Goal: Information Seeking & Learning: Learn about a topic

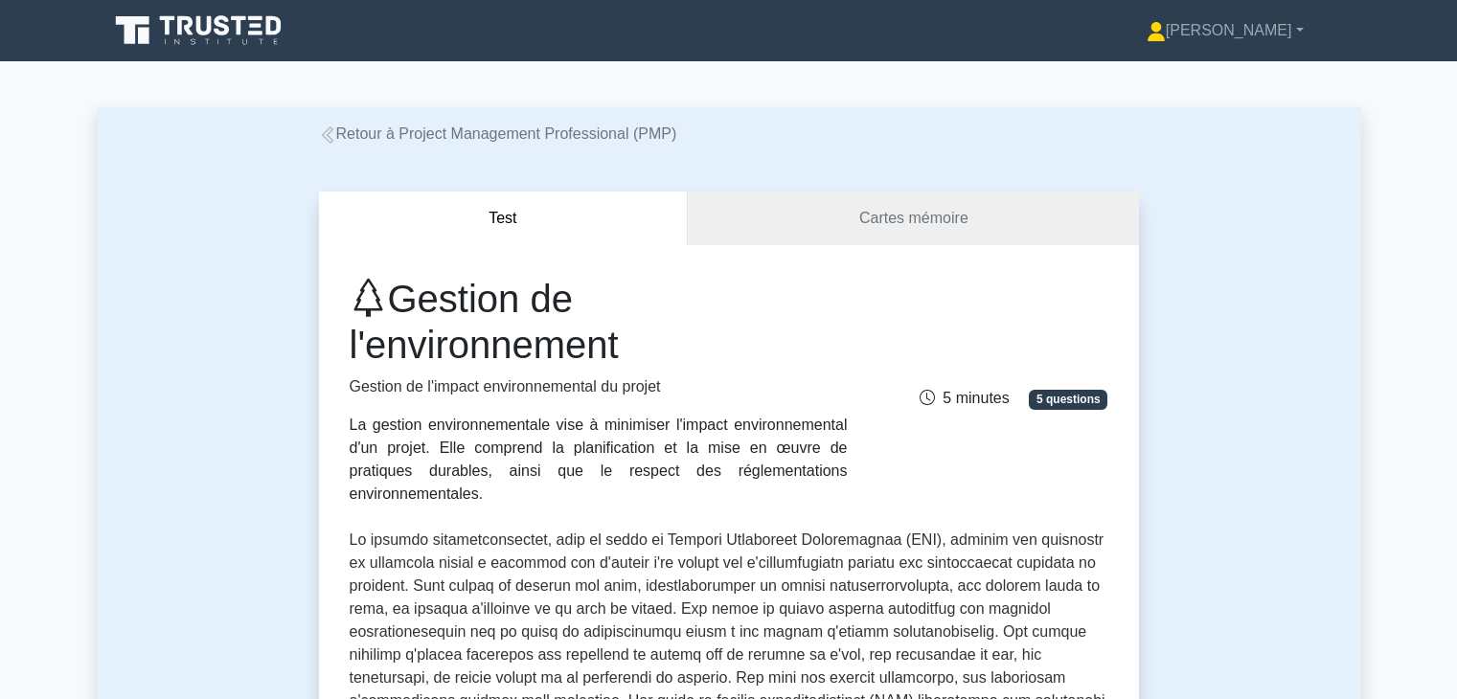
scroll to position [581, 0]
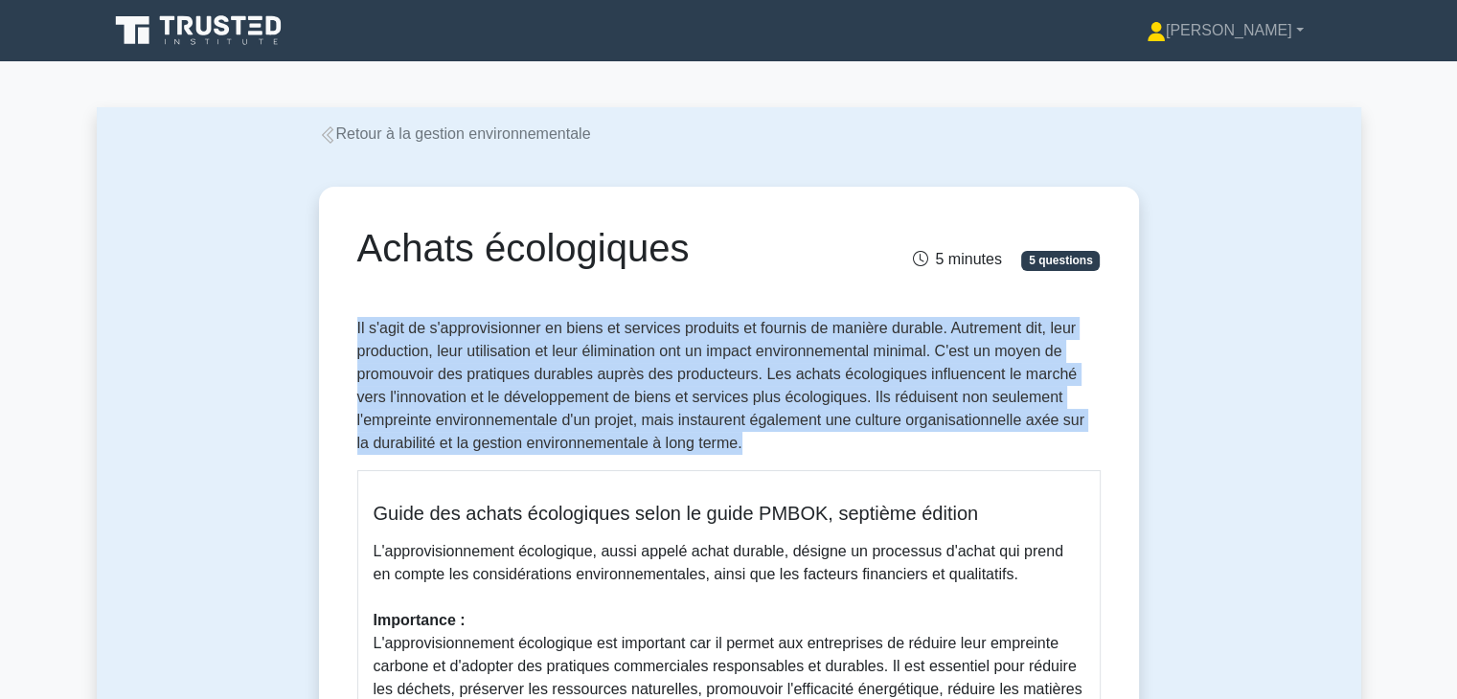
drag, startPoint x: 356, startPoint y: 325, endPoint x: 782, endPoint y: 446, distance: 442.2
click at [782, 446] on p "Il s'agit de s'approvisionner en biens et services produits et fournis de maniè…" at bounding box center [728, 386] width 743 height 138
copy font "Il s'agit de s'approvisionner en biens et services produits et fournis de maniè…"
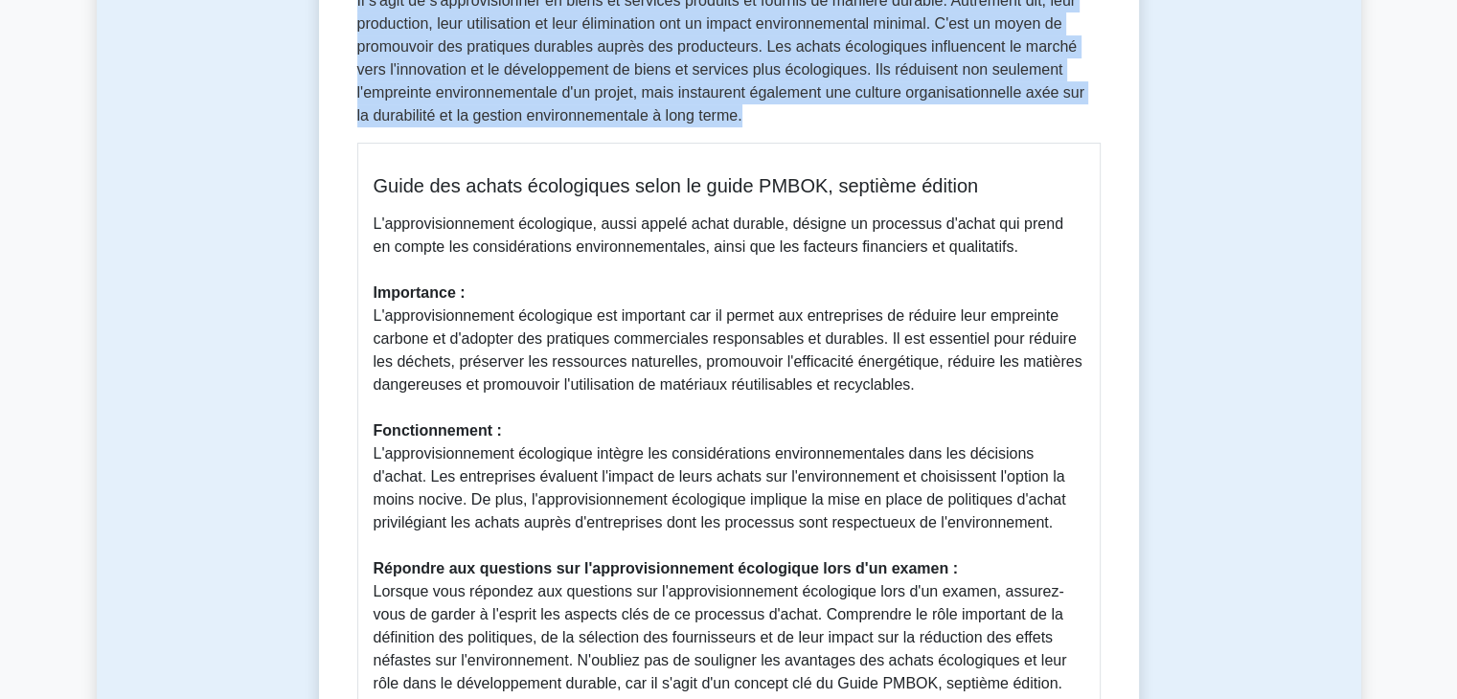
scroll to position [357, 0]
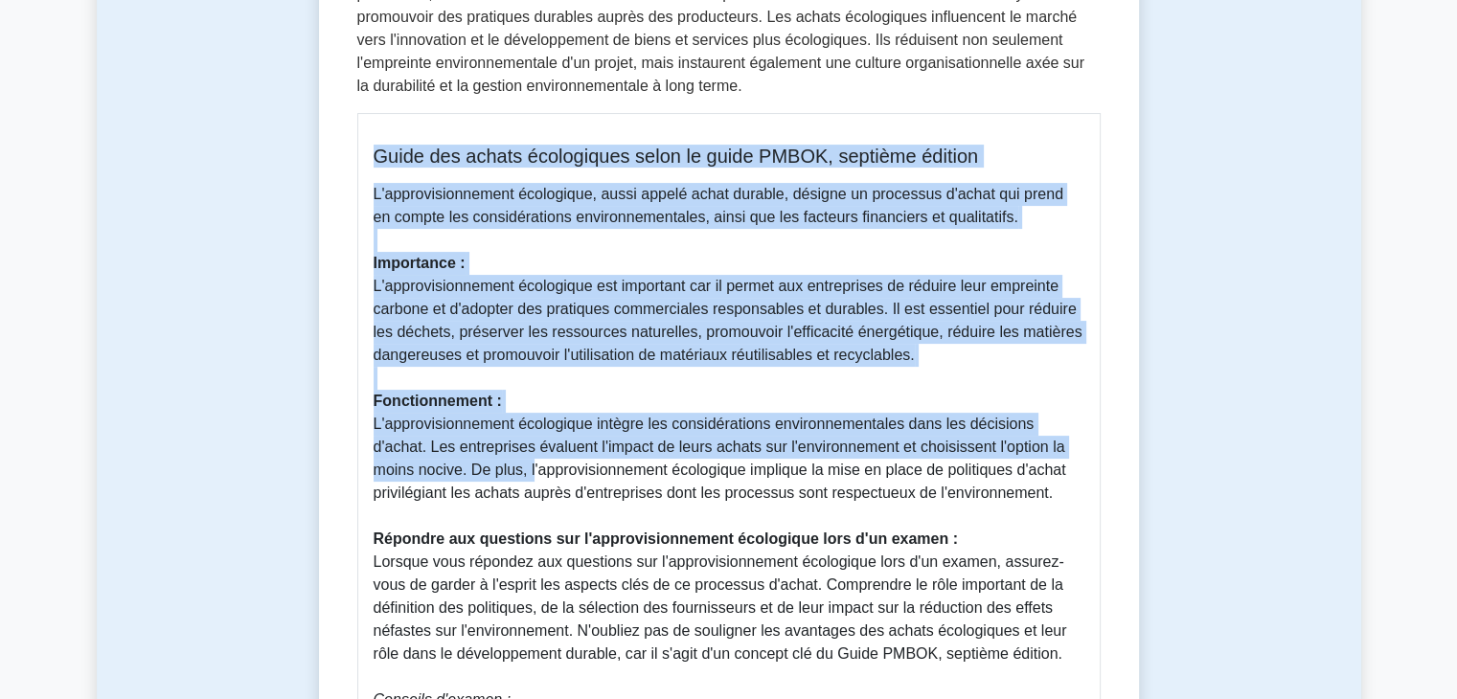
drag, startPoint x: 373, startPoint y: 156, endPoint x: 529, endPoint y: 478, distance: 357.8
click at [529, 478] on div "Guide des achats écologiques selon le guide PMBOK, septième édition L'approvisi…" at bounding box center [728, 485] width 743 height 745
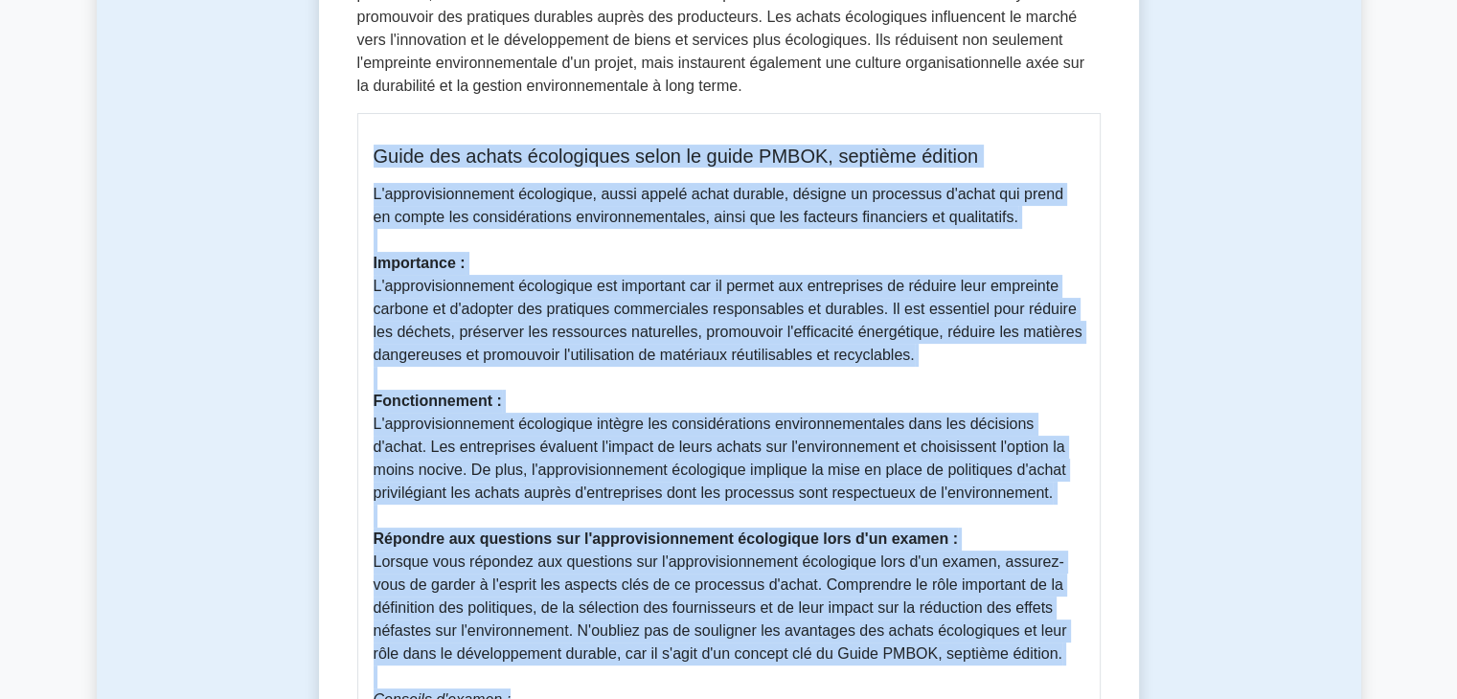
scroll to position [369, 0]
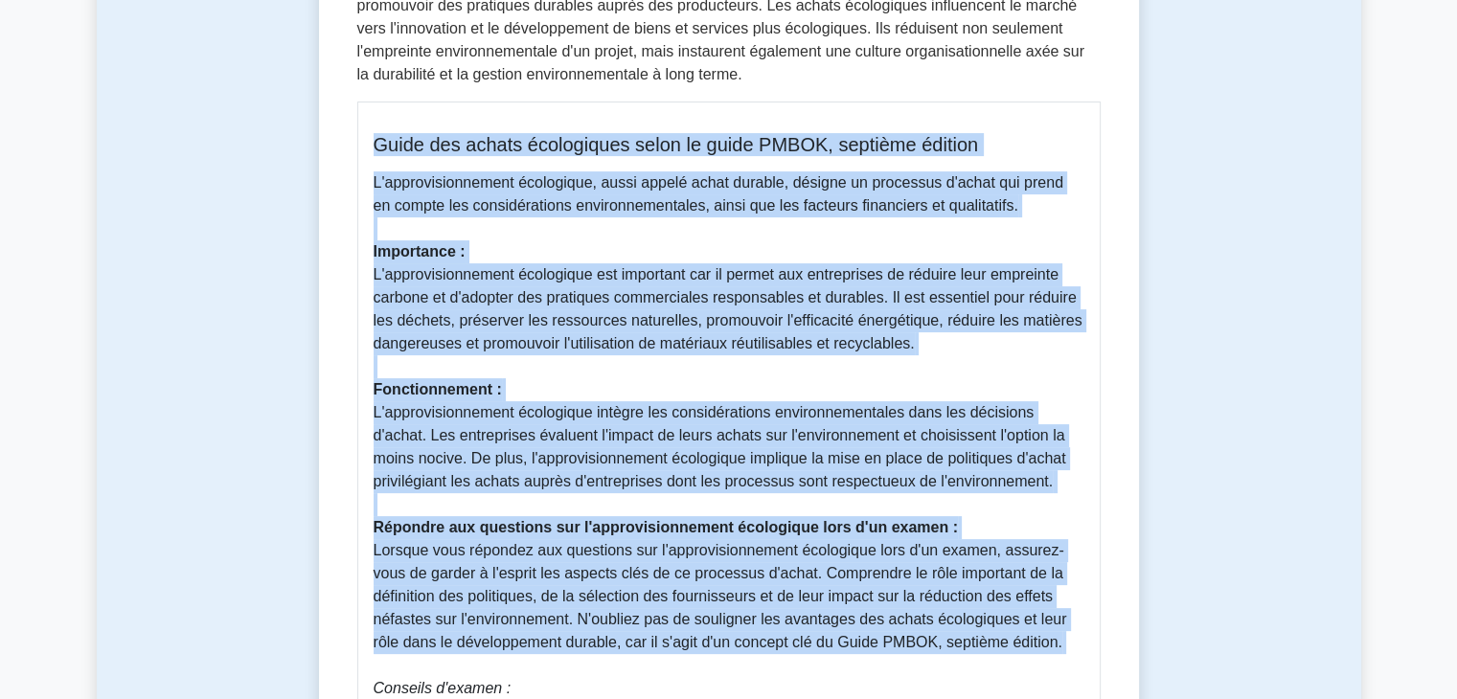
copy div "Guide des achats écologiques selon le guide PMBOK, septième édition L'approvisi…"
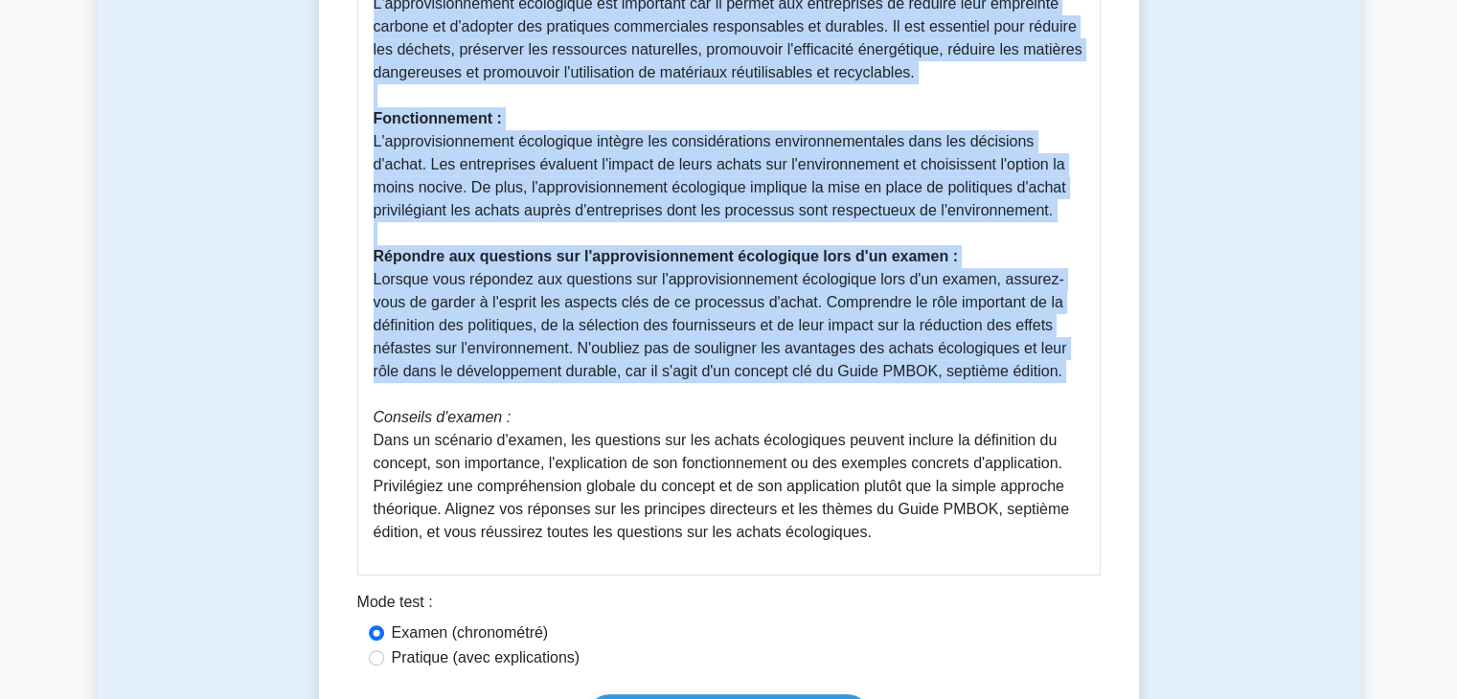
scroll to position [650, 0]
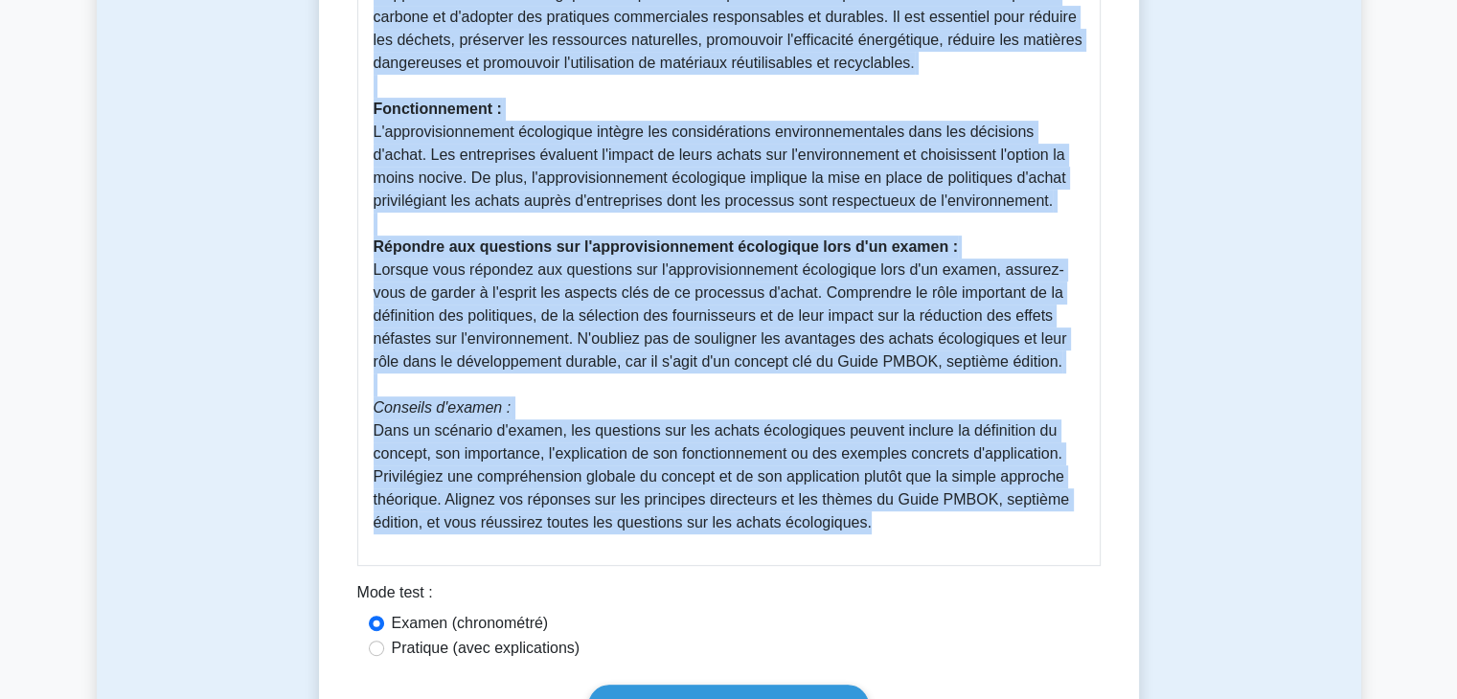
copy div "Guide des achats écologiques selon le guide PMBOK, septième édition L'approvisi…"
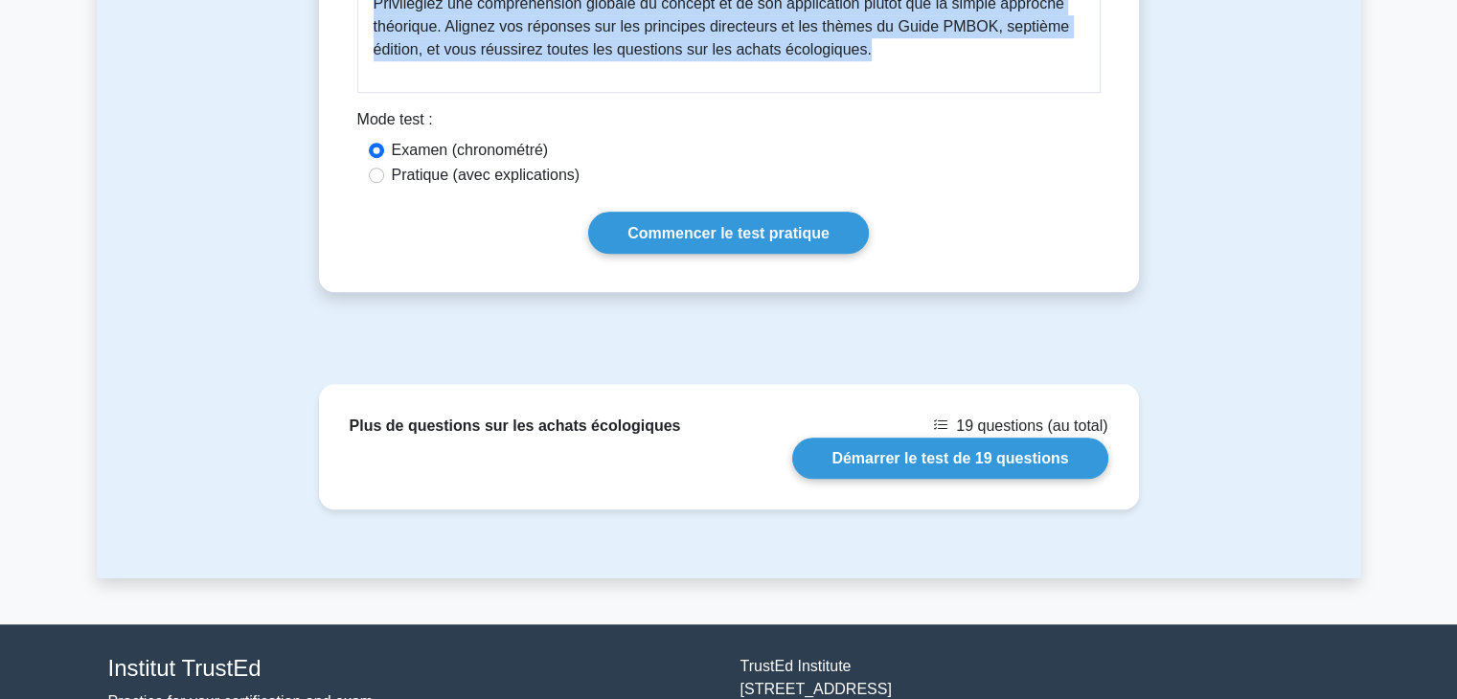
scroll to position [1132, 0]
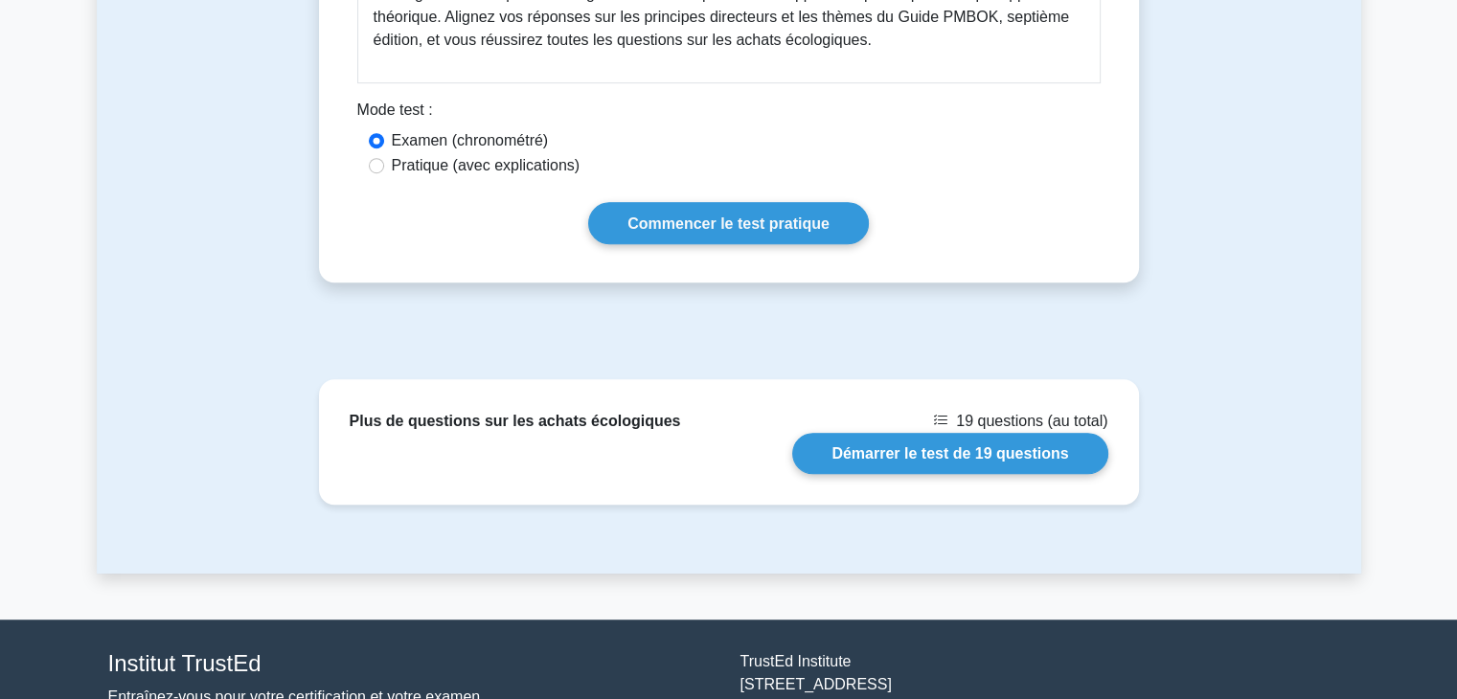
click at [483, 170] on font "Pratique (avec explications)" at bounding box center [486, 165] width 189 height 16
click at [384, 170] on input "Pratique (avec explications)" at bounding box center [376, 165] width 15 height 15
radio input "true"
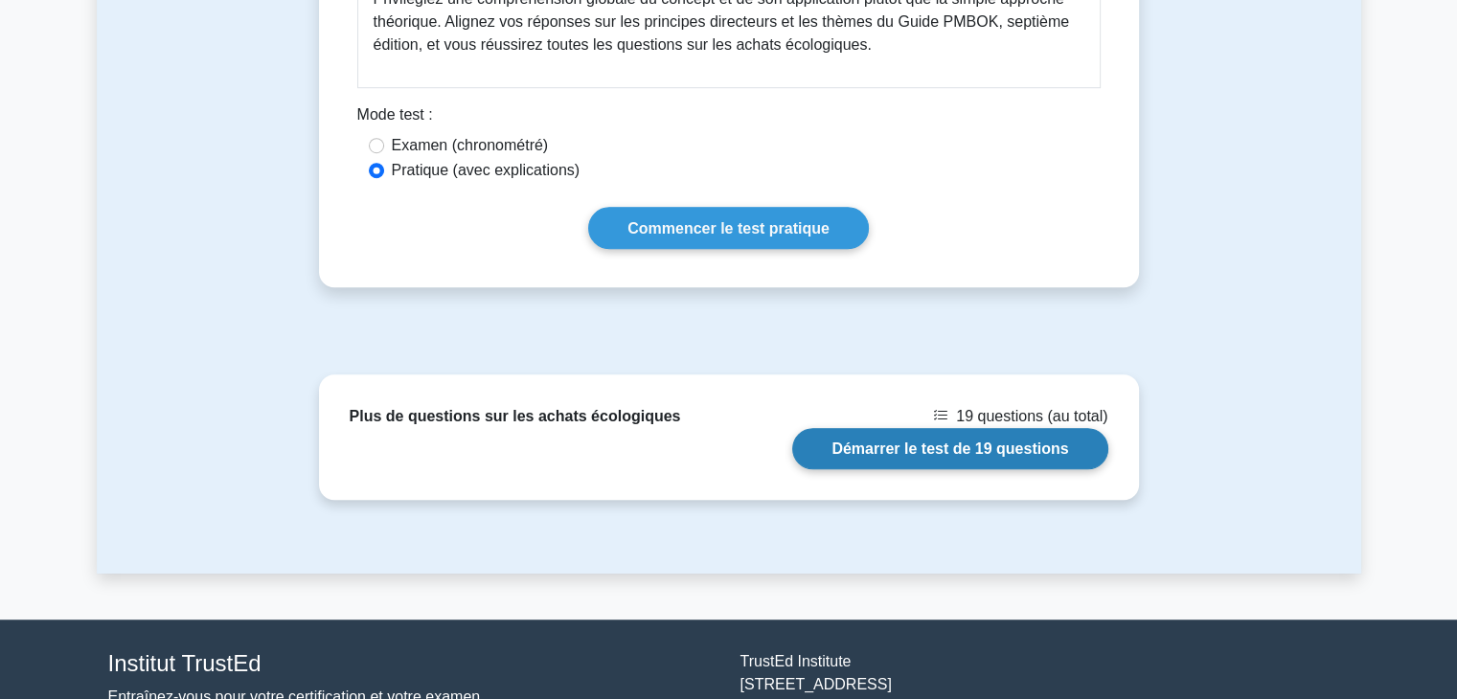
click at [969, 449] on link "Démarrer le test de 19 questions" at bounding box center [949, 448] width 315 height 41
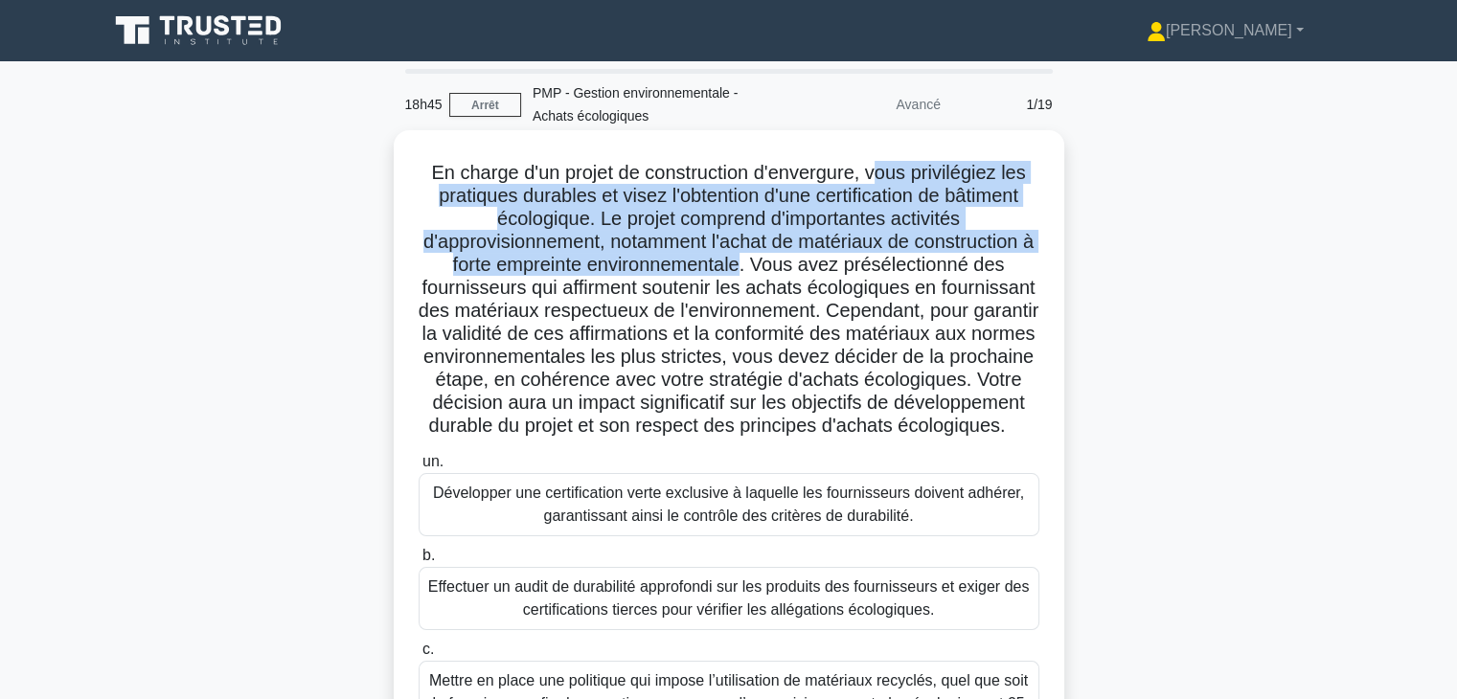
drag, startPoint x: 875, startPoint y: 173, endPoint x: 754, endPoint y: 272, distance: 155.9
click at [754, 272] on font "En charge d'un projet de construction d'envergure, vous privilégiez les pratiqu…" at bounding box center [729, 299] width 621 height 274
drag, startPoint x: 767, startPoint y: 270, endPoint x: 878, endPoint y: 445, distance: 206.3
click at [878, 439] on h5 "En charge d'un projet de construction d'envergure, vous privilégiez les pratiqu…" at bounding box center [729, 300] width 625 height 278
drag, startPoint x: 422, startPoint y: 169, endPoint x: 924, endPoint y: 442, distance: 571.5
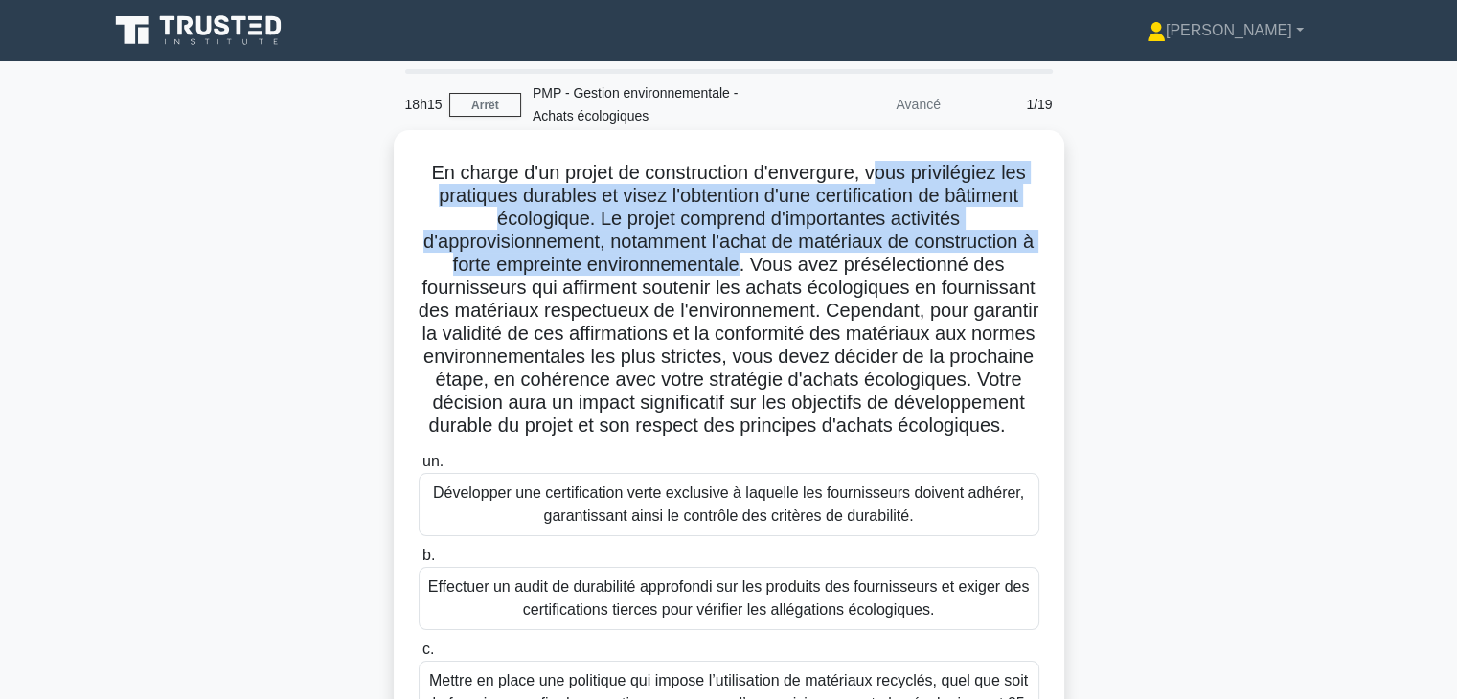
click at [924, 439] on h5 "En charge d'un projet de construction d'envergure, vous privilégiez les pratiqu…" at bounding box center [729, 300] width 625 height 278
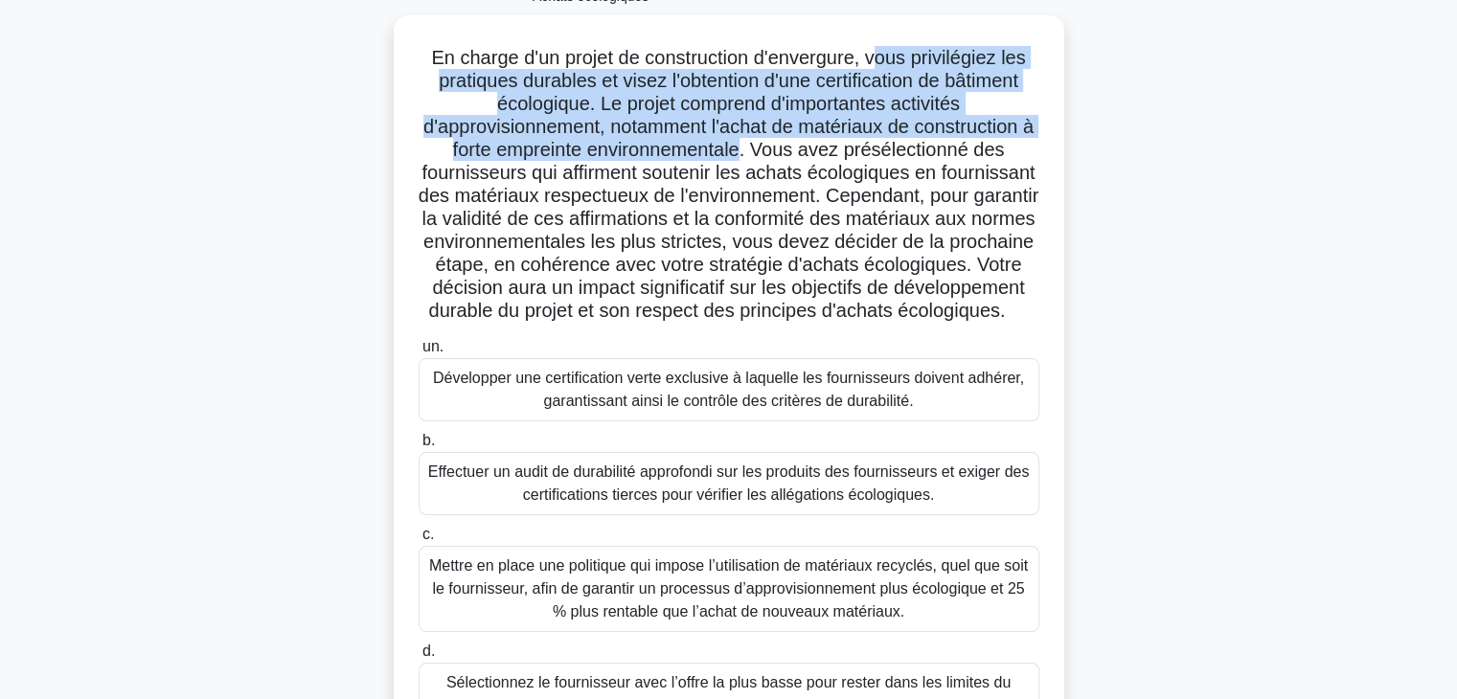
scroll to position [66, 0]
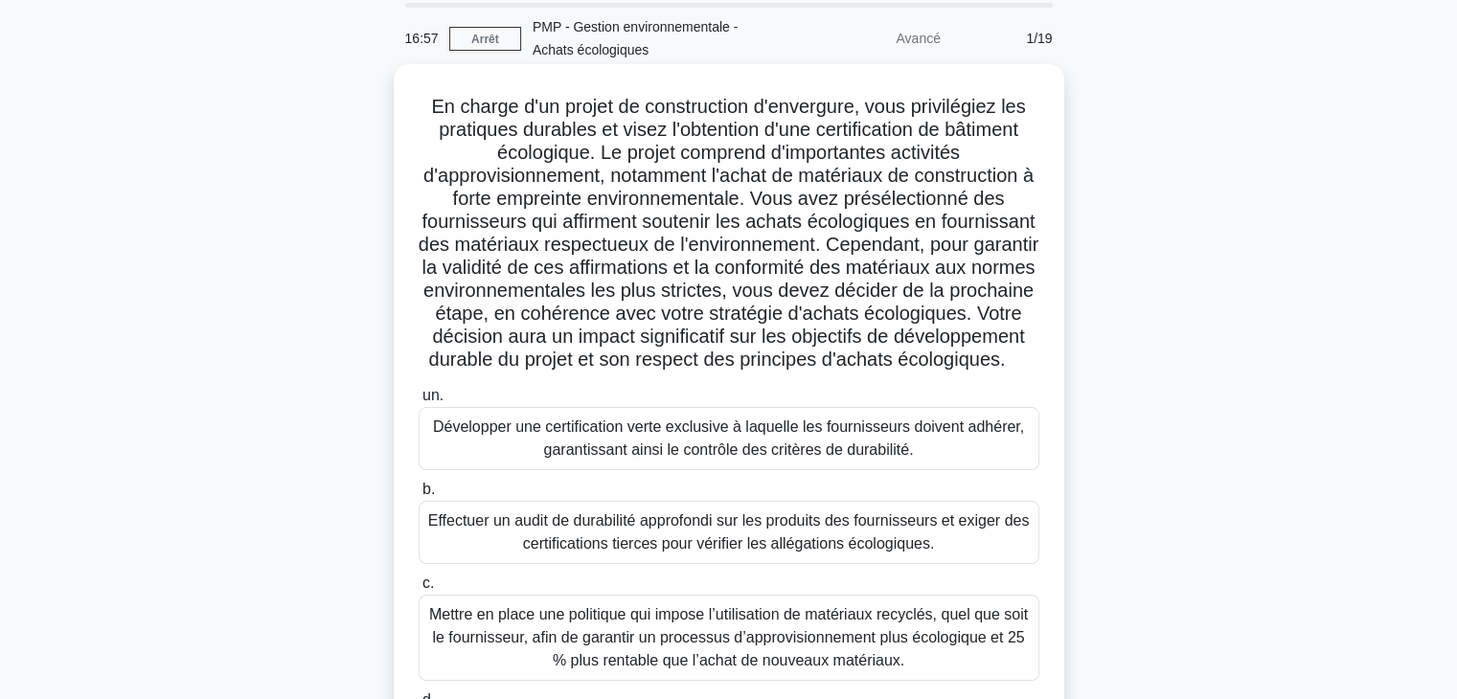
click at [748, 552] on font "Effectuer un audit de durabilité approfondi sur les produits des fournisseurs e…" at bounding box center [729, 532] width 602 height 39
click at [419, 496] on input "b. Effectuer un audit de durabilité approfondi sur les produits des fournisseur…" at bounding box center [419, 490] width 0 height 12
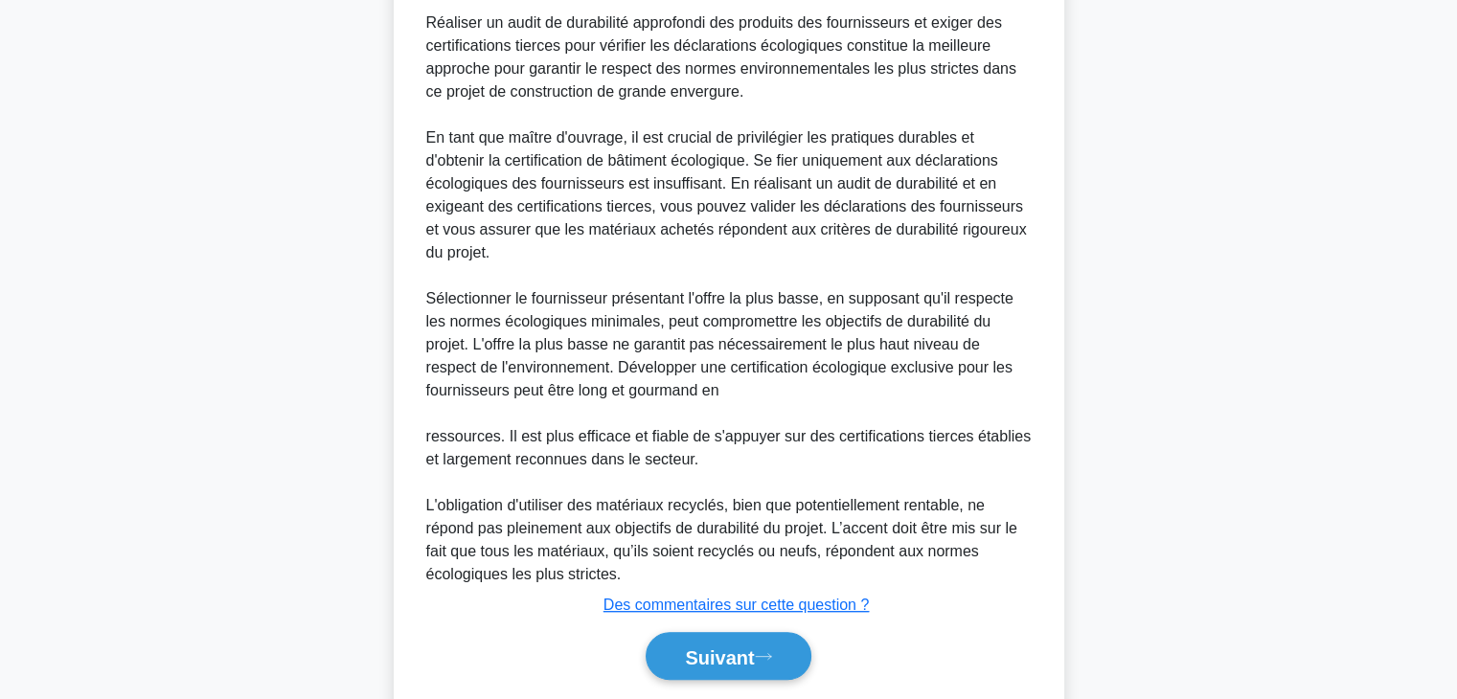
scroll to position [1012, 0]
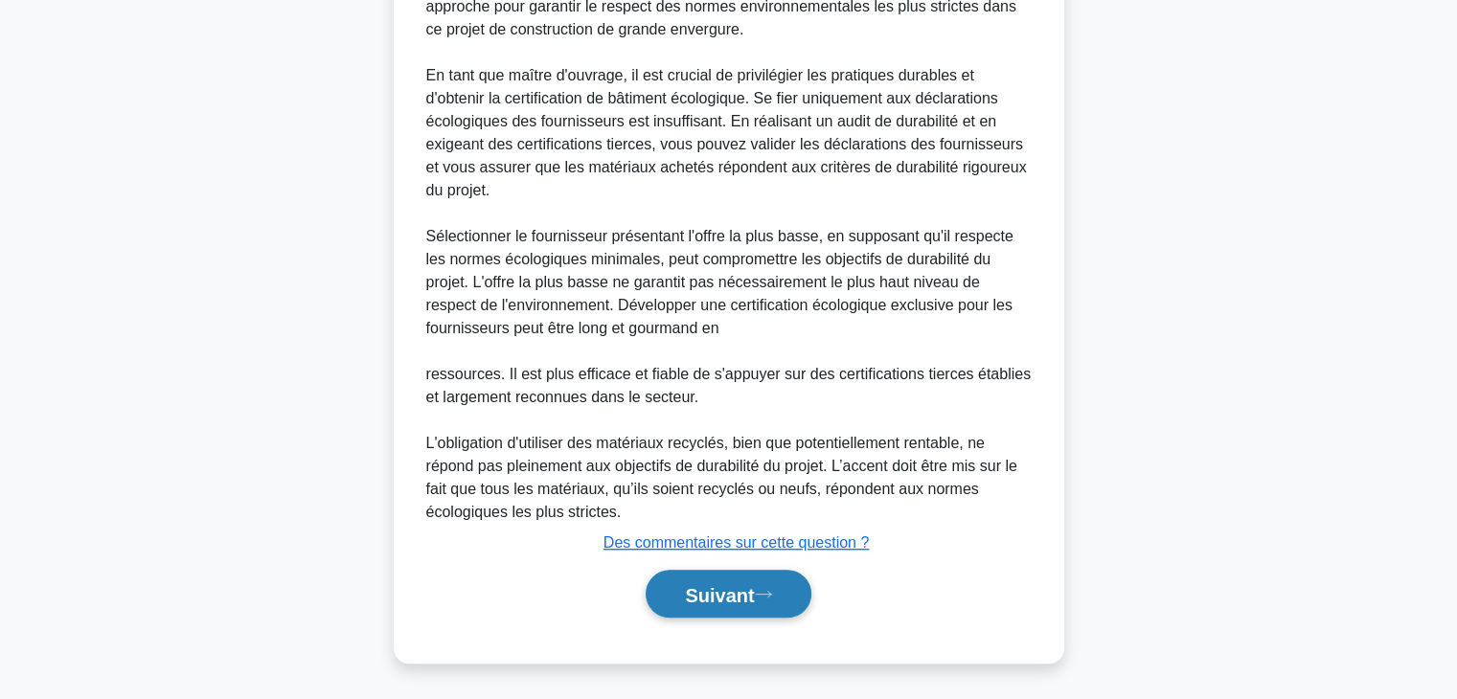
click at [695, 596] on font "Suivant" at bounding box center [719, 594] width 69 height 21
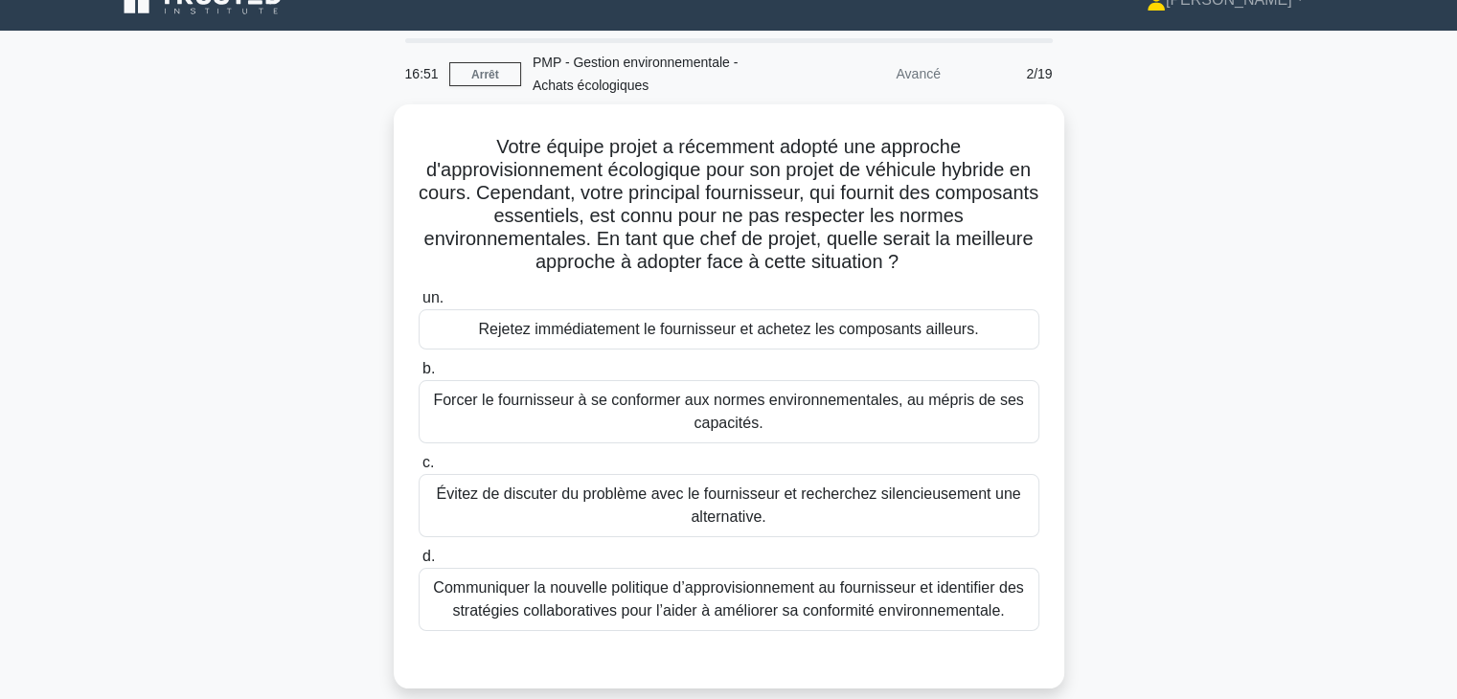
scroll to position [27, 0]
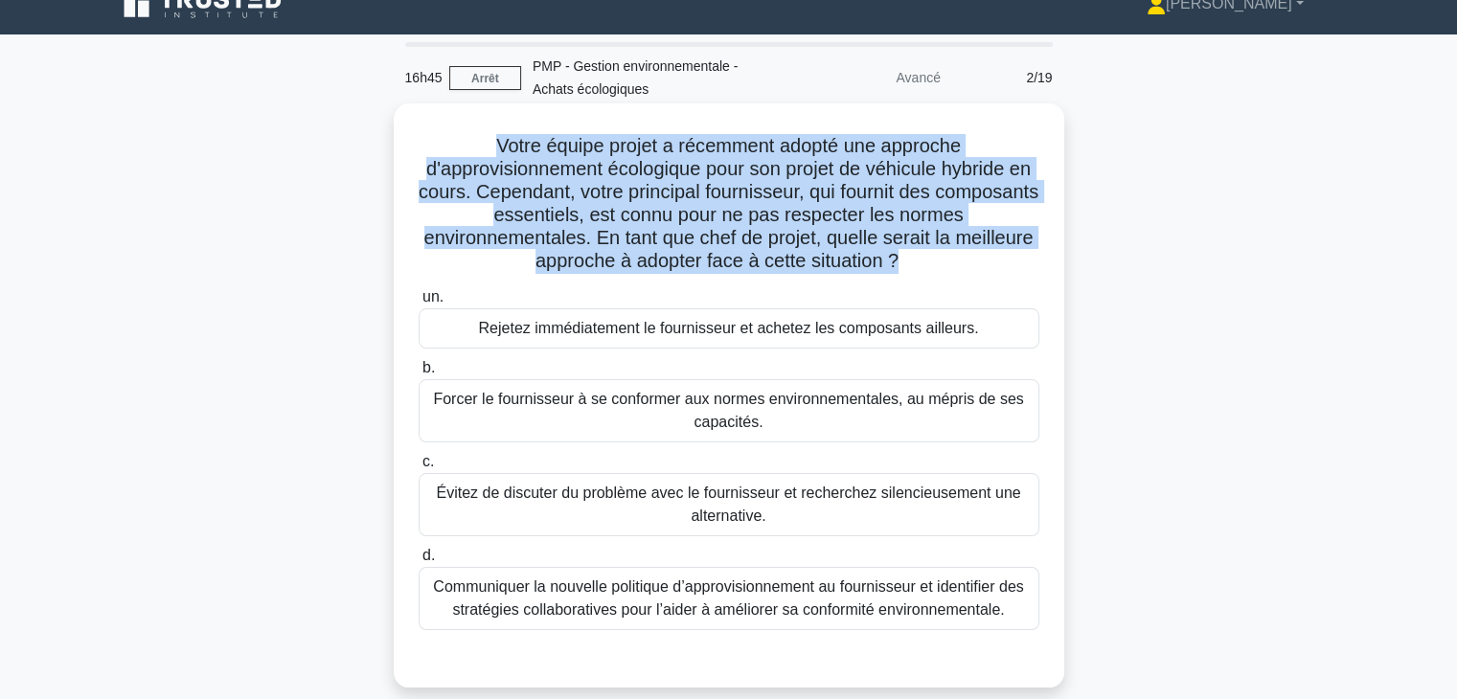
drag, startPoint x: 484, startPoint y: 135, endPoint x: 901, endPoint y: 262, distance: 435.5
click at [901, 262] on h5 "Votre équipe projet a récemment adopté une approche d'approvisionnement écologi…" at bounding box center [729, 204] width 625 height 140
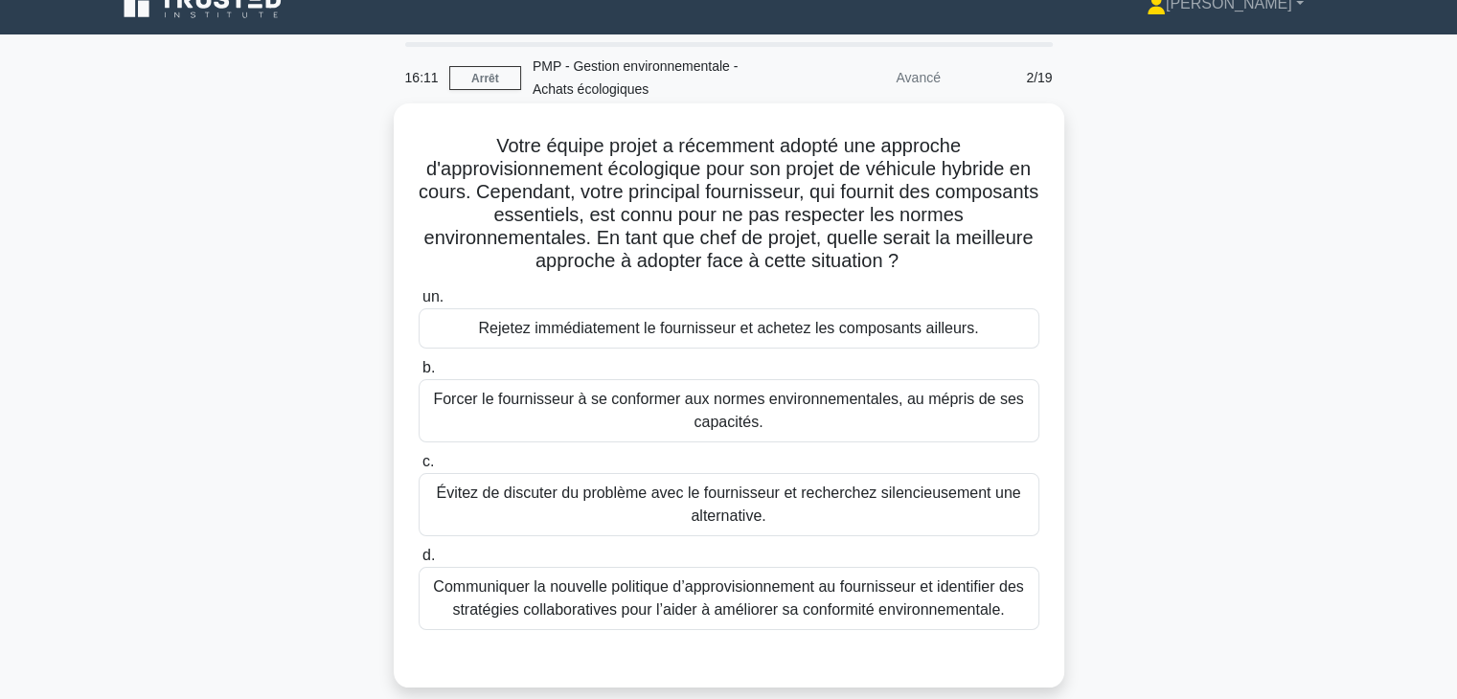
click at [850, 598] on font "Communiquer la nouvelle politique d’approvisionnement au fournisseur et identif…" at bounding box center [729, 599] width 604 height 46
click at [419, 562] on input "d. Communiquer la nouvelle politique d’approvisionnement au fournisseur et iden…" at bounding box center [419, 556] width 0 height 12
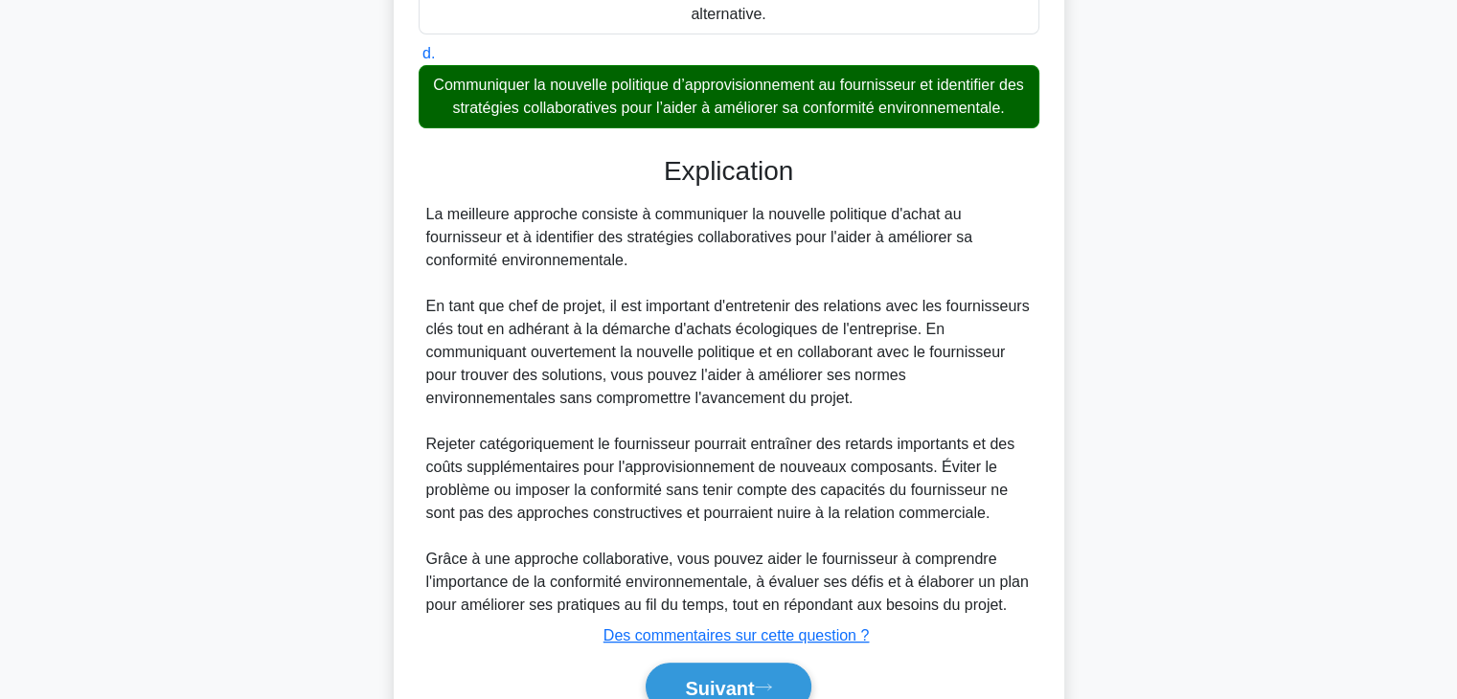
scroll to position [621, 0]
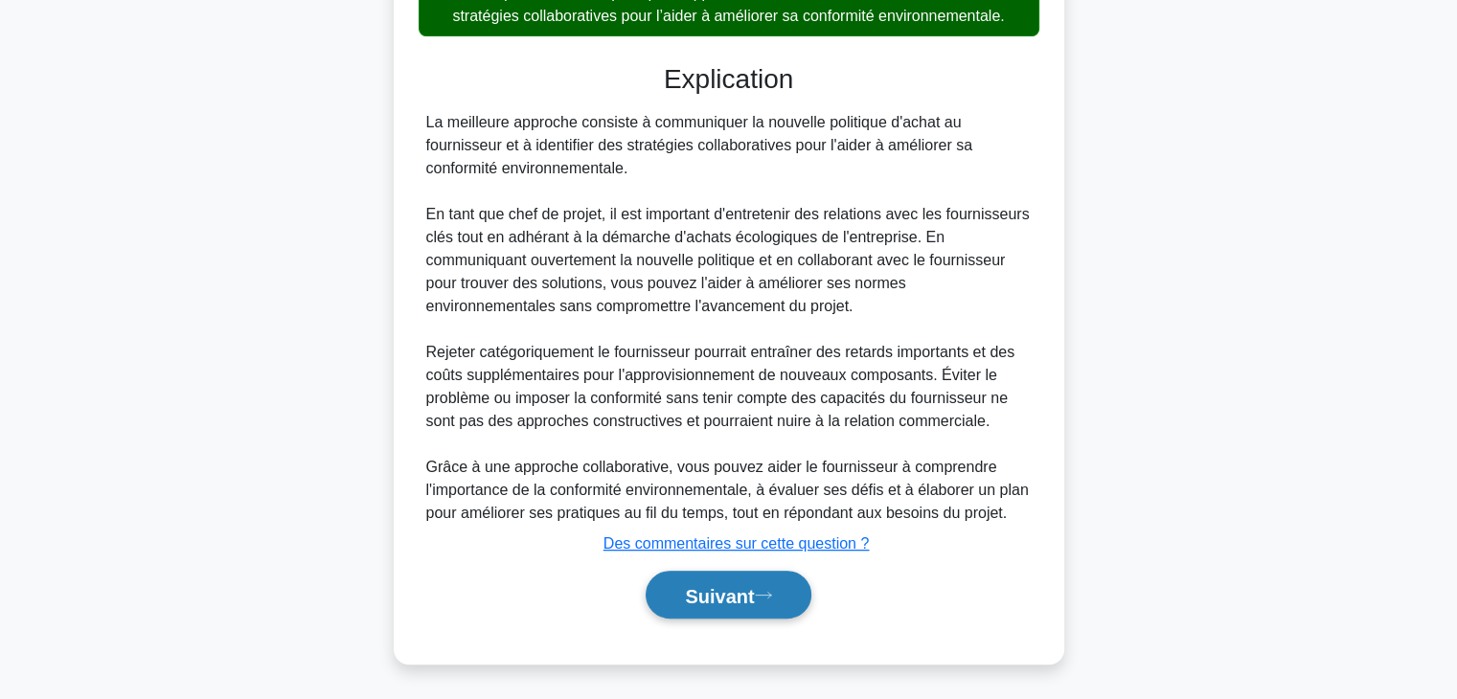
click at [685, 595] on font "Suivant" at bounding box center [719, 595] width 69 height 21
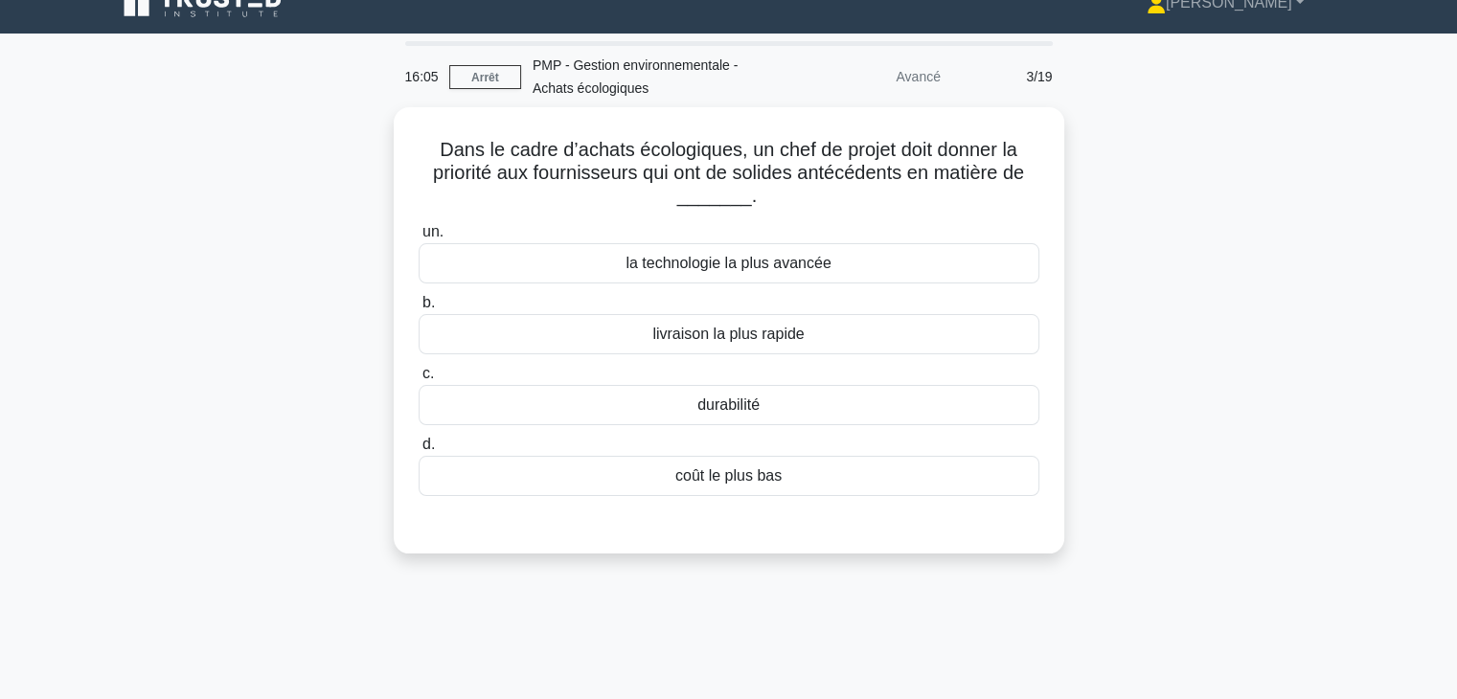
scroll to position [0, 0]
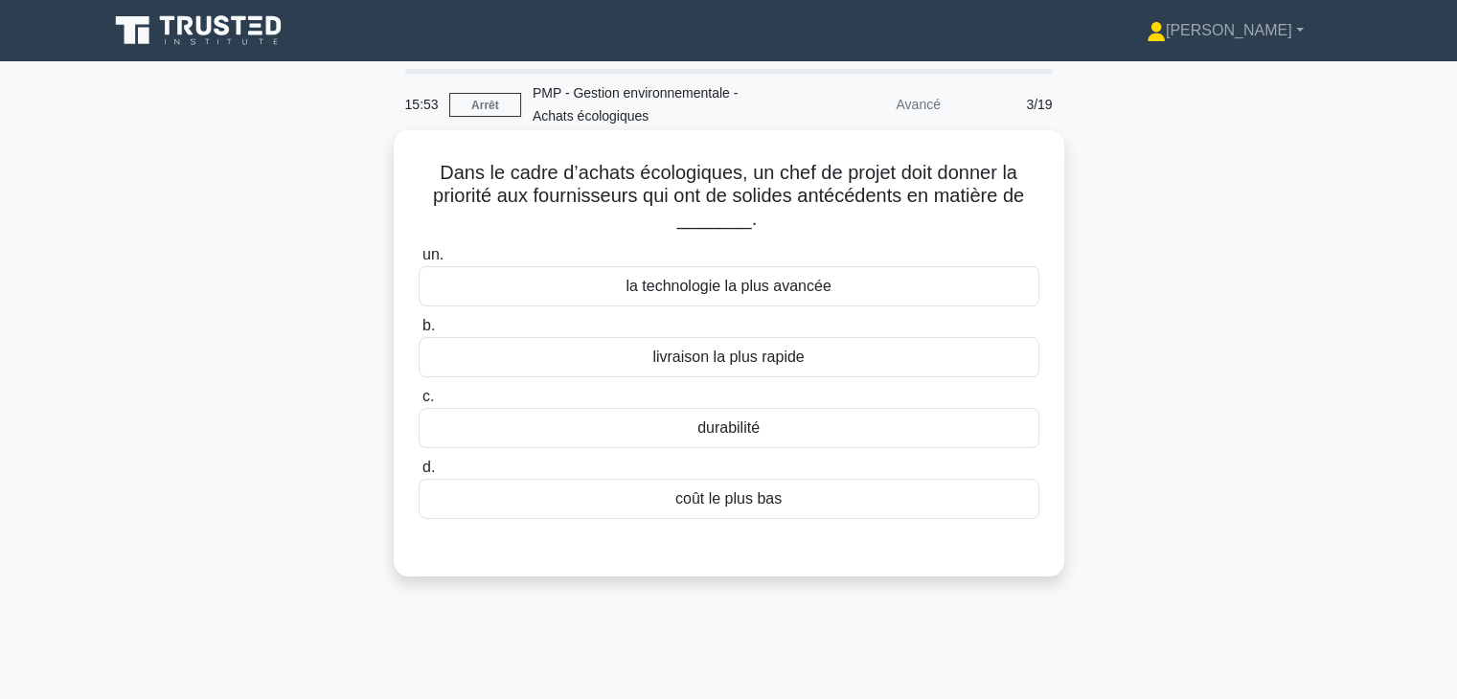
click at [883, 428] on div "durabilité" at bounding box center [729, 428] width 621 height 40
click at [419, 403] on input "c. durabilité" at bounding box center [419, 397] width 0 height 12
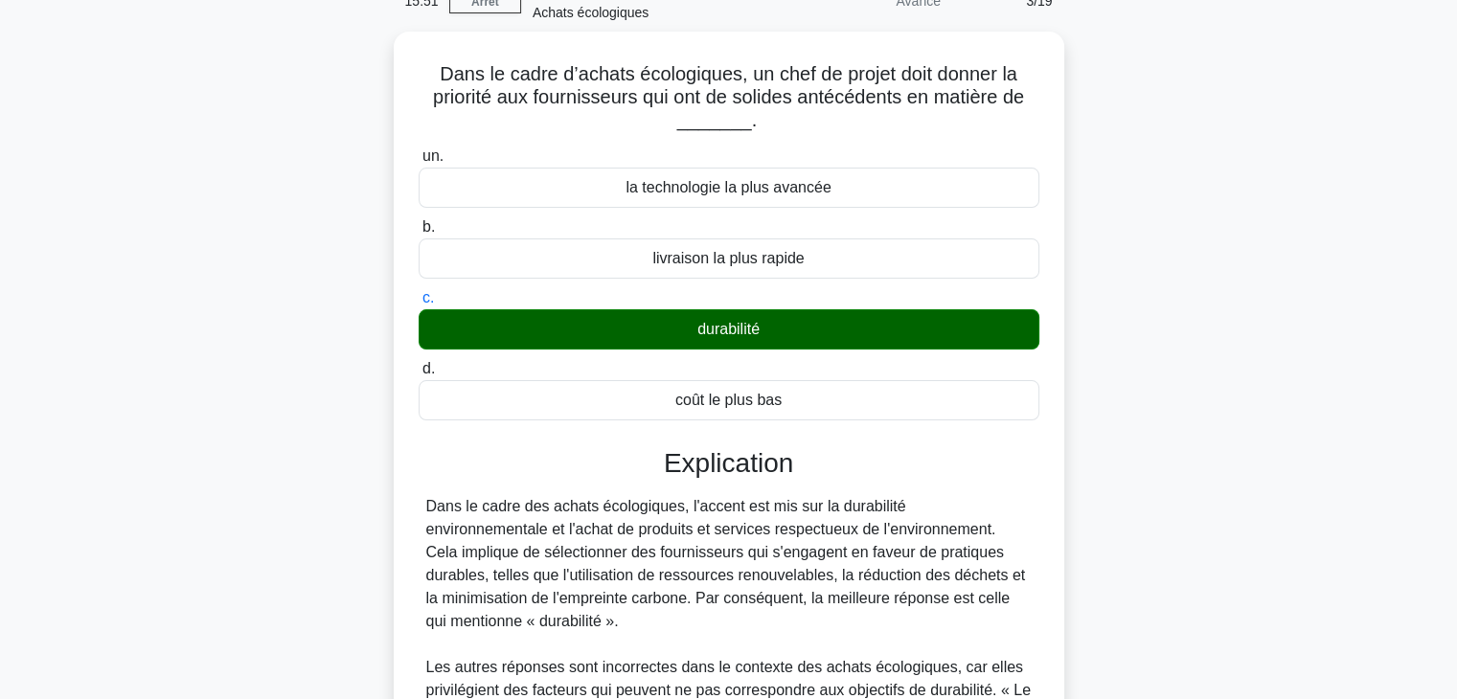
scroll to position [414, 0]
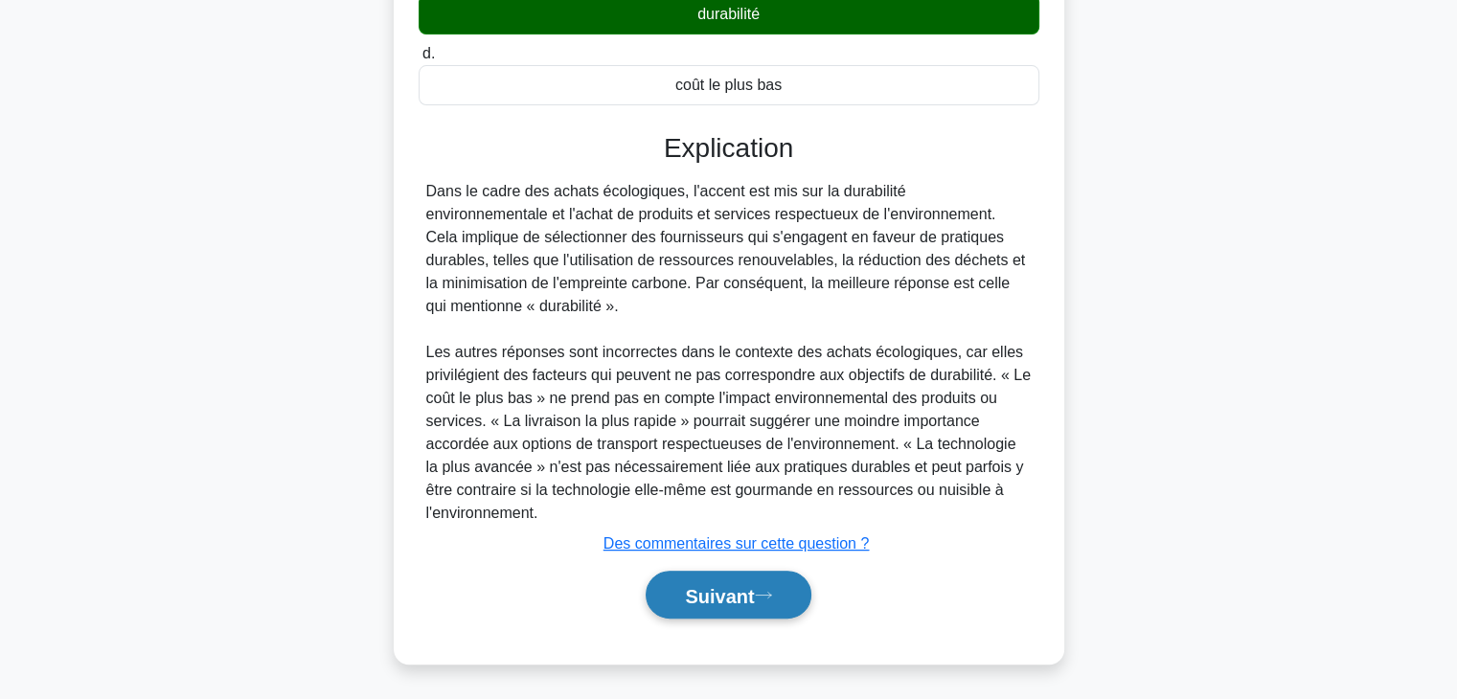
click at [743, 595] on font "Suivant" at bounding box center [719, 595] width 69 height 21
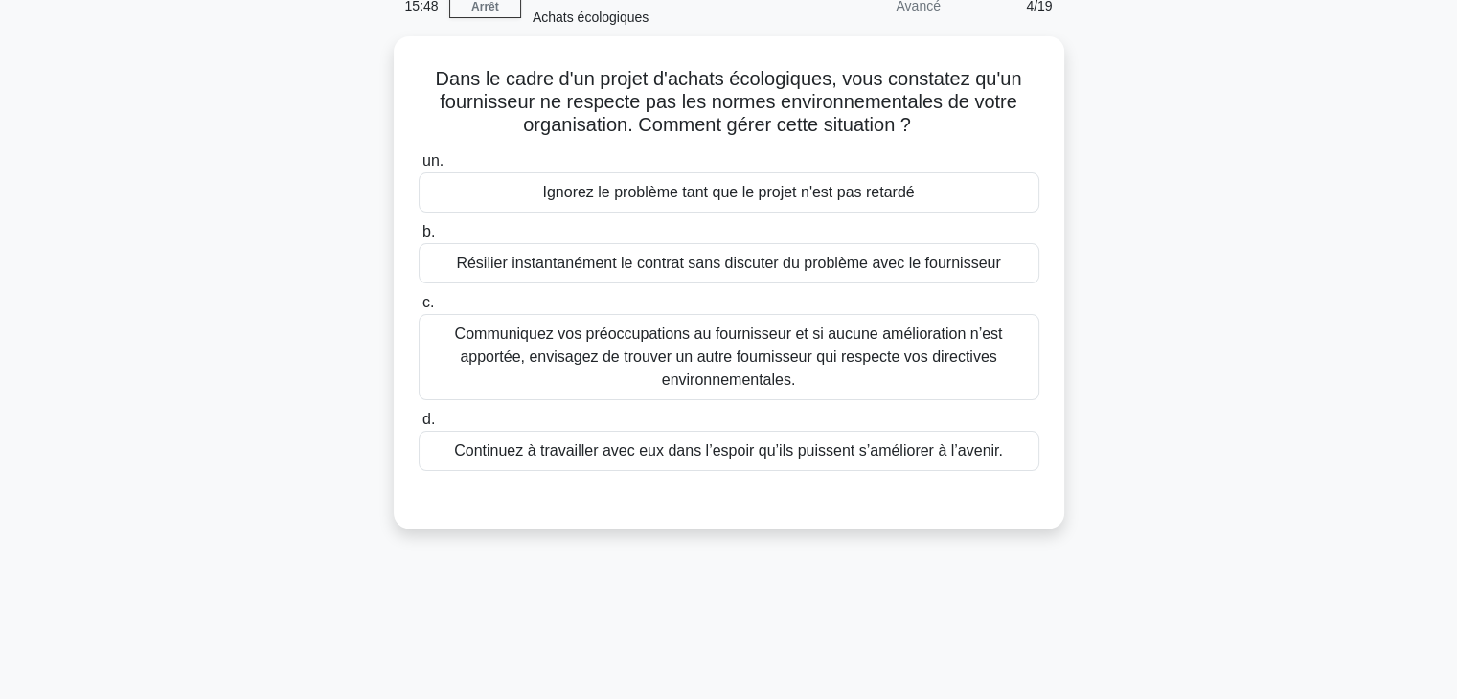
scroll to position [0, 0]
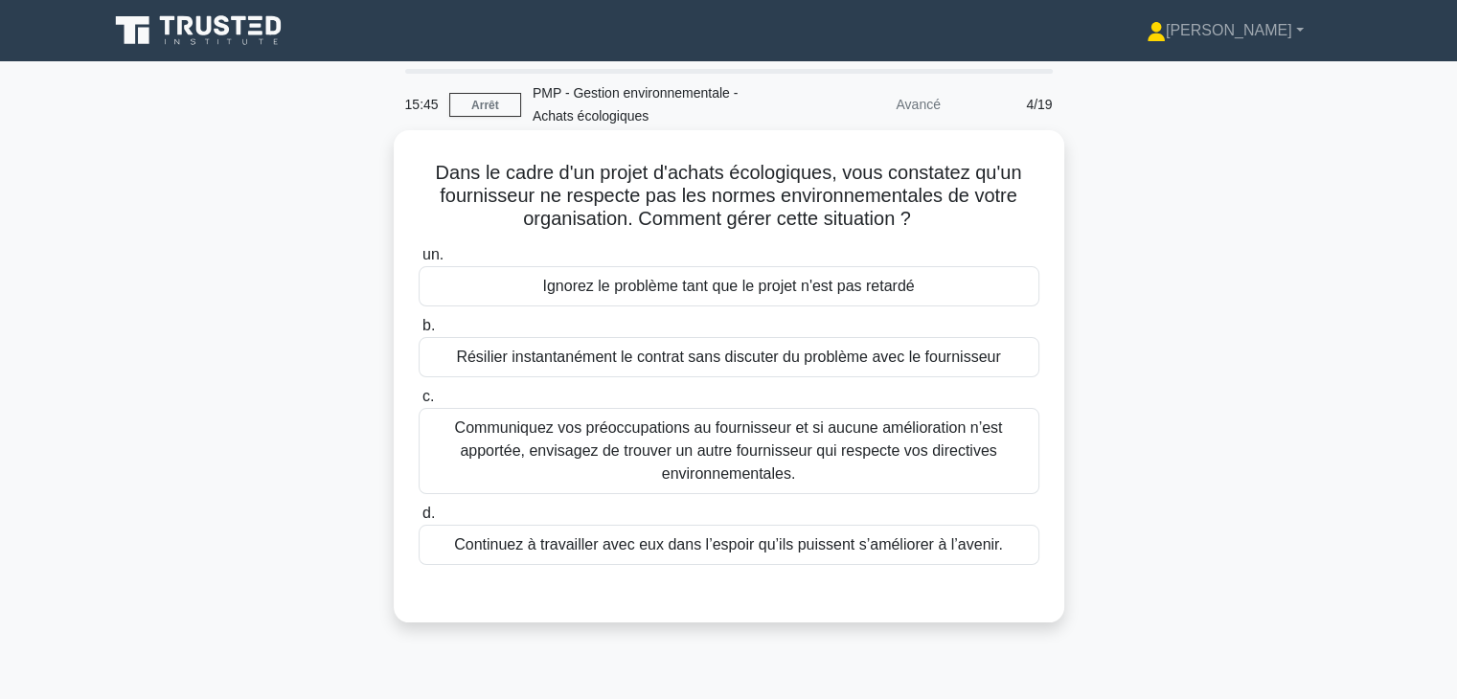
drag, startPoint x: 427, startPoint y: 172, endPoint x: 948, endPoint y: 218, distance: 523.2
click at [948, 218] on h5 "Dans le cadre d'un projet d'achats écologiques, vous constatez qu'un fournisseu…" at bounding box center [729, 196] width 625 height 71
click at [901, 443] on font "Communiquez vos préoccupations au fournisseur et si aucune amélioration n’est a…" at bounding box center [729, 451] width 548 height 62
click at [419, 403] on input "c. Communiquez vos préoccupations au fournisseur et si aucune amélioration n’es…" at bounding box center [419, 397] width 0 height 12
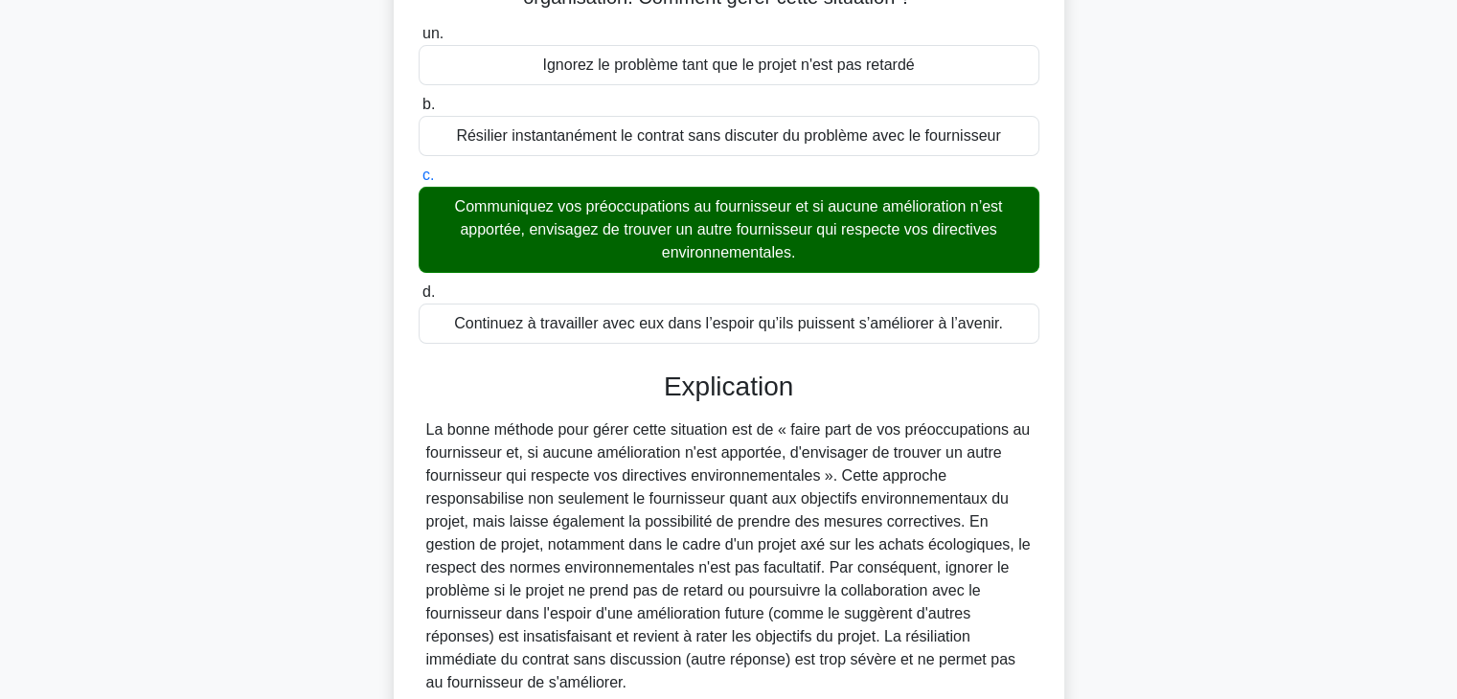
scroll to position [391, 0]
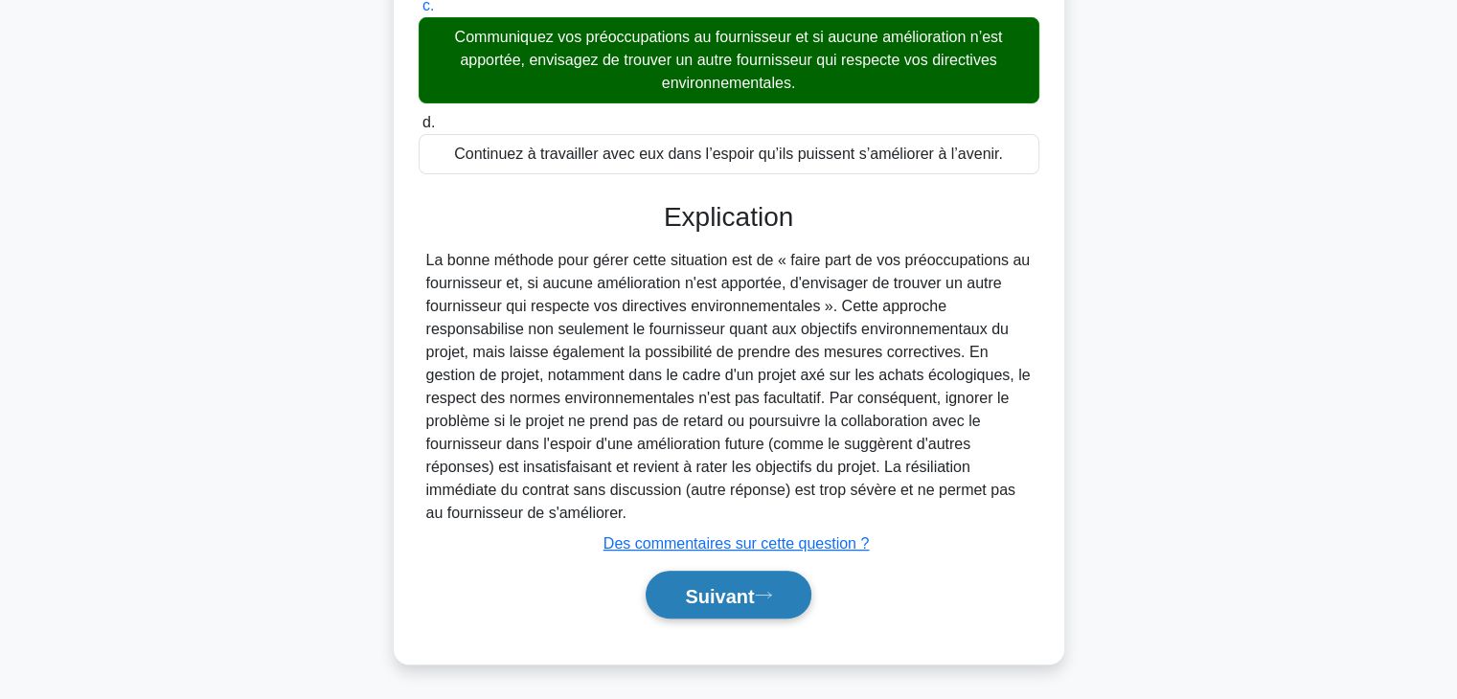
click at [743, 599] on font "Suivant" at bounding box center [719, 595] width 69 height 21
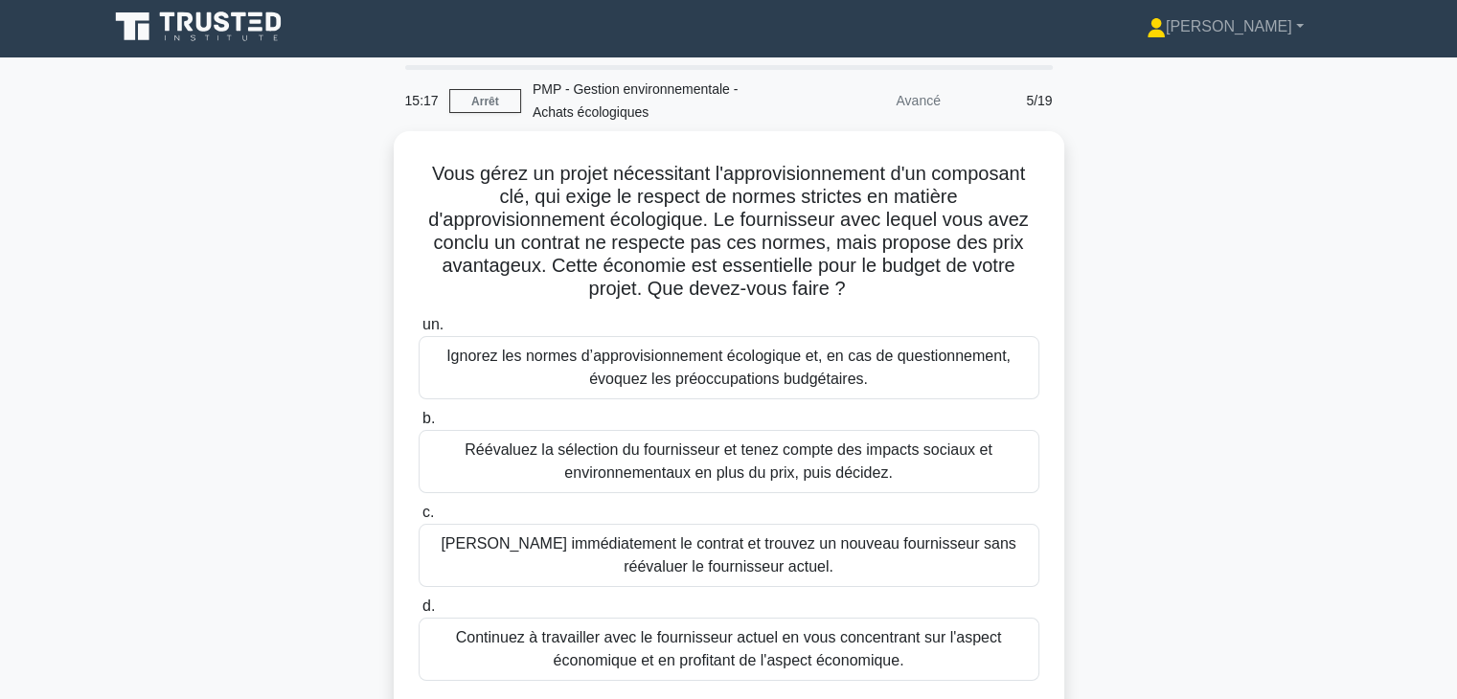
scroll to position [0, 0]
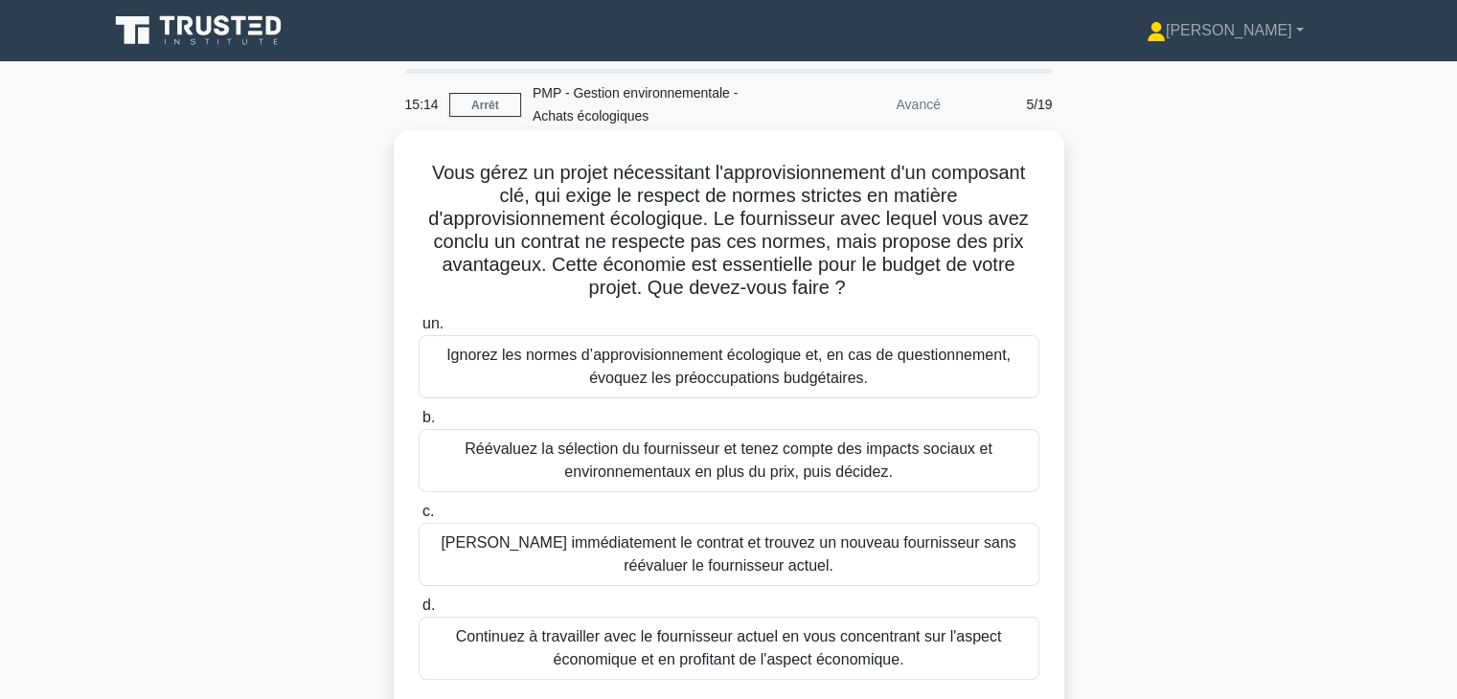
drag, startPoint x: 423, startPoint y: 175, endPoint x: 940, endPoint y: 289, distance: 528.8
click at [940, 289] on h5 "Vous gérez un projet nécessitant l'approvisionnement d'un composant clé, qui ex…" at bounding box center [729, 231] width 625 height 140
click at [871, 455] on font "Réévaluez la sélection du fournisseur et tenez compte des impacts sociaux et en…" at bounding box center [729, 460] width 528 height 39
click at [419, 424] on input "b. Réévaluez la sélection du fournisseur et tenez compte des impacts sociaux et…" at bounding box center [419, 418] width 0 height 12
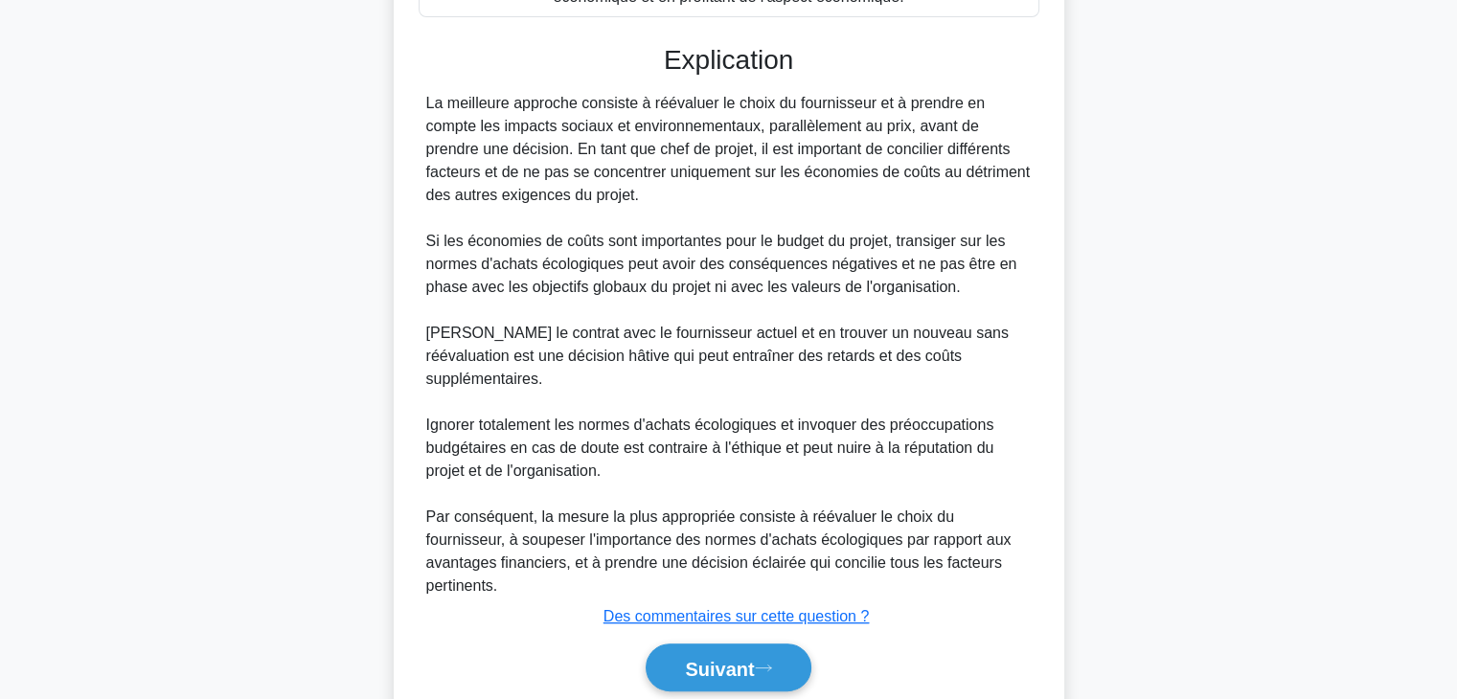
scroll to position [678, 0]
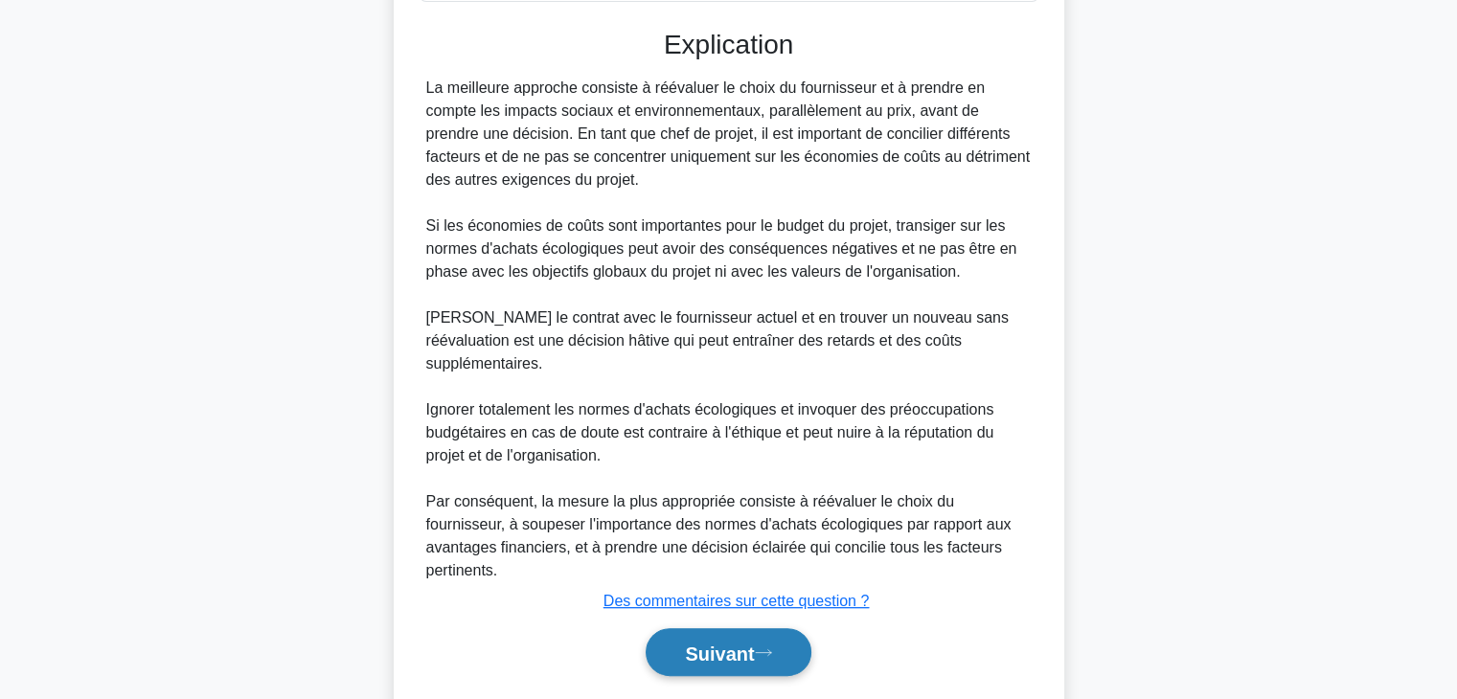
click at [742, 643] on font "Suivant" at bounding box center [719, 653] width 69 height 21
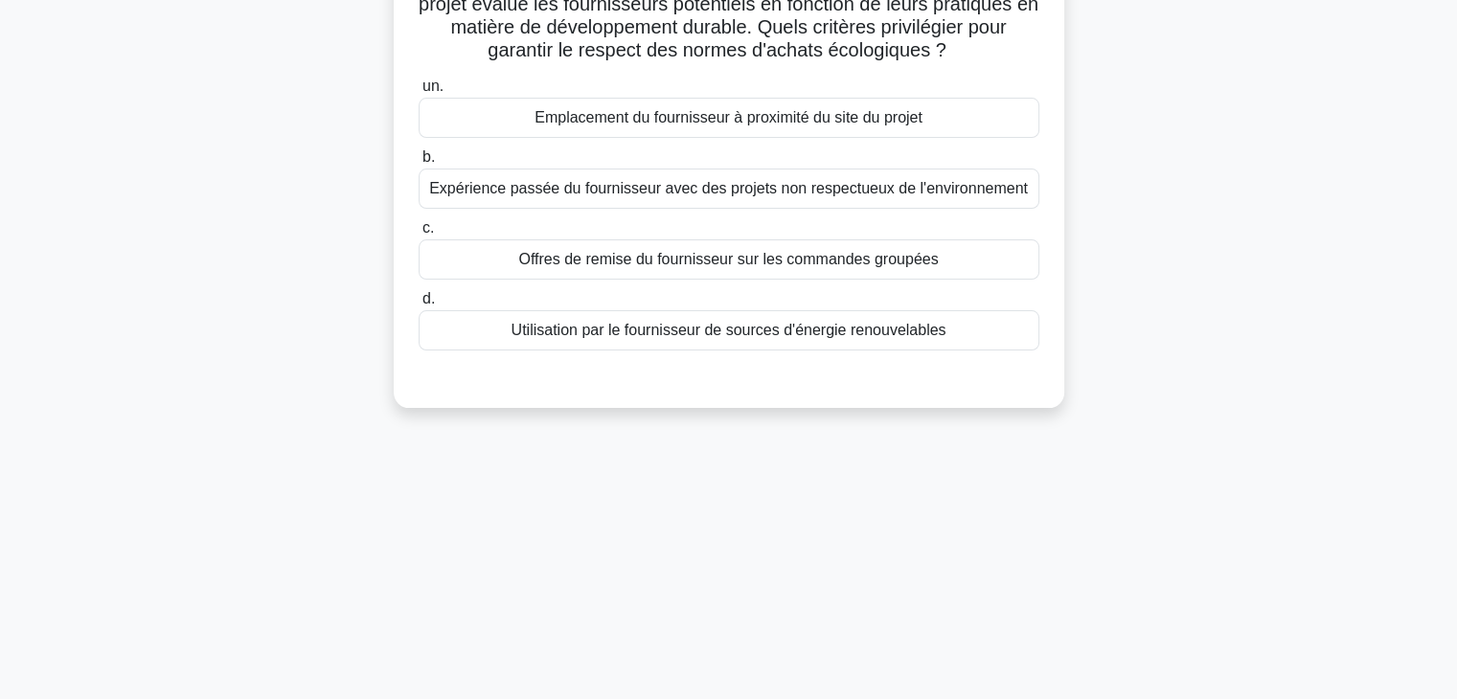
scroll to position [0, 0]
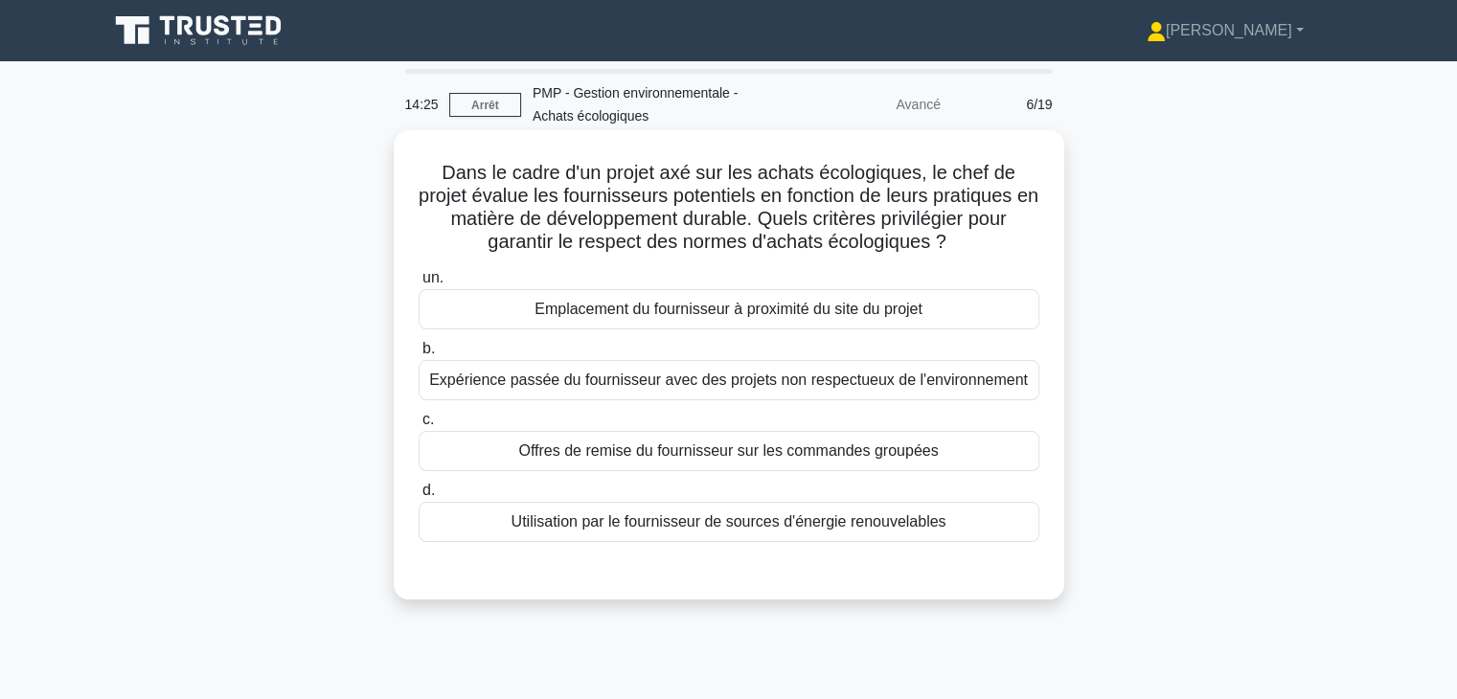
drag, startPoint x: 422, startPoint y: 169, endPoint x: 1017, endPoint y: 242, distance: 599.5
click at [1017, 242] on h5 "Dans le cadre d'un projet axé sur les achats écologiques, le chef de projet éva…" at bounding box center [729, 208] width 625 height 94
click at [903, 529] on font "Utilisation par le fournisseur de sources d'énergie renouvelables" at bounding box center [729, 522] width 435 height 16
click at [419, 497] on input "d. Utilisation par le fournisseur de sources d'énergie renouvelables" at bounding box center [419, 491] width 0 height 12
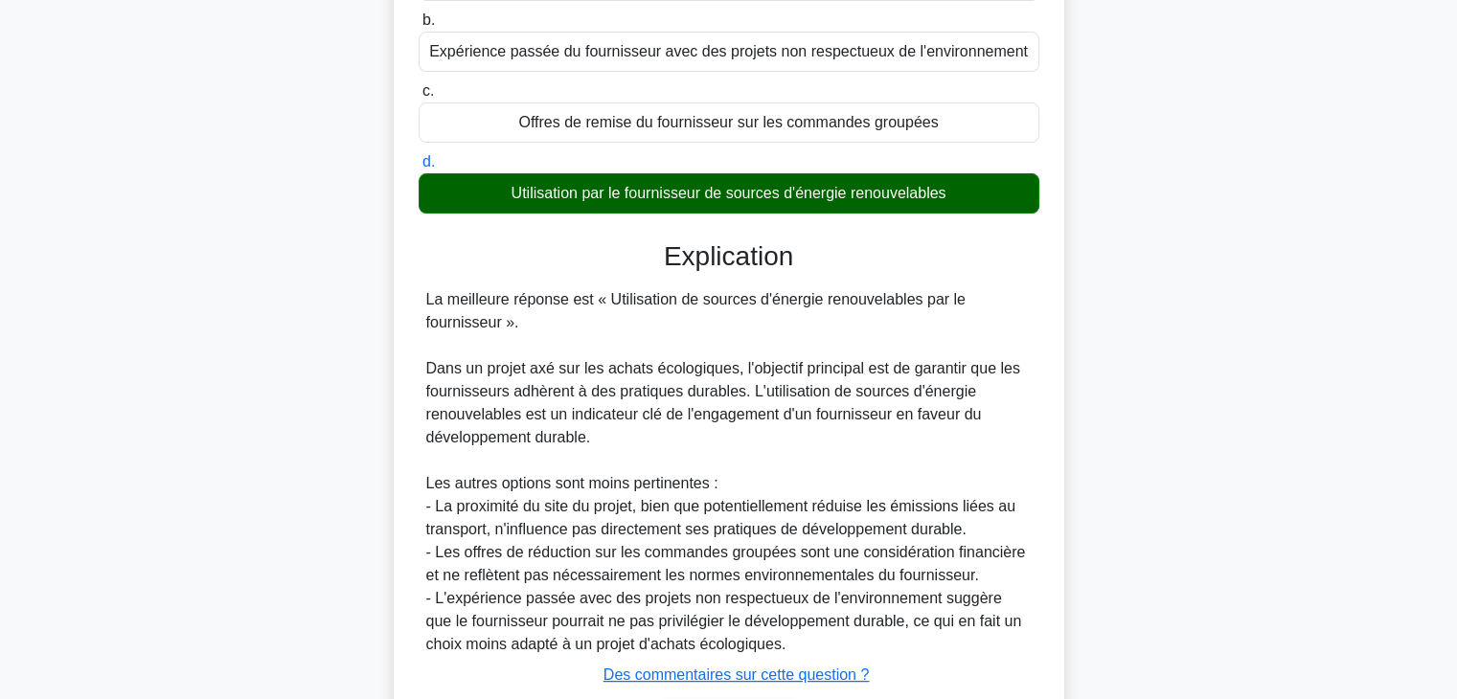
scroll to position [460, 0]
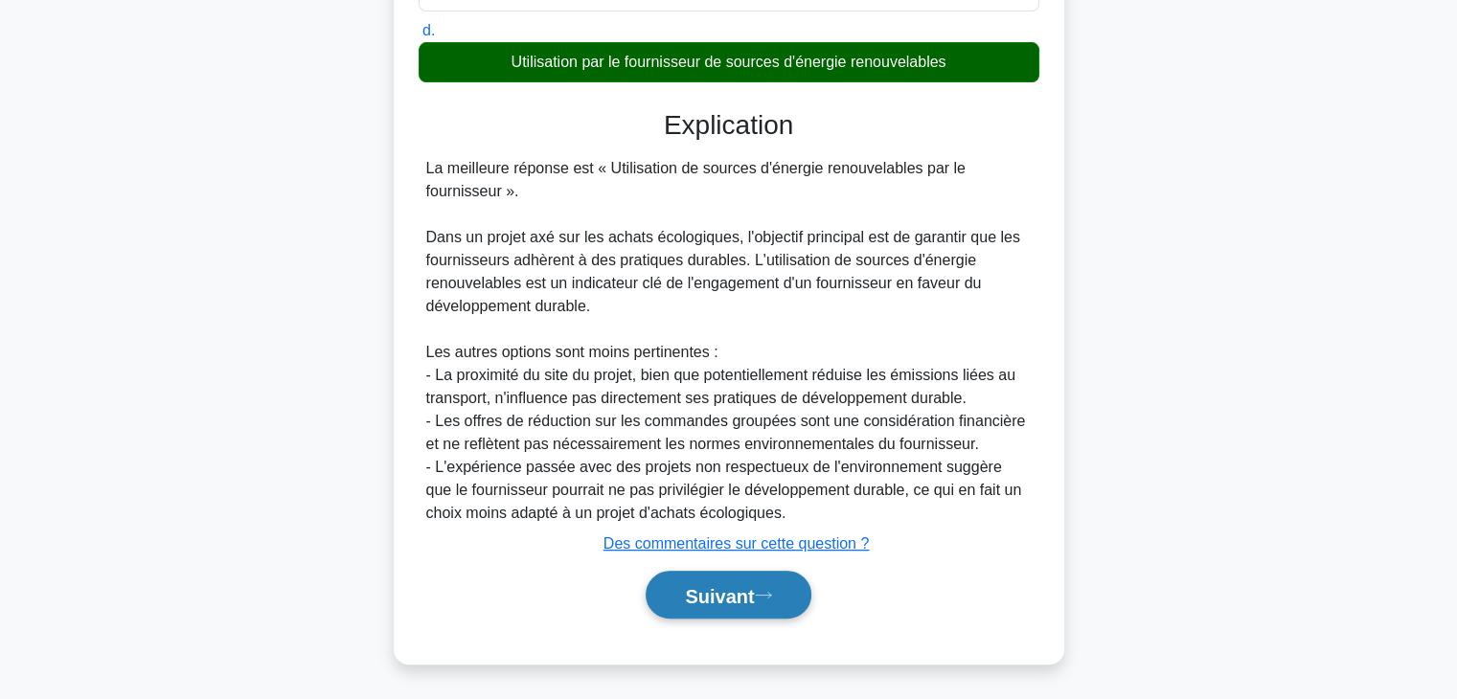
click at [732, 593] on font "Suivant" at bounding box center [719, 595] width 69 height 21
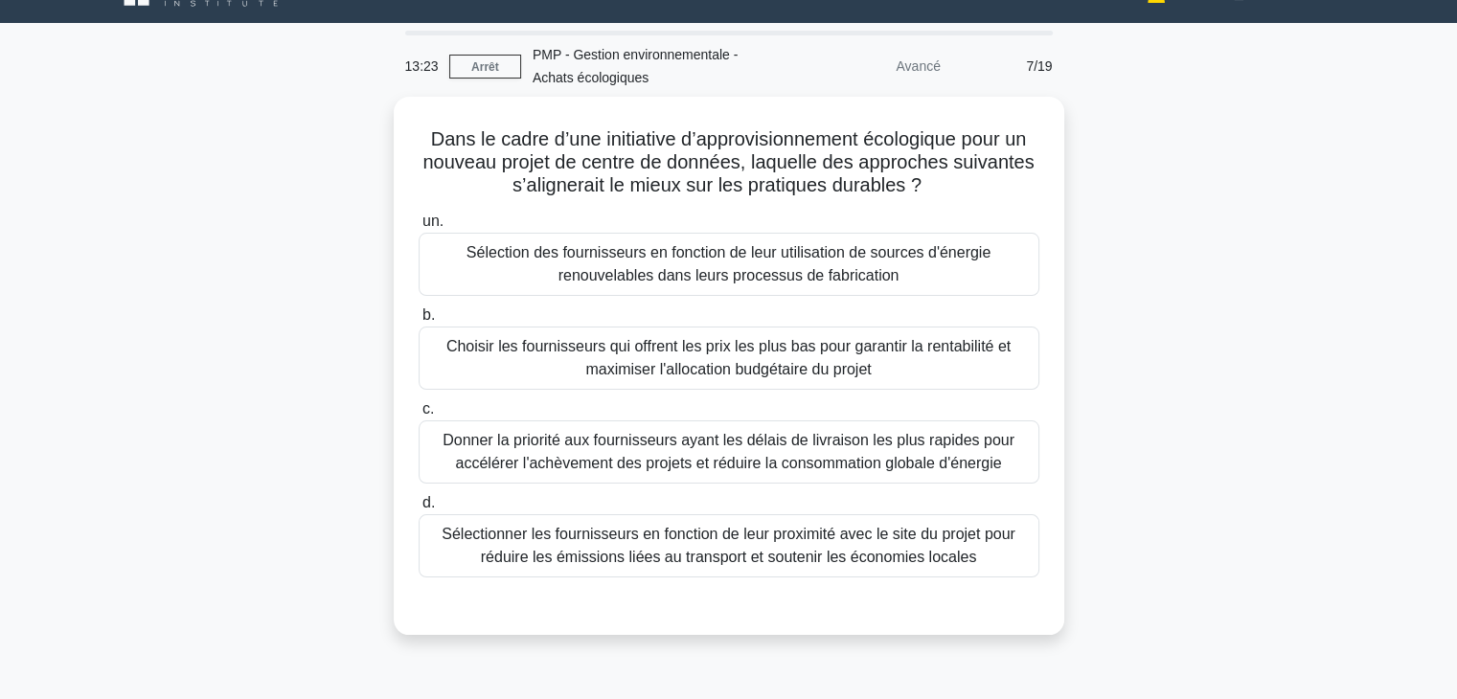
scroll to position [0, 0]
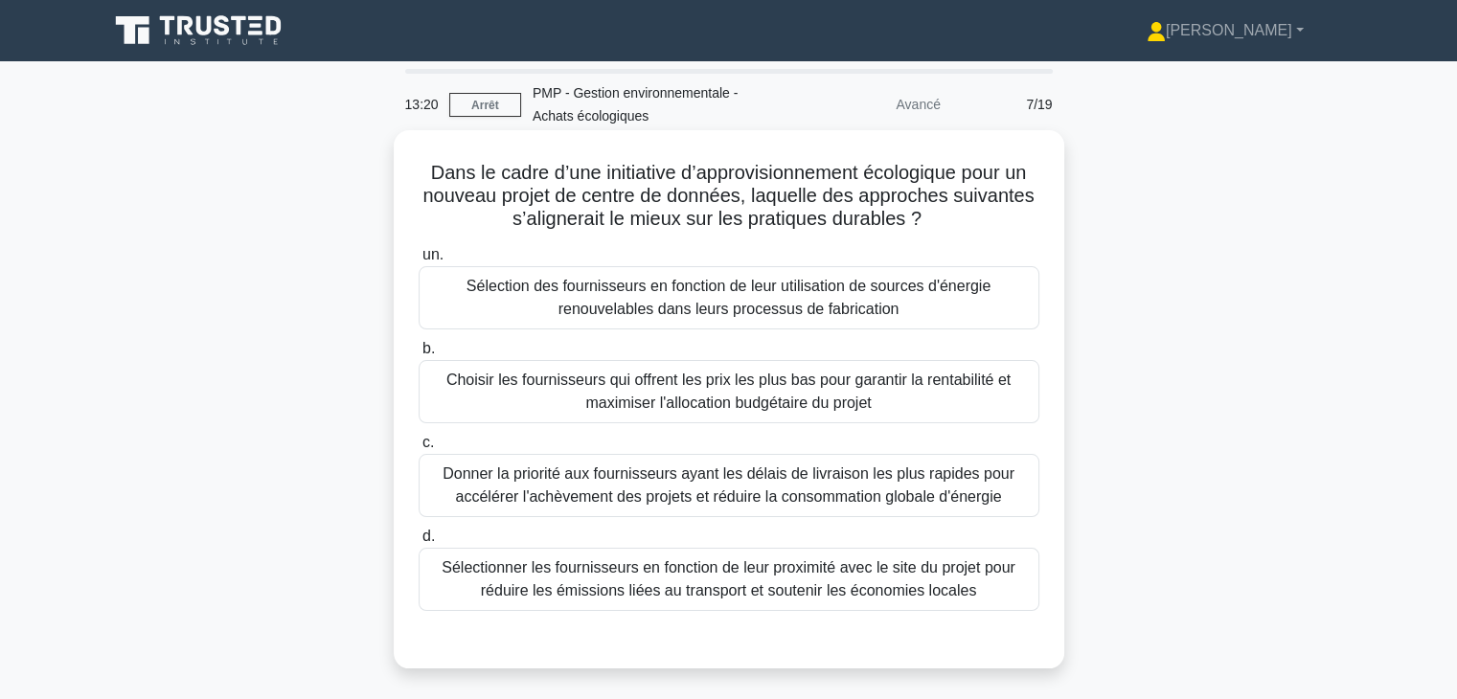
drag, startPoint x: 423, startPoint y: 178, endPoint x: 971, endPoint y: 221, distance: 548.8
click at [971, 221] on h5 "Dans le cadre d’une initiative d’approvisionnement écologique pour un nouveau p…" at bounding box center [729, 196] width 625 height 71
click at [730, 303] on font "Sélection des fournisseurs en fonction de leur utilisation de sources d'énergie…" at bounding box center [729, 297] width 524 height 39
click at [419, 262] on input "un. Sélection des fournisseurs en fonction de leur utilisation de sources d'éne…" at bounding box center [419, 255] width 0 height 12
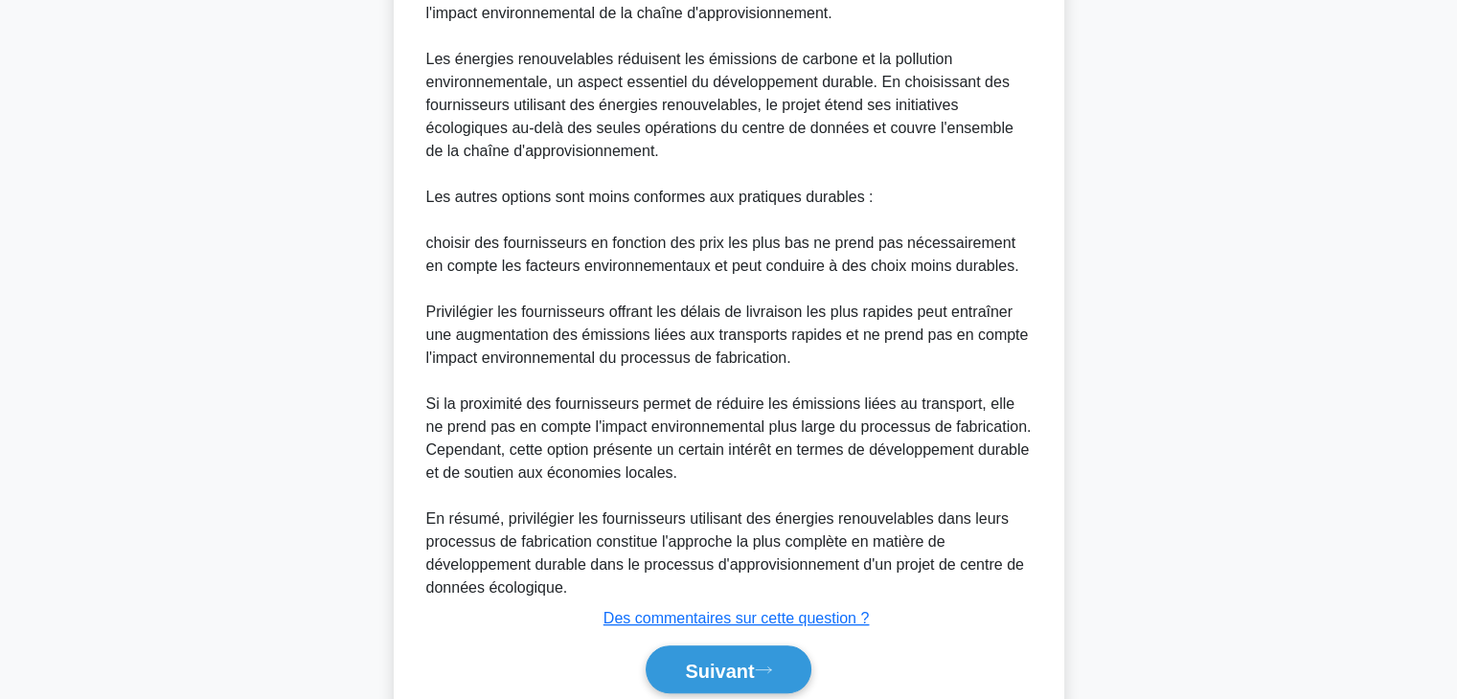
scroll to position [851, 0]
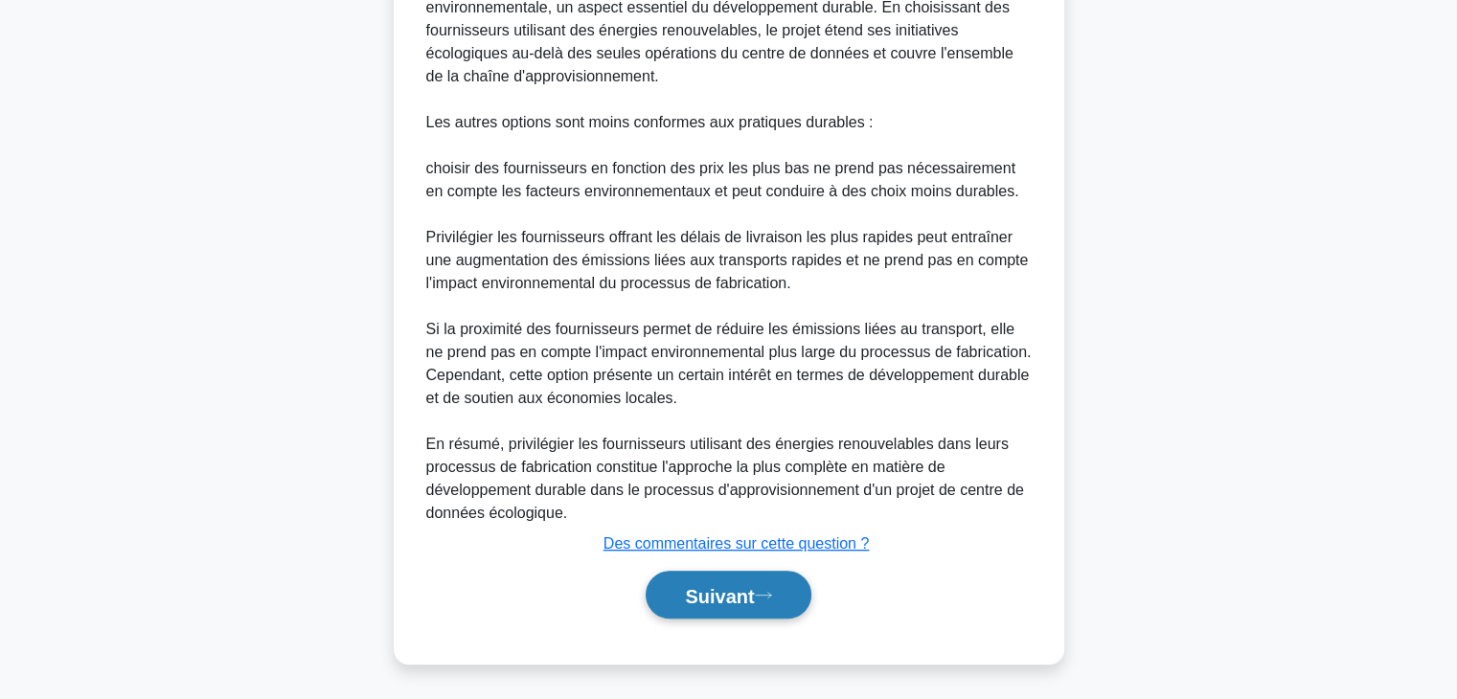
click at [732, 593] on font "Suivant" at bounding box center [719, 595] width 69 height 21
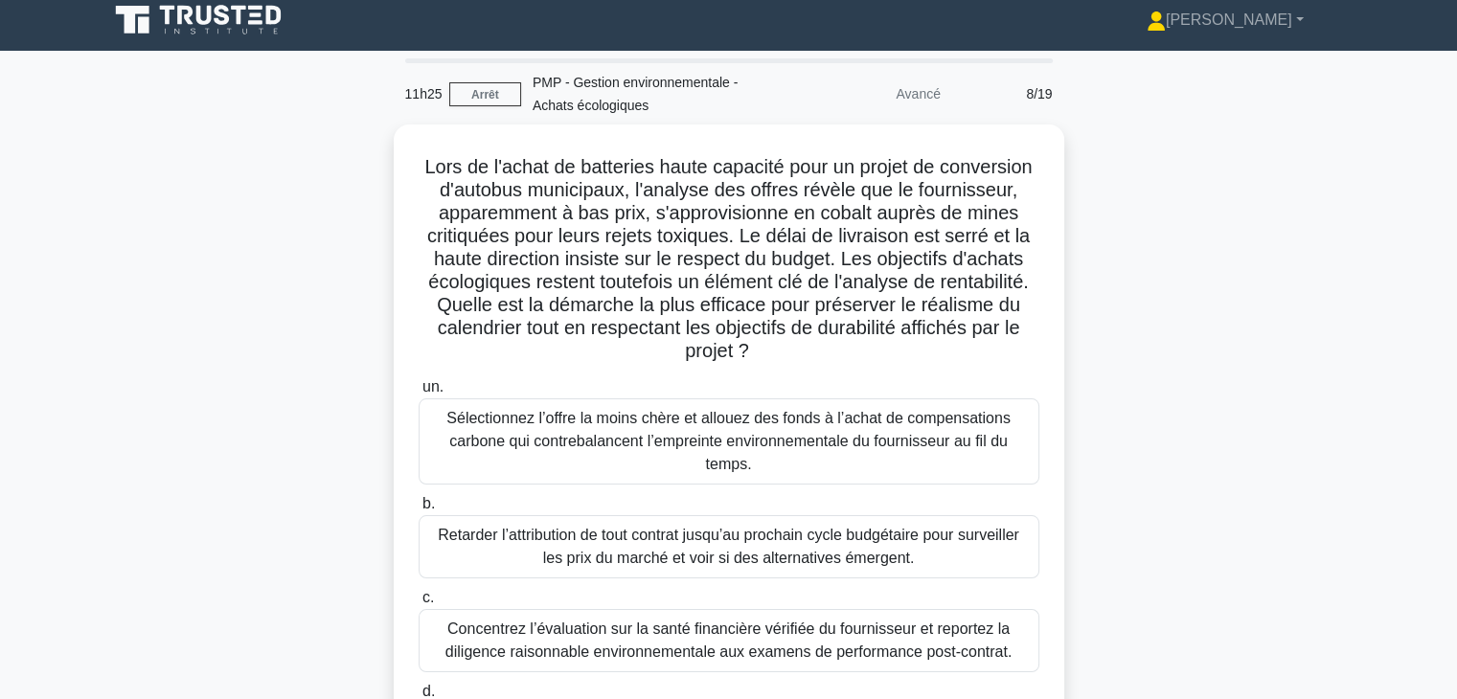
scroll to position [0, 0]
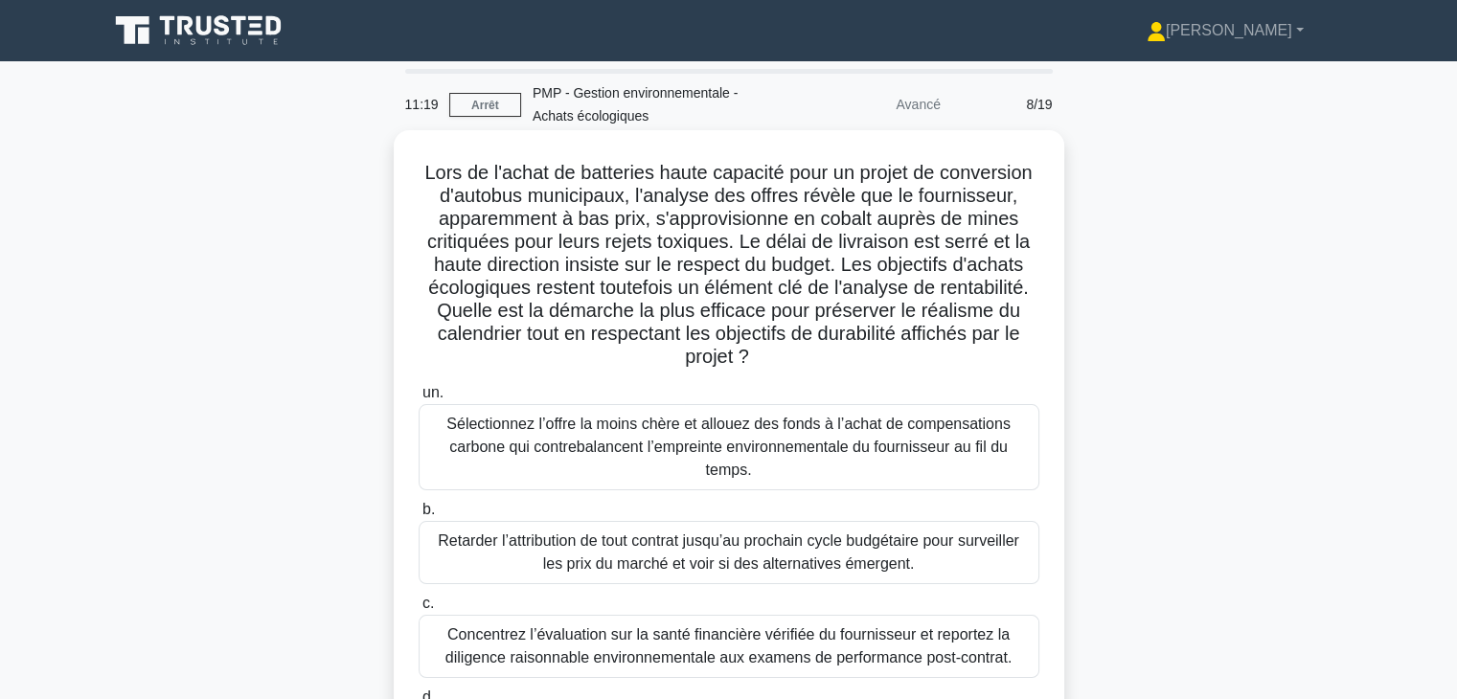
drag, startPoint x: 417, startPoint y: 175, endPoint x: 870, endPoint y: 360, distance: 489.4
click at [870, 360] on h5 "Lors de l'achat de batteries haute capacité pour un projet de conversion d'auto…" at bounding box center [729, 265] width 625 height 209
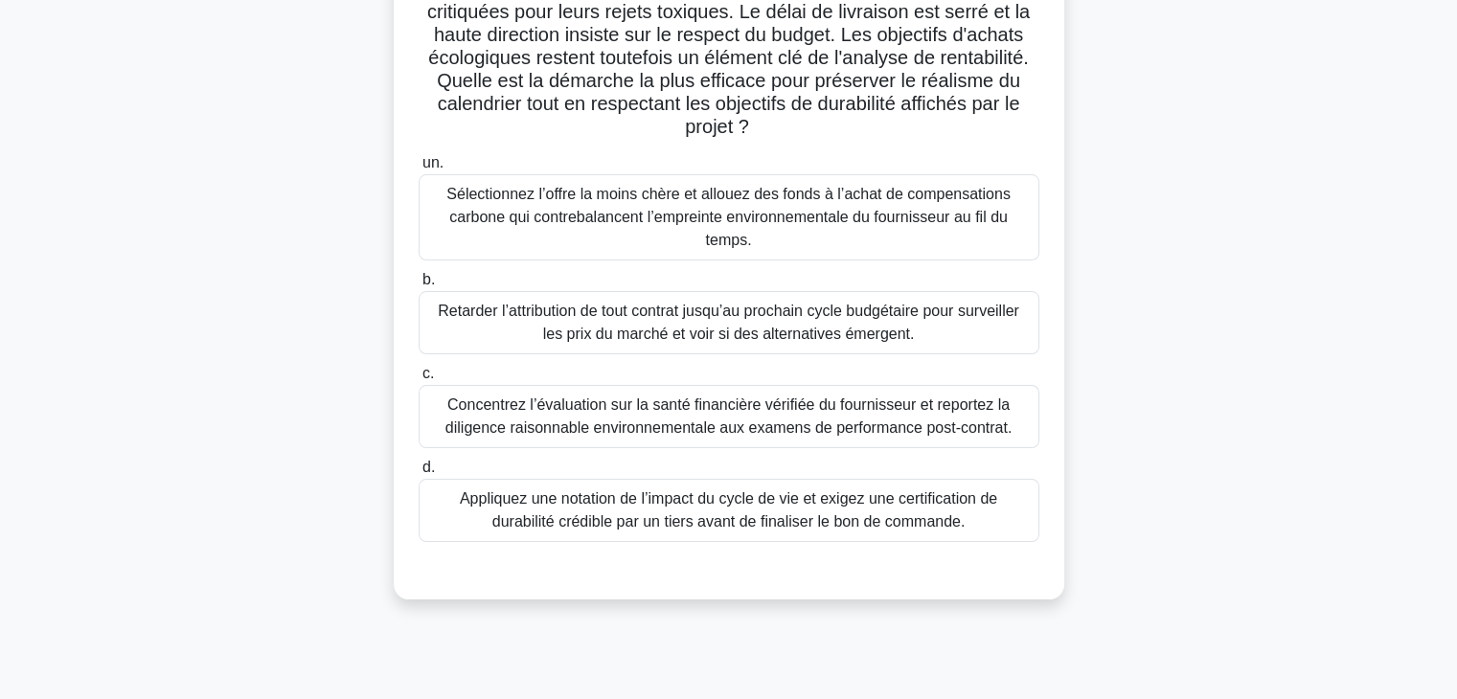
scroll to position [238, 0]
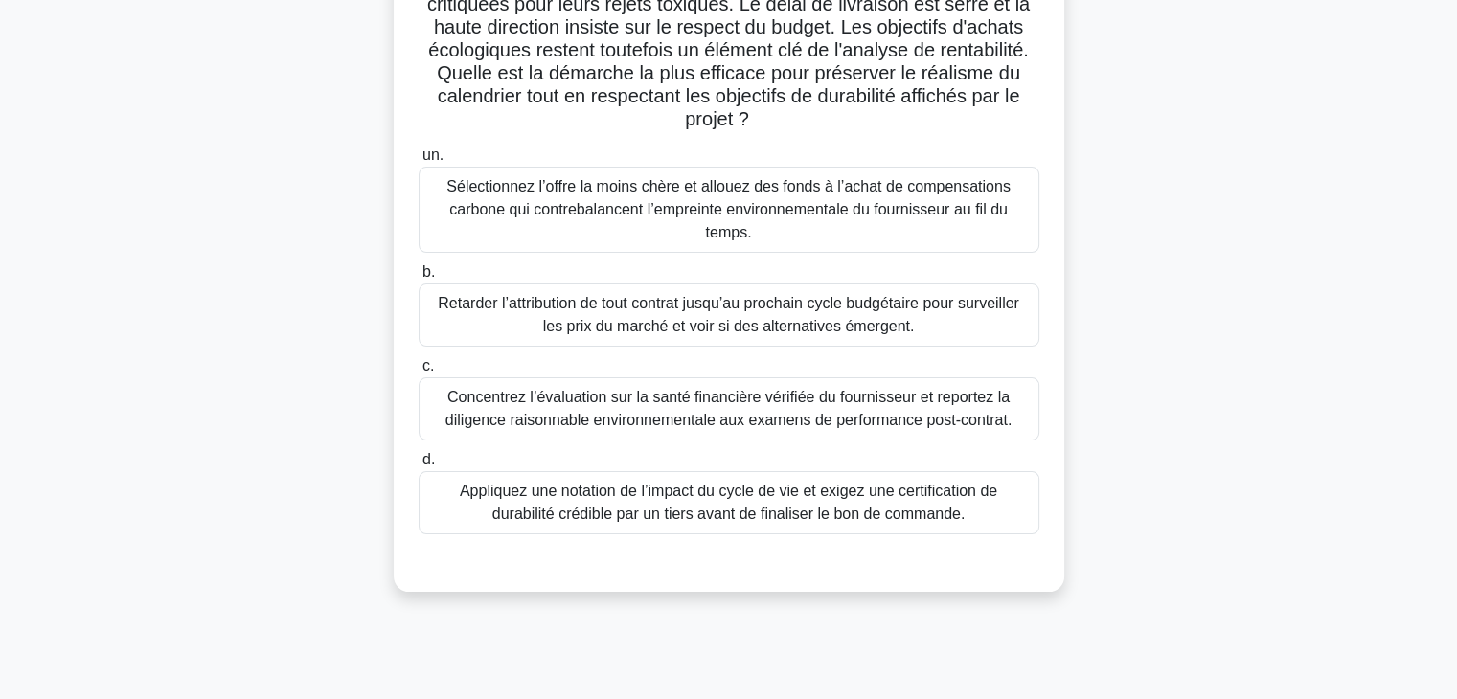
click at [857, 506] on font "Appliquez une notation de l’impact du cycle de vie et exigez une certification …" at bounding box center [728, 502] width 537 height 39
click at [419, 467] on input "d. Appliquez une notation de l’impact du cycle de vie et exigez une certificati…" at bounding box center [419, 460] width 0 height 12
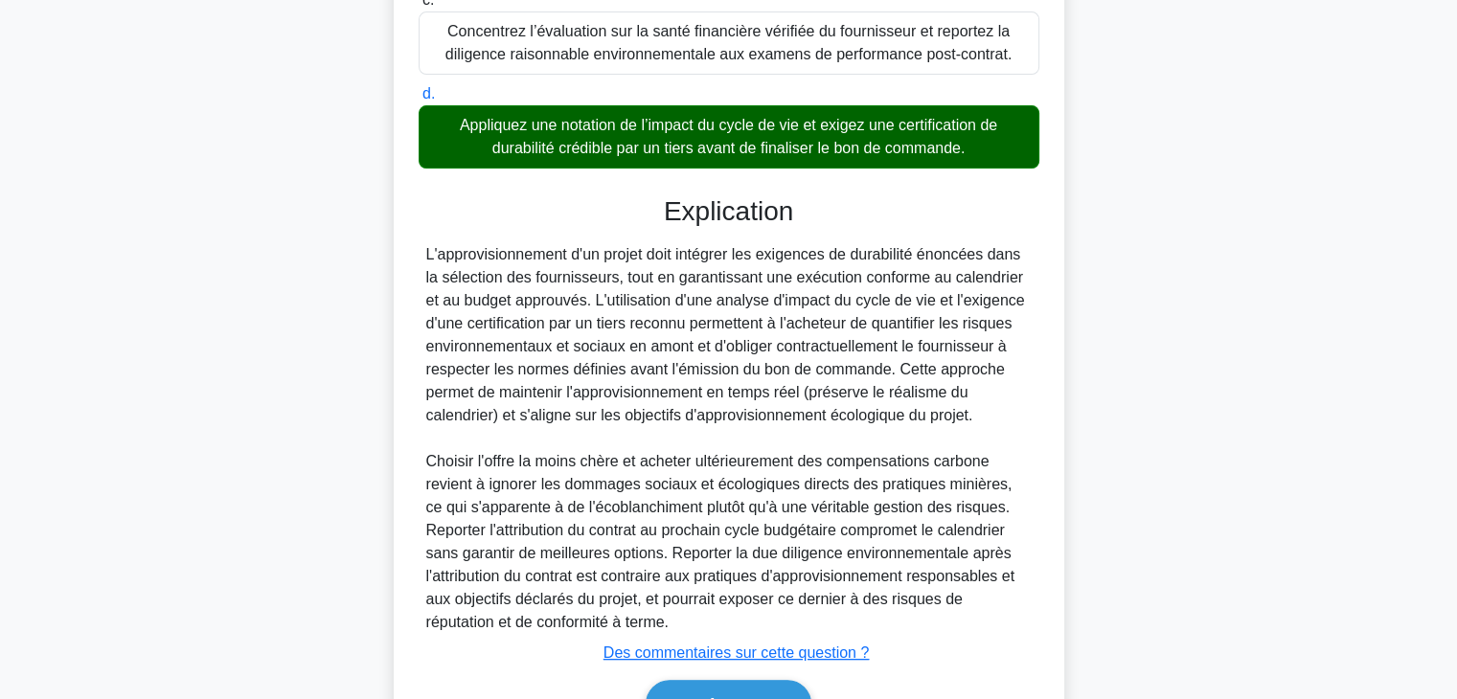
scroll to position [713, 0]
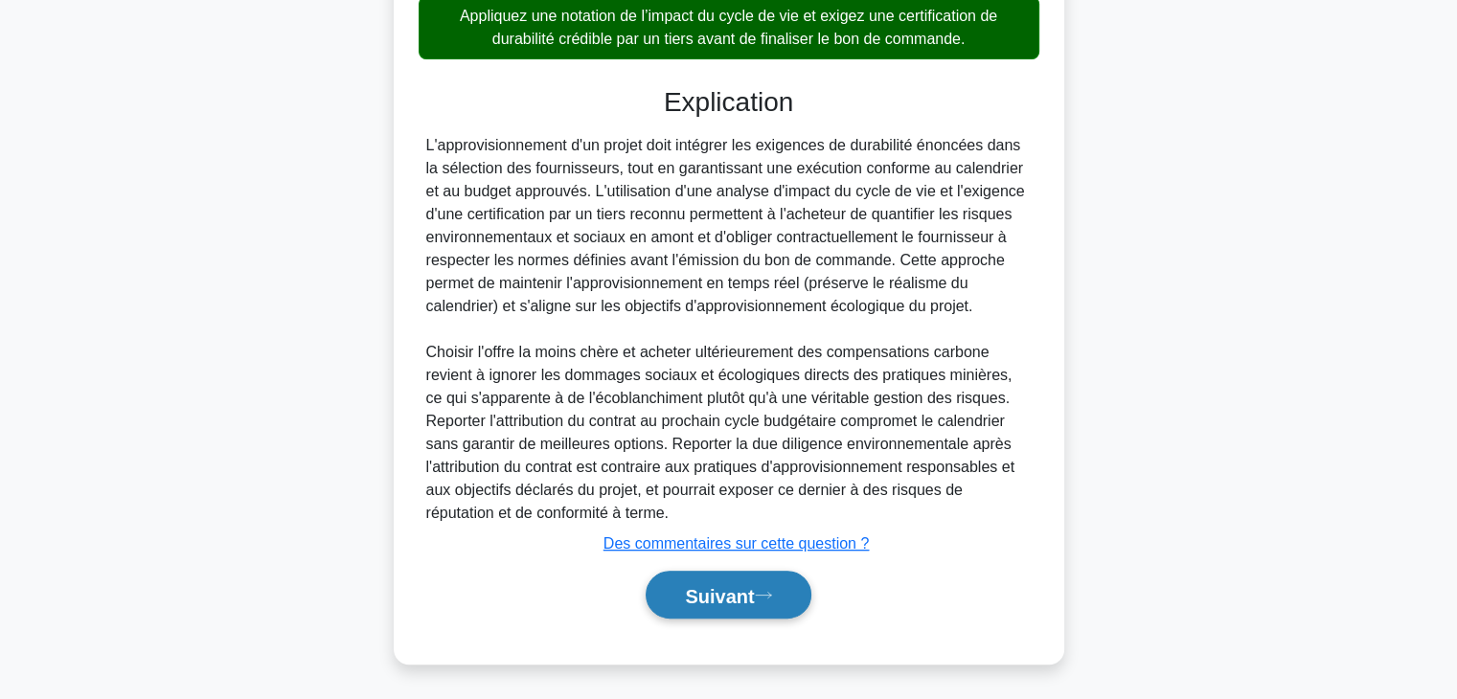
click at [754, 600] on font "Suivant" at bounding box center [719, 595] width 69 height 21
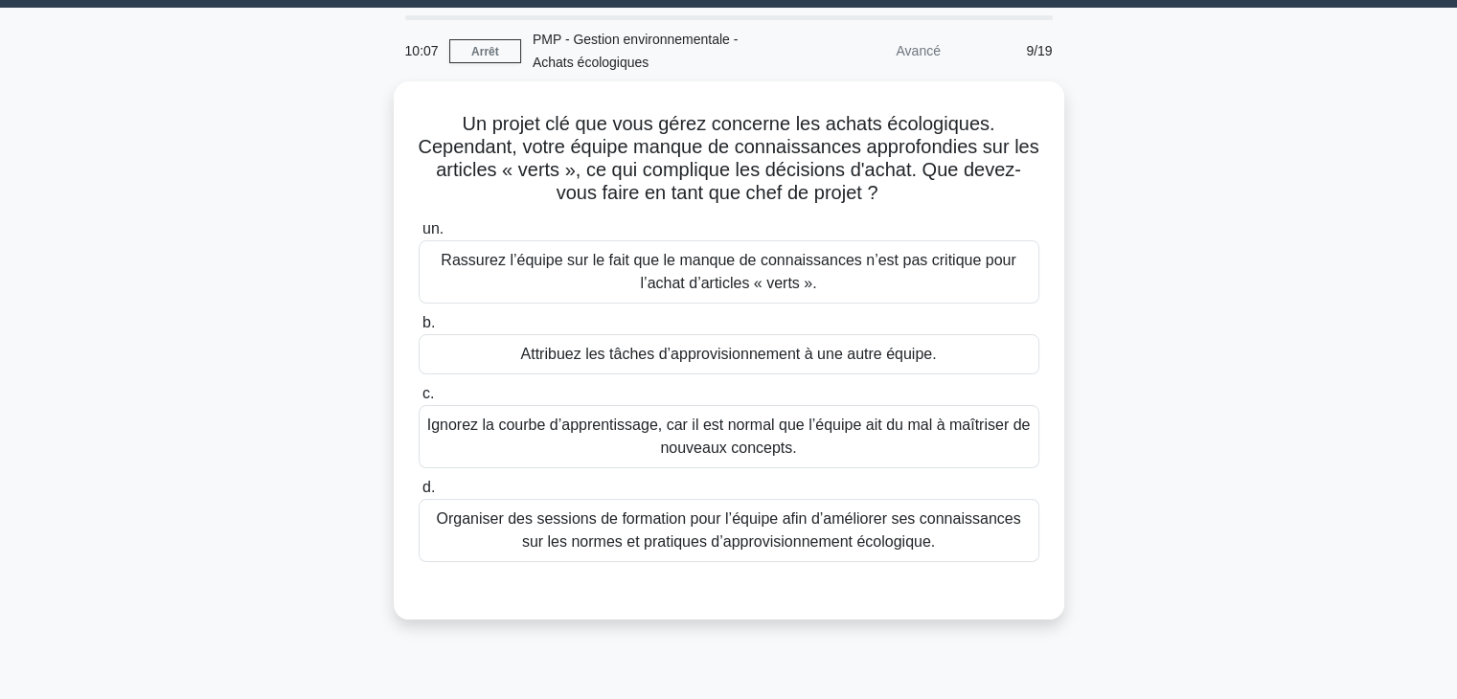
scroll to position [0, 0]
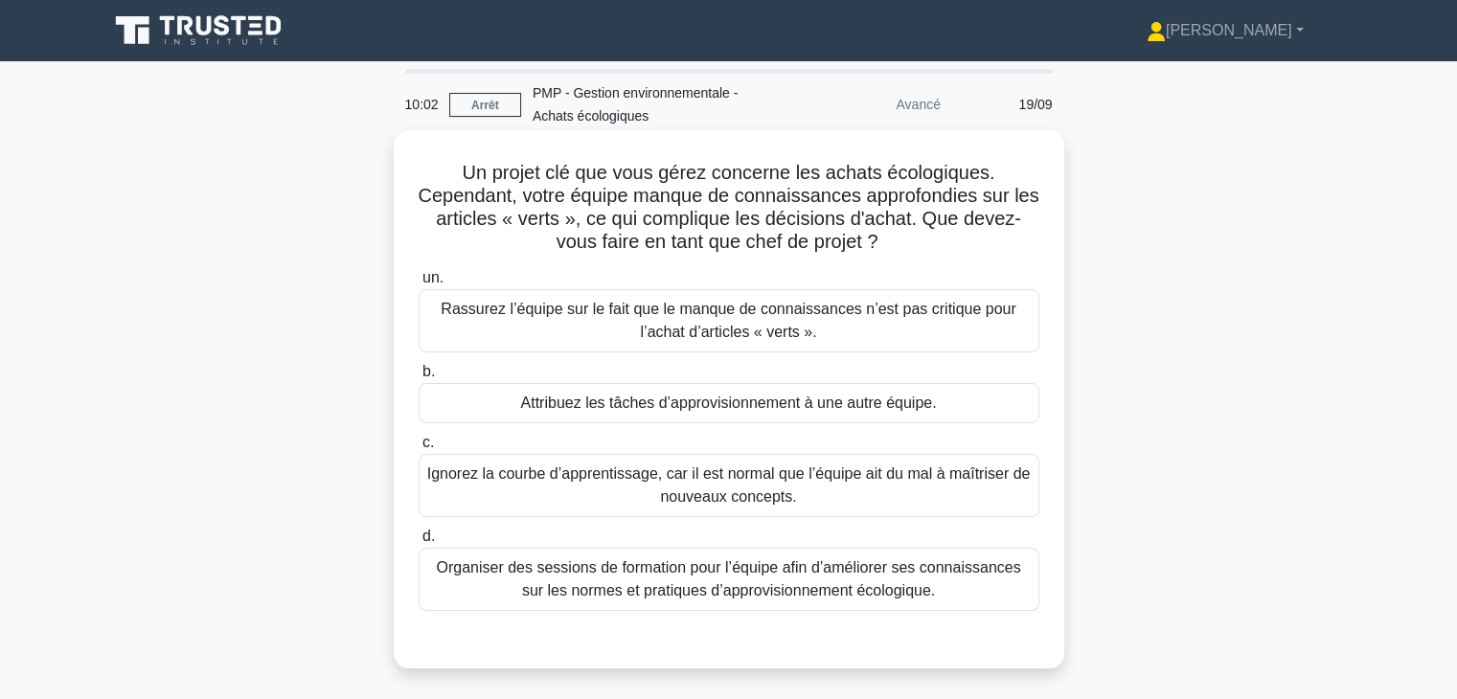
drag, startPoint x: 456, startPoint y: 171, endPoint x: 889, endPoint y: 243, distance: 439.0
click at [889, 243] on h5 "Un projet clé que vous gérez concerne les achats écologiques. Cependant, votre …" at bounding box center [729, 208] width 625 height 94
click at [940, 591] on font "Organiser des sessions de formation pour l’équipe afin d’améliorer ses connaiss…" at bounding box center [729, 580] width 604 height 46
click at [419, 543] on input "d. Organiser des sessions de formation pour l’équipe afin d’améliorer ses conna…" at bounding box center [419, 537] width 0 height 12
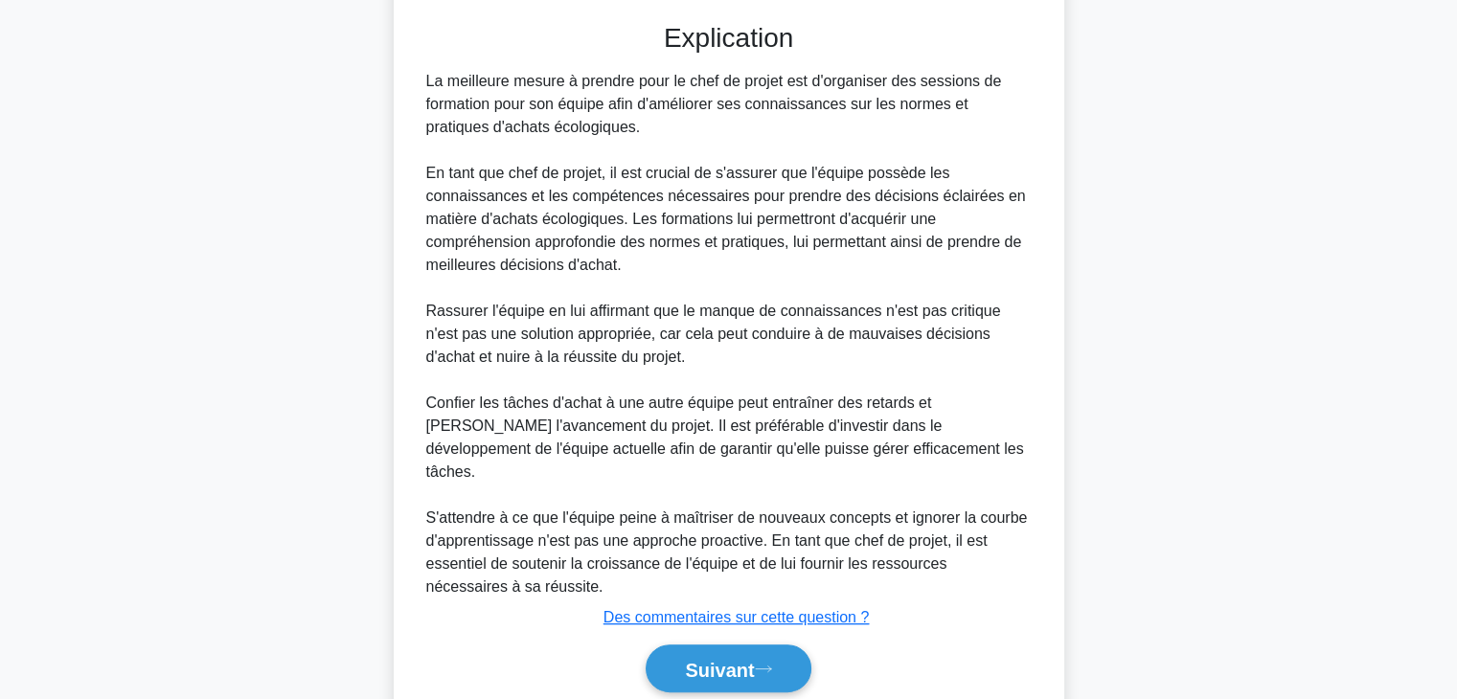
scroll to position [667, 0]
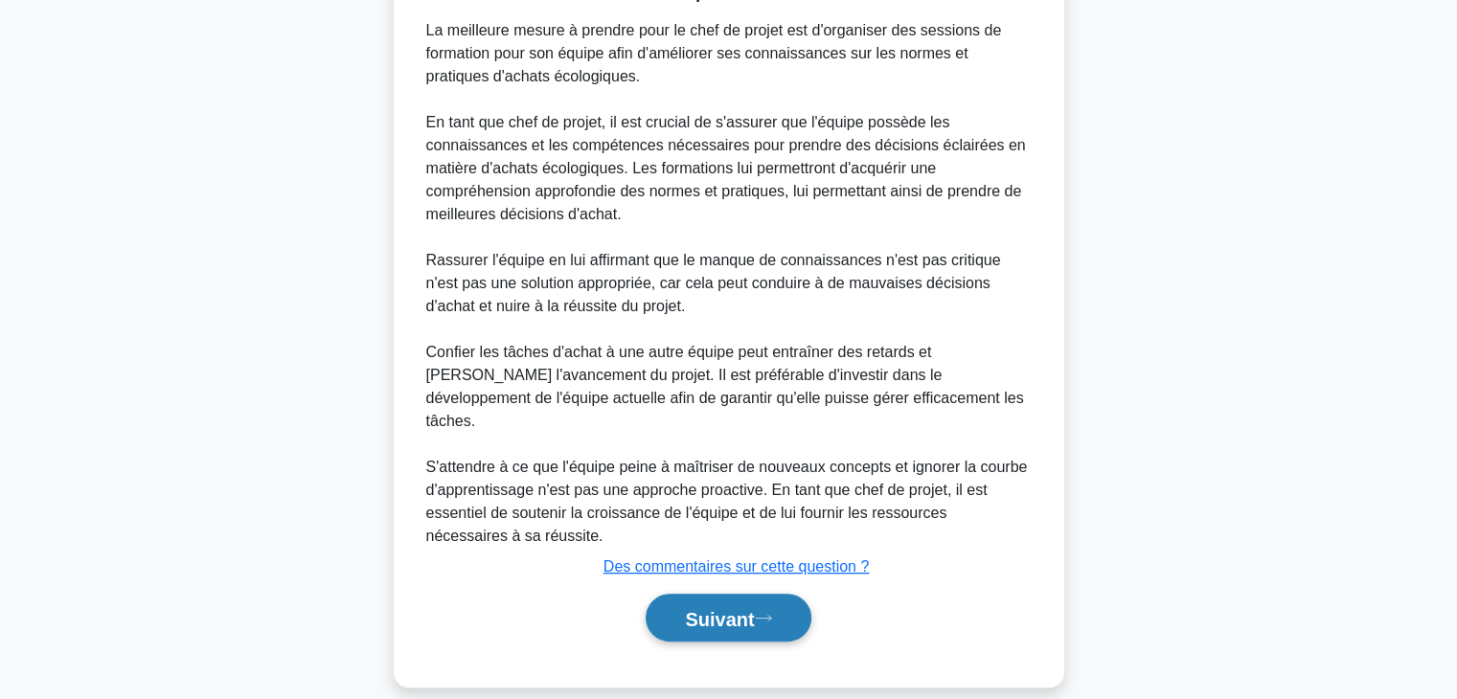
click at [741, 608] on font "Suivant" at bounding box center [719, 618] width 69 height 21
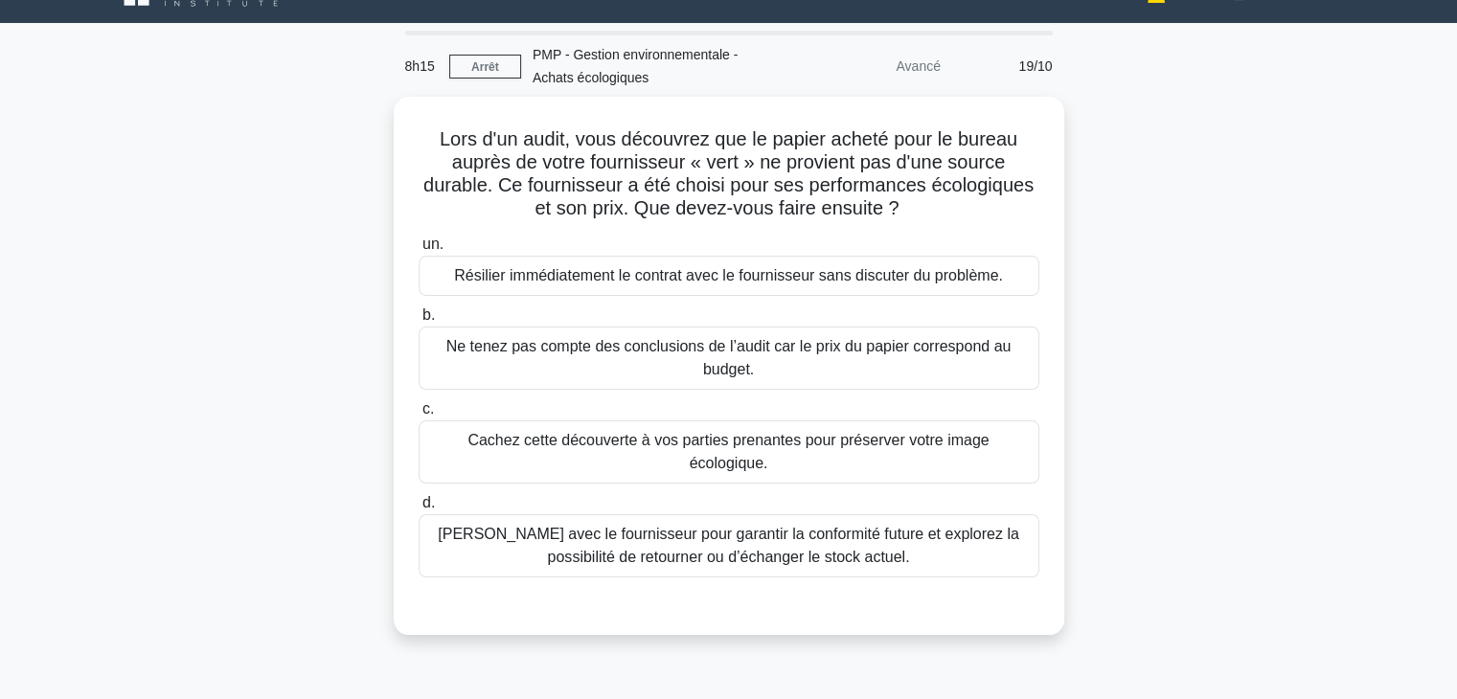
scroll to position [0, 0]
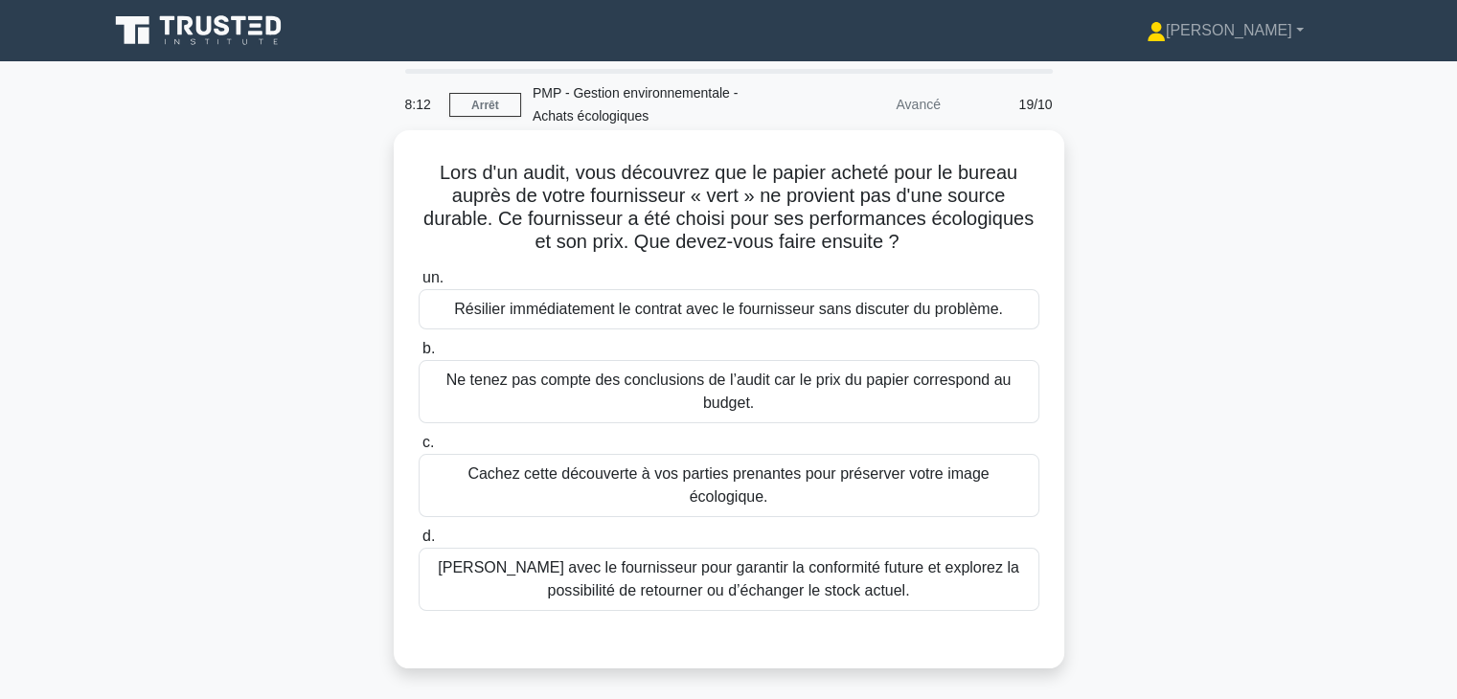
drag, startPoint x: 430, startPoint y: 168, endPoint x: 992, endPoint y: 234, distance: 565.3
click at [992, 234] on h5 "Lors d'un audit, vous découvrez que le papier acheté pour le bureau auprès de v…" at bounding box center [729, 208] width 625 height 94
click at [927, 557] on font "[PERSON_NAME] avec le fournisseur pour garantir la conformité future et explore…" at bounding box center [729, 580] width 604 height 46
click at [419, 543] on input "d. Parlez avec le fournisseur pour garantir la conformité future et explorez la…" at bounding box center [419, 537] width 0 height 12
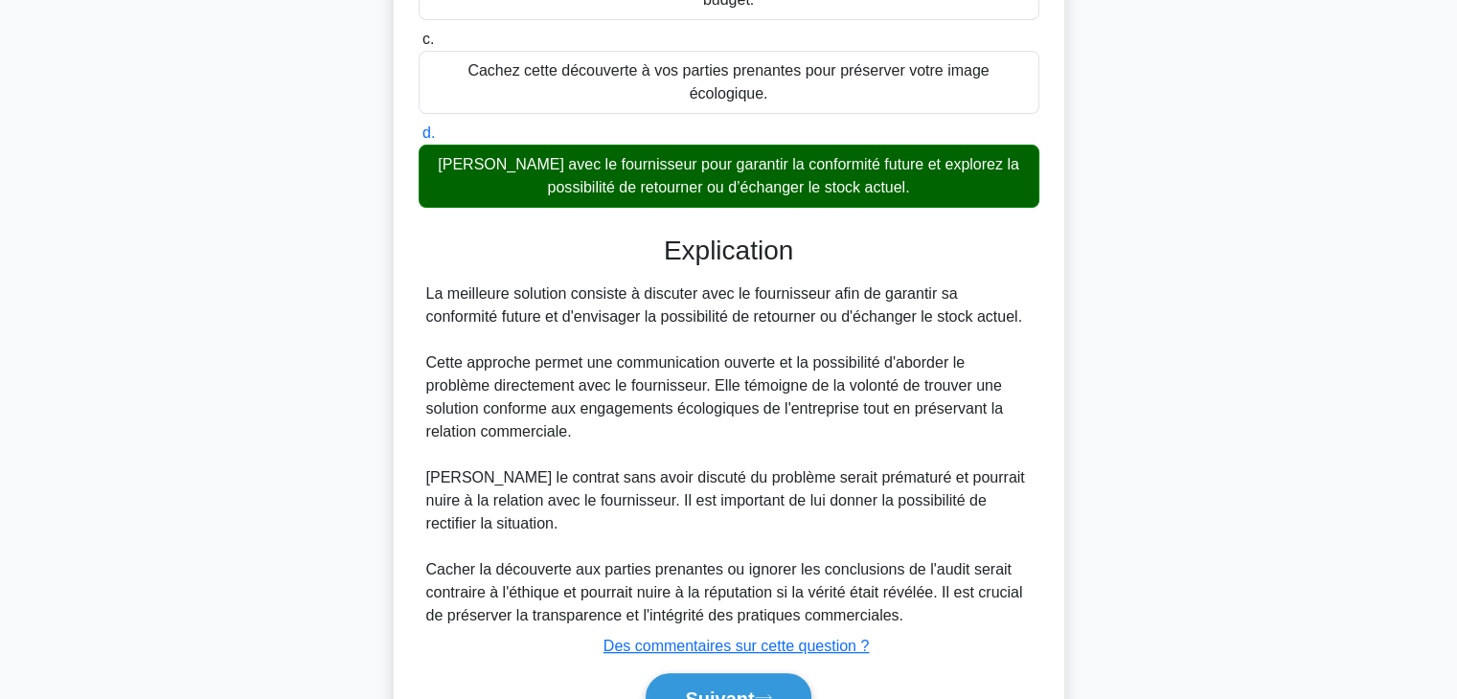
scroll to position [483, 0]
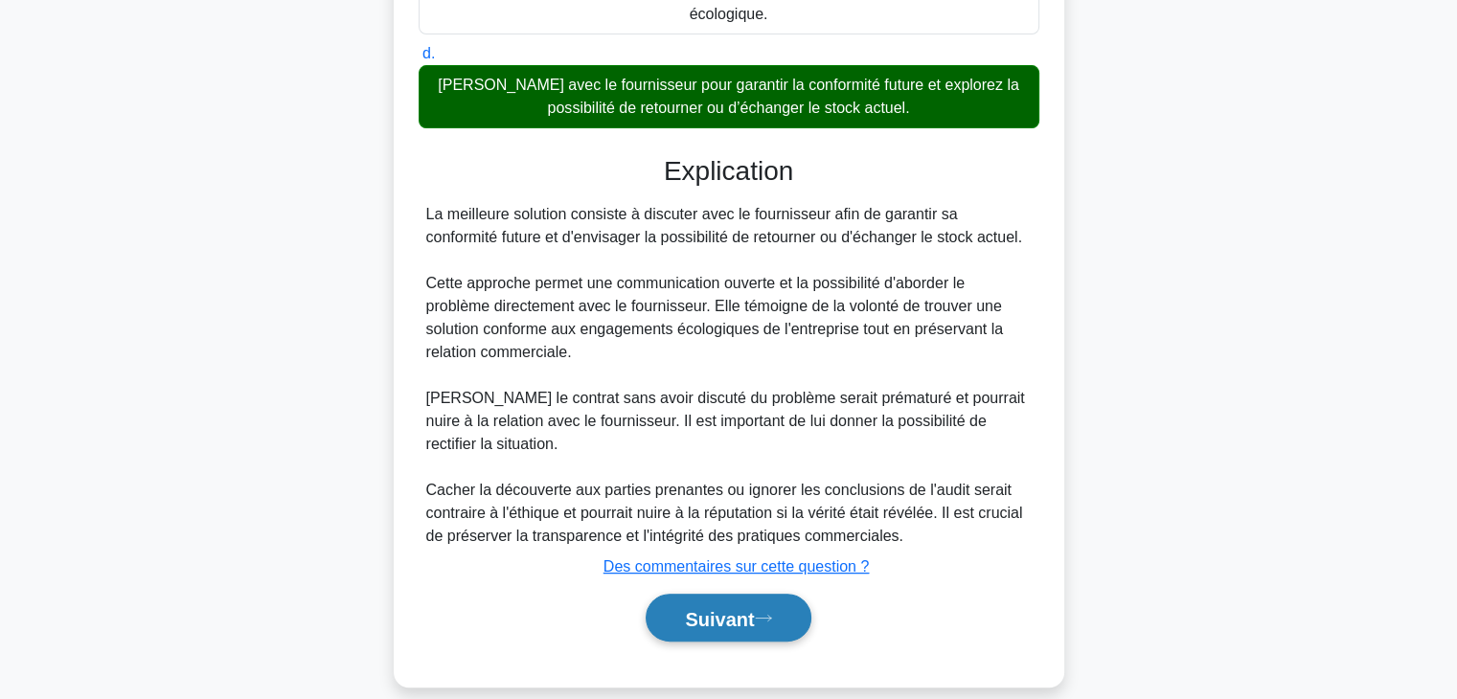
click at [686, 608] on font "Suivant" at bounding box center [719, 618] width 69 height 21
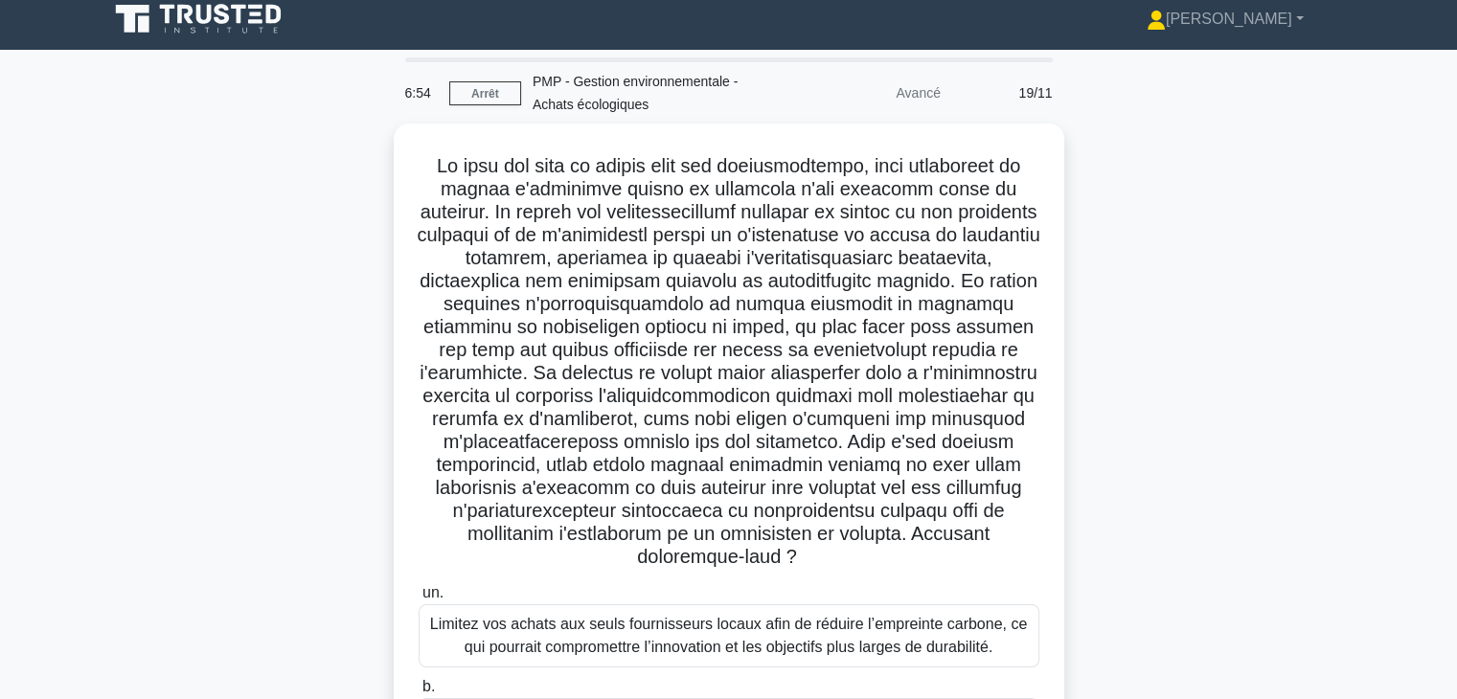
scroll to position [6, 0]
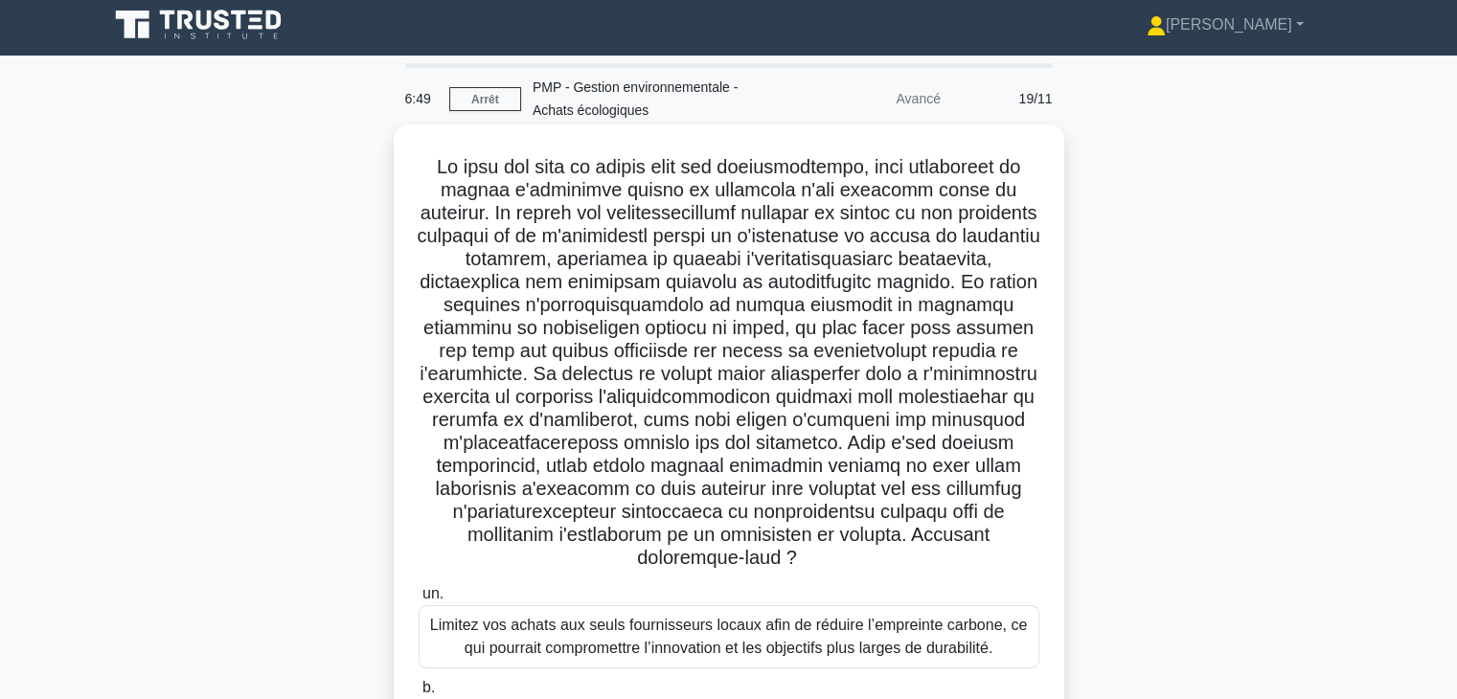
drag, startPoint x: 420, startPoint y: 162, endPoint x: 824, endPoint y: 575, distance: 577.9
click at [824, 571] on h5 ".spinner_0XTQ{transform-origin:center;animation:spinner_y6GP .75s linear infini…" at bounding box center [729, 363] width 625 height 416
click at [526, 207] on font at bounding box center [728, 362] width 623 height 412
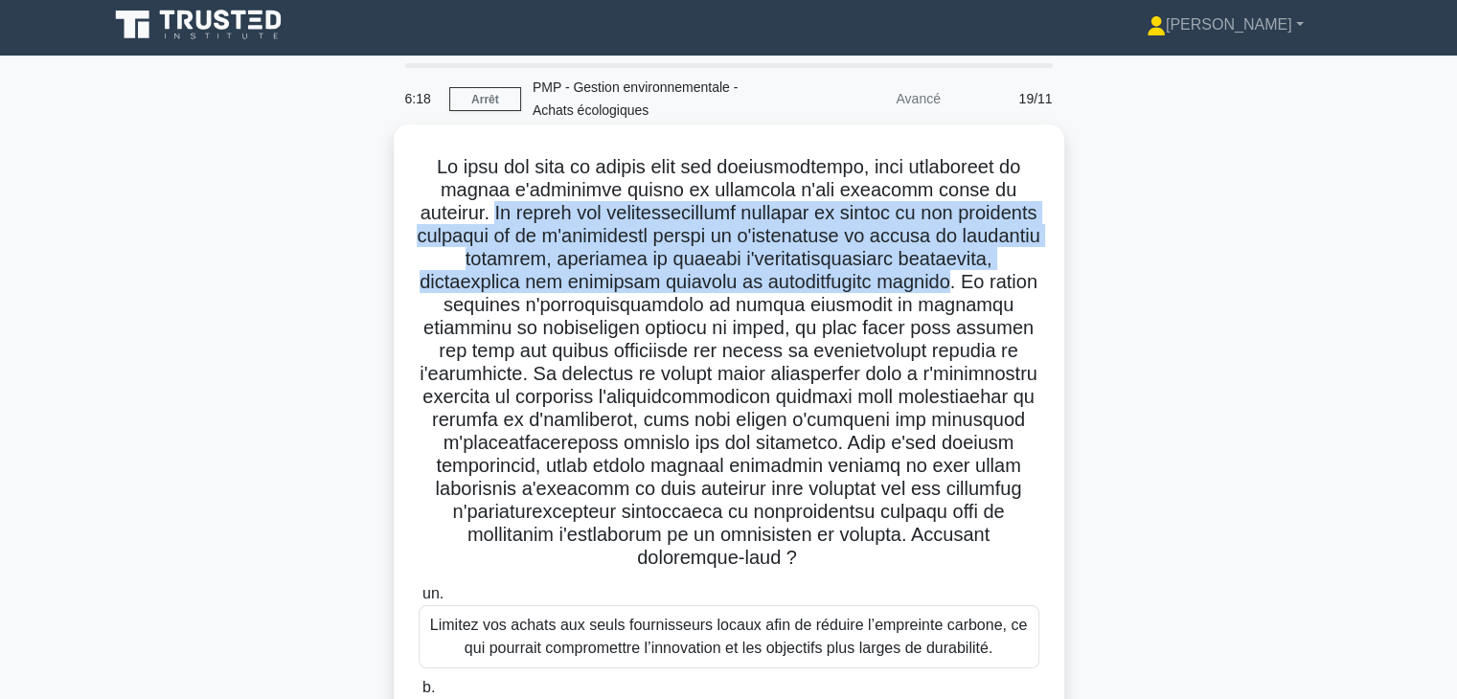
drag, startPoint x: 521, startPoint y: 211, endPoint x: 808, endPoint y: 304, distance: 301.2
click at [808, 304] on font at bounding box center [728, 362] width 623 height 412
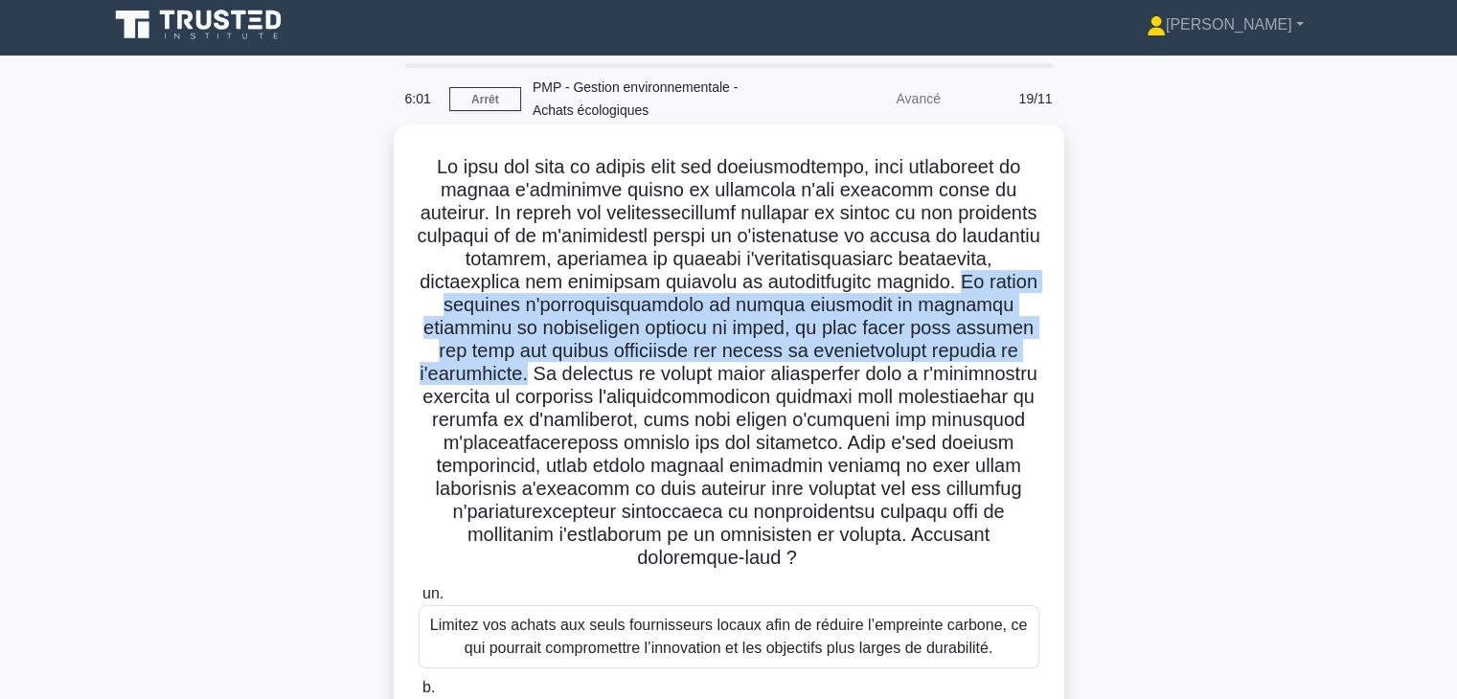
drag, startPoint x: 820, startPoint y: 304, endPoint x: 527, endPoint y: 400, distance: 308.7
click at [527, 400] on font at bounding box center [728, 362] width 623 height 412
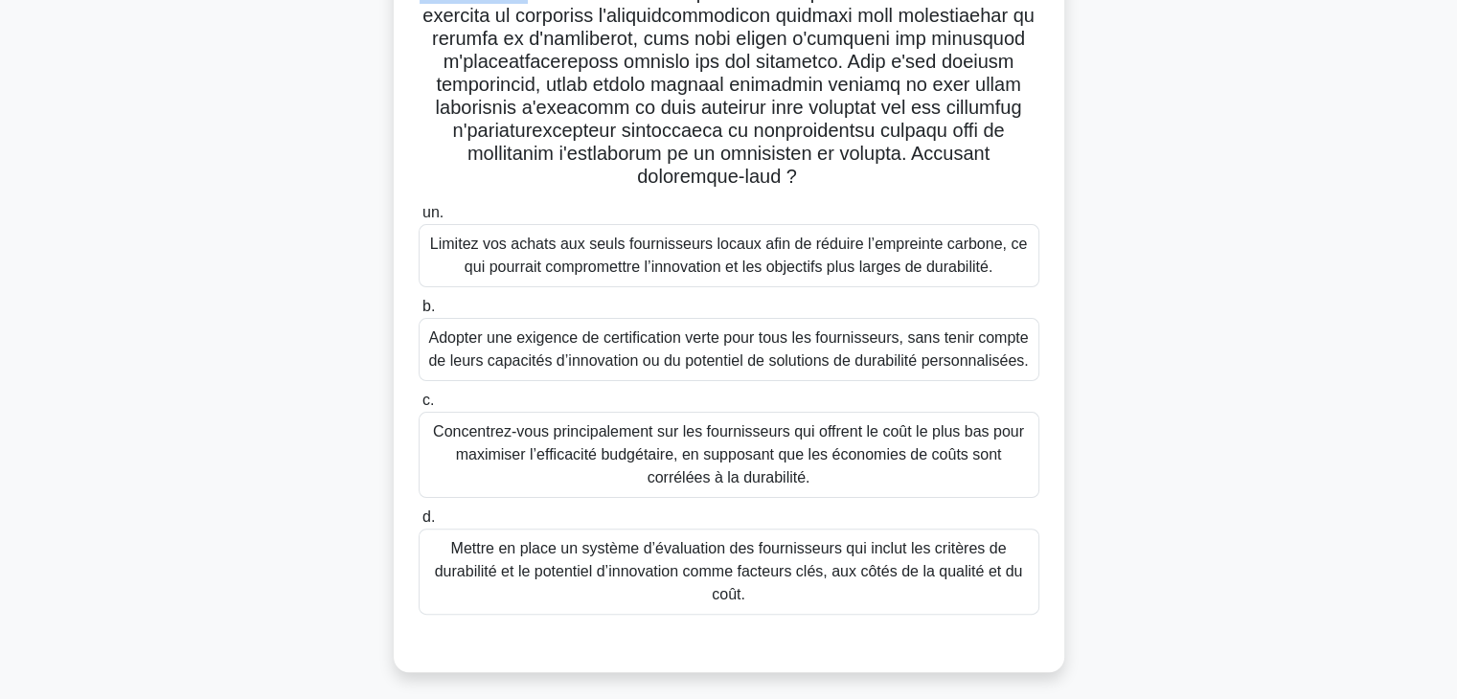
scroll to position [395, 0]
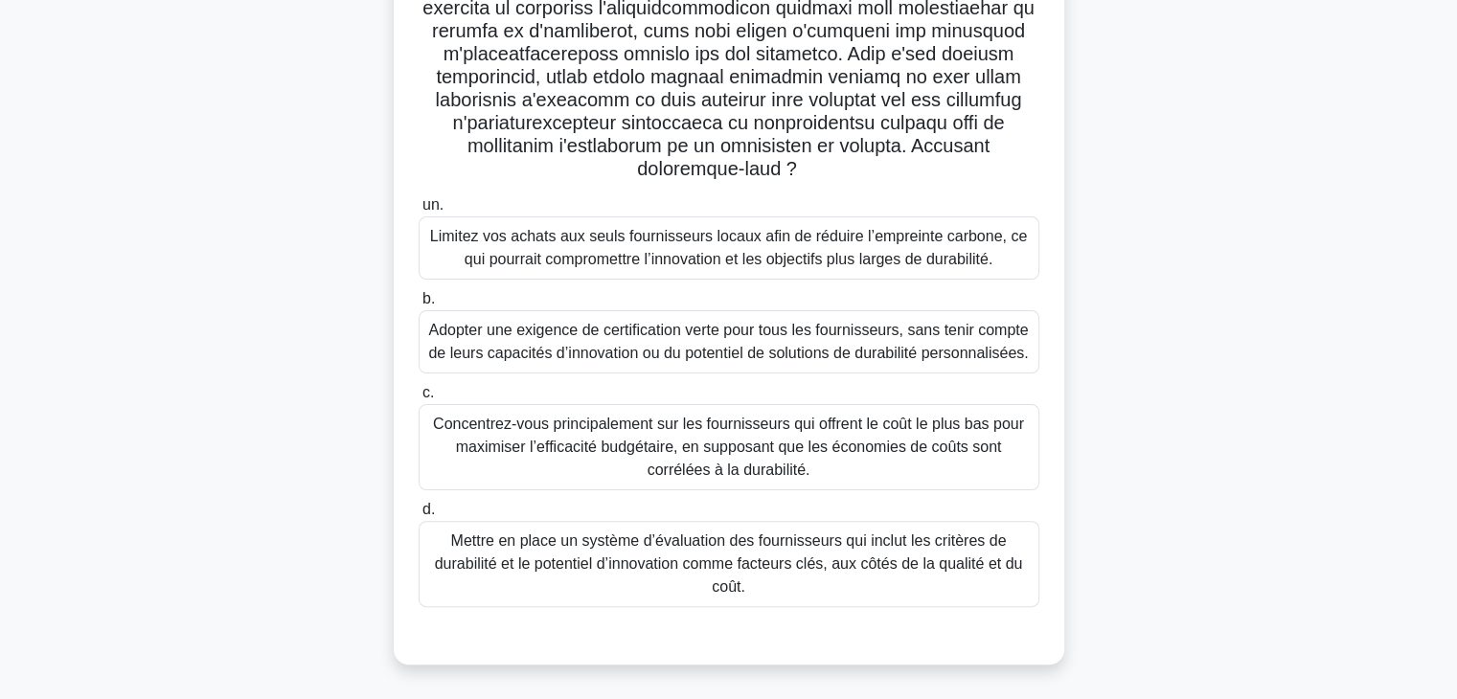
click at [815, 594] on font "Mettre en place un système d’évaluation des fournisseurs qui inclut les critère…" at bounding box center [729, 564] width 588 height 62
click at [419, 516] on input "d. Mettre en place un système d’évaluation des fournisseurs qui inclut les crit…" at bounding box center [419, 510] width 0 height 12
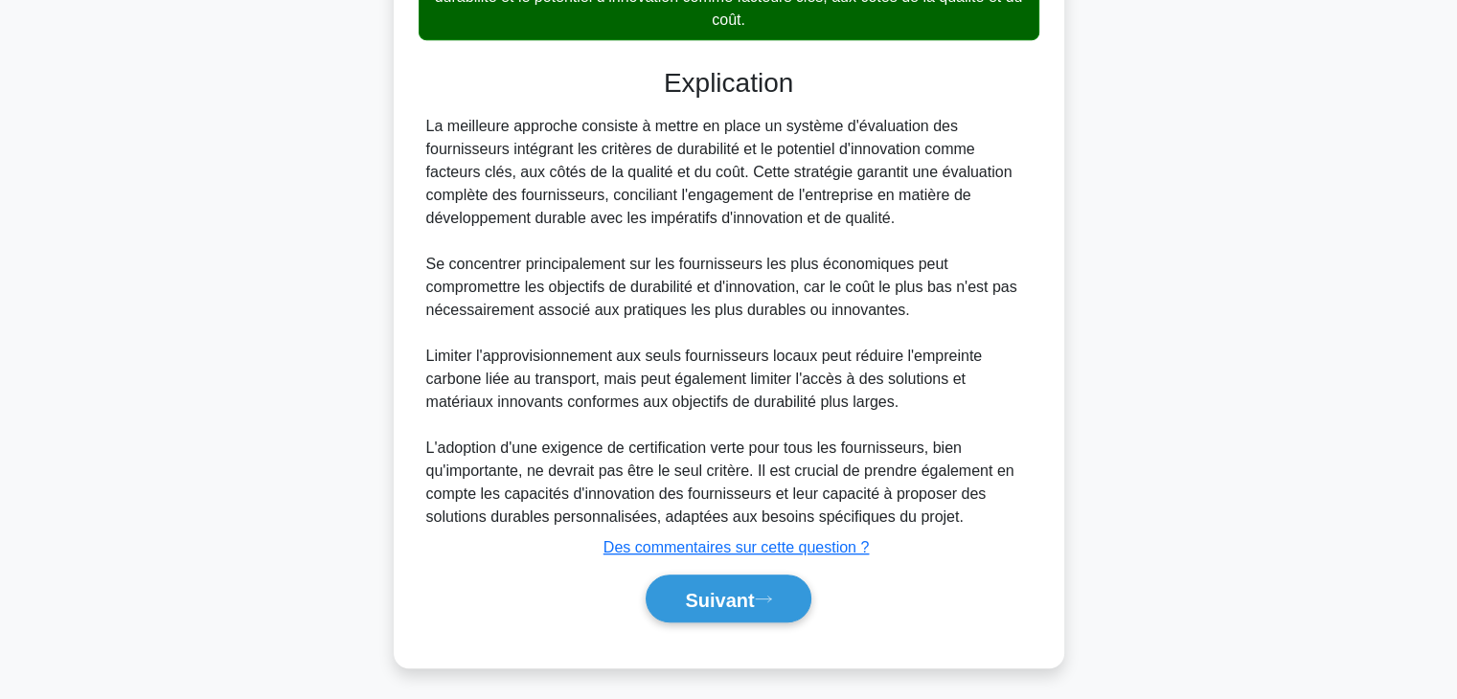
scroll to position [989, 0]
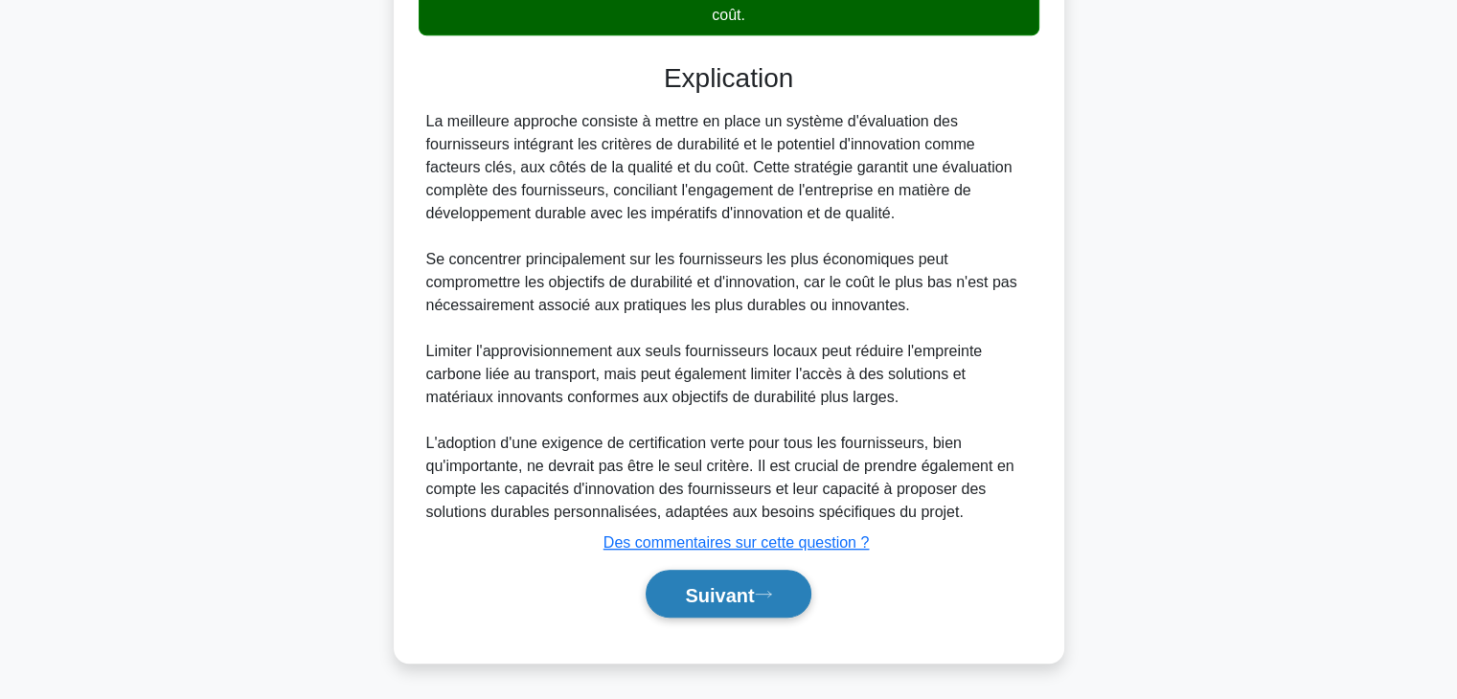
click at [754, 595] on font "Suivant" at bounding box center [719, 594] width 69 height 21
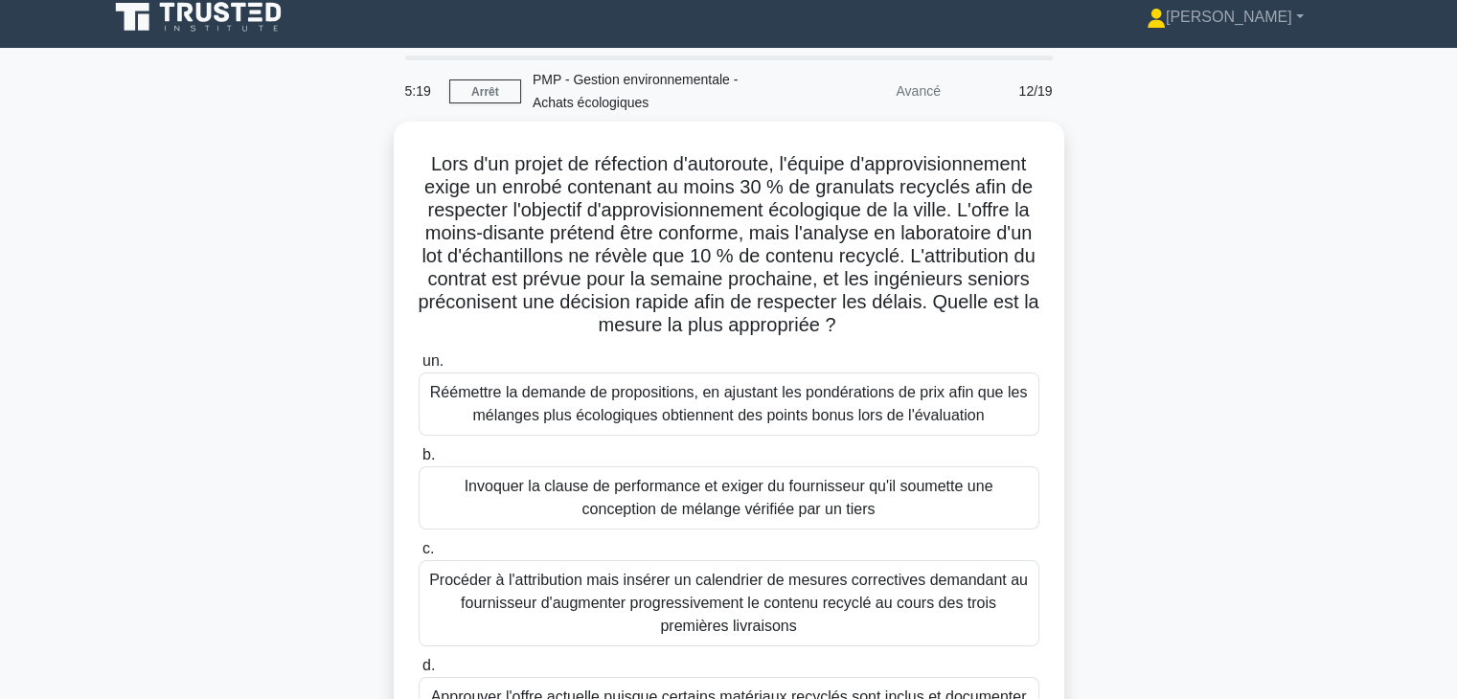
scroll to position [7, 0]
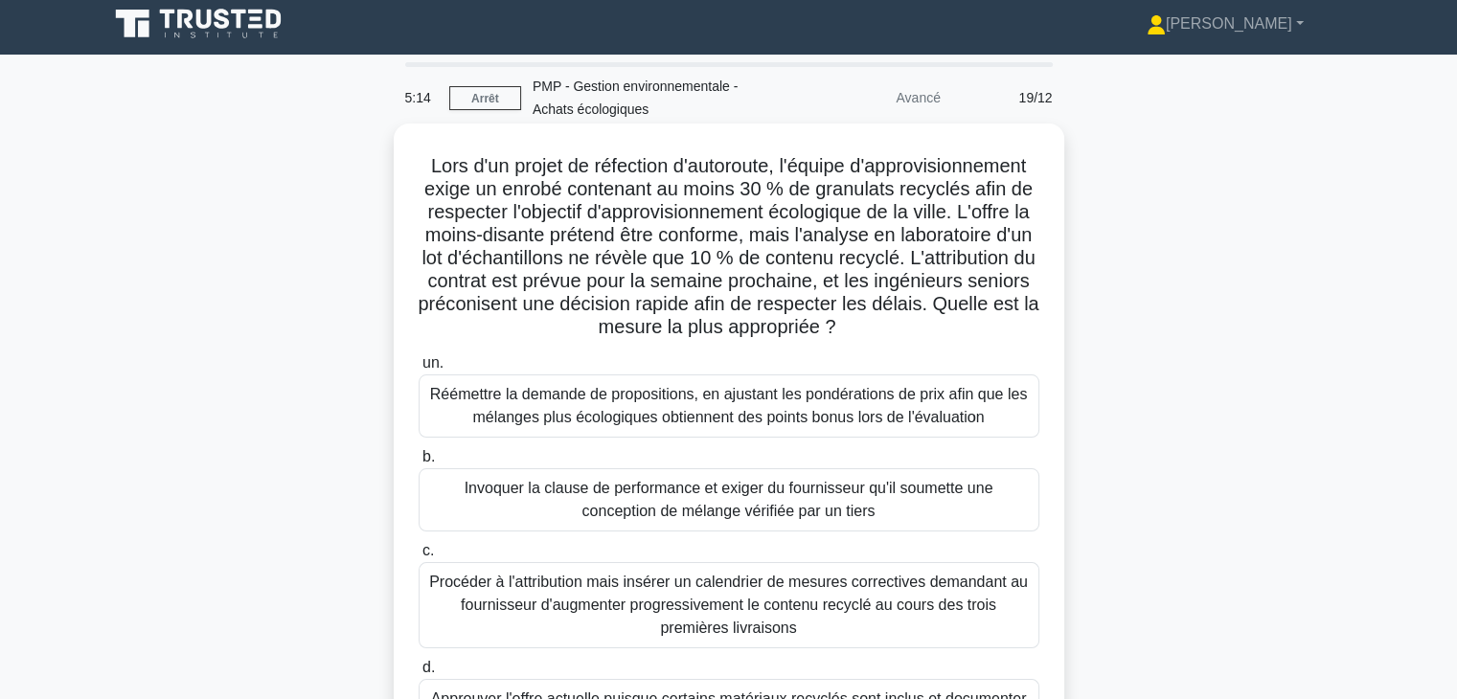
drag, startPoint x: 512, startPoint y: 163, endPoint x: 1024, endPoint y: 331, distance: 539.3
click at [1024, 331] on h5 "Lors d'un projet de réfection d'autoroute, l'équipe d'approvisionnement exige u…" at bounding box center [729, 247] width 625 height 186
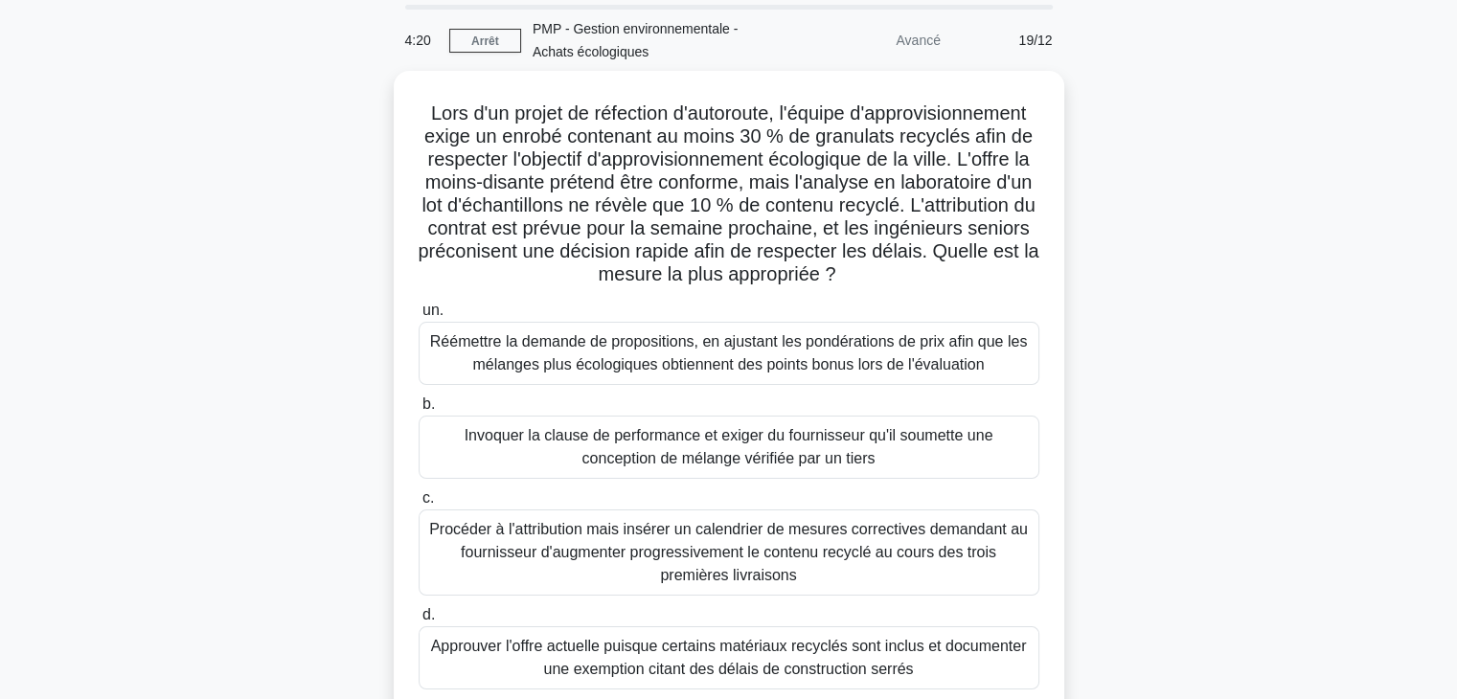
scroll to position [61, 0]
click at [843, 438] on font "Invoquer la clause de performance et exiger du fournisseur qu'il soumette une c…" at bounding box center [729, 444] width 529 height 39
click at [419, 409] on input "b. Invoquer la clause de performance et exiger du fournisseur qu'il soumette un…" at bounding box center [419, 403] width 0 height 12
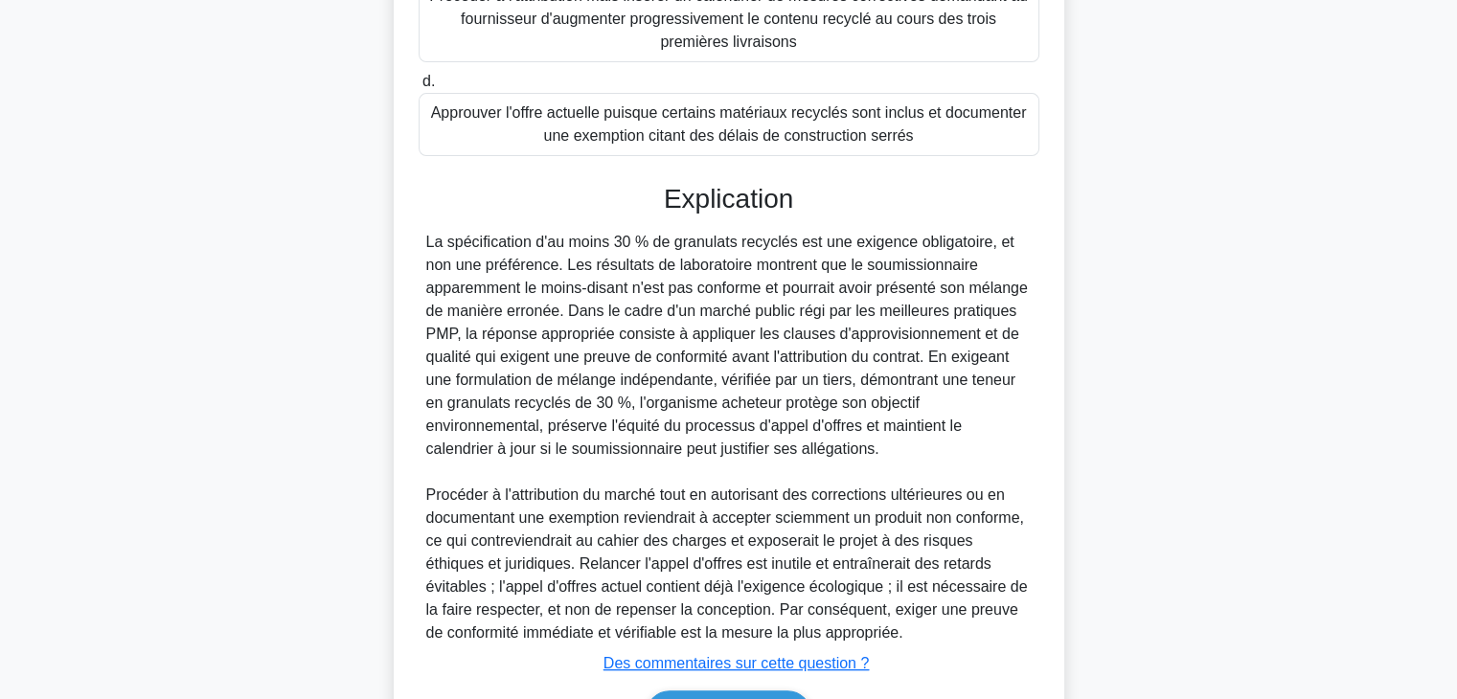
scroll to position [713, 0]
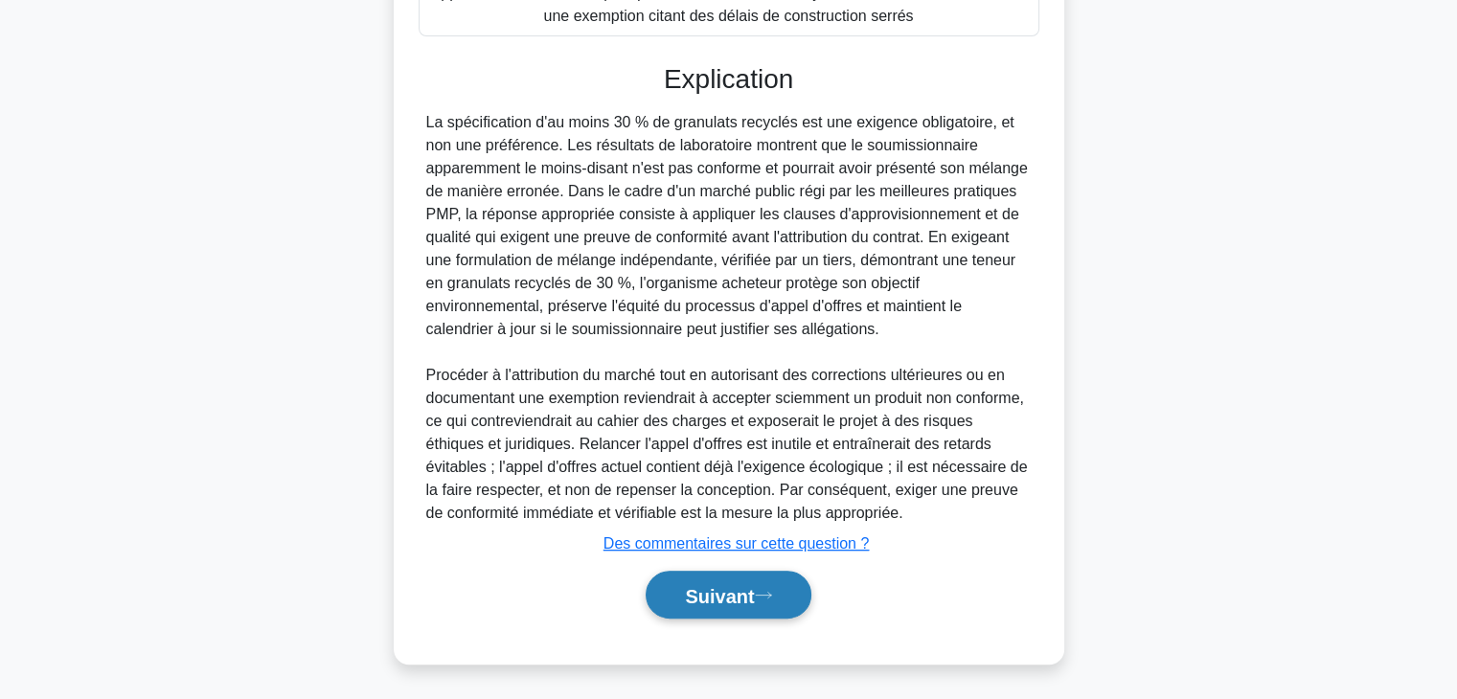
click at [751, 587] on font "Suivant" at bounding box center [719, 595] width 69 height 21
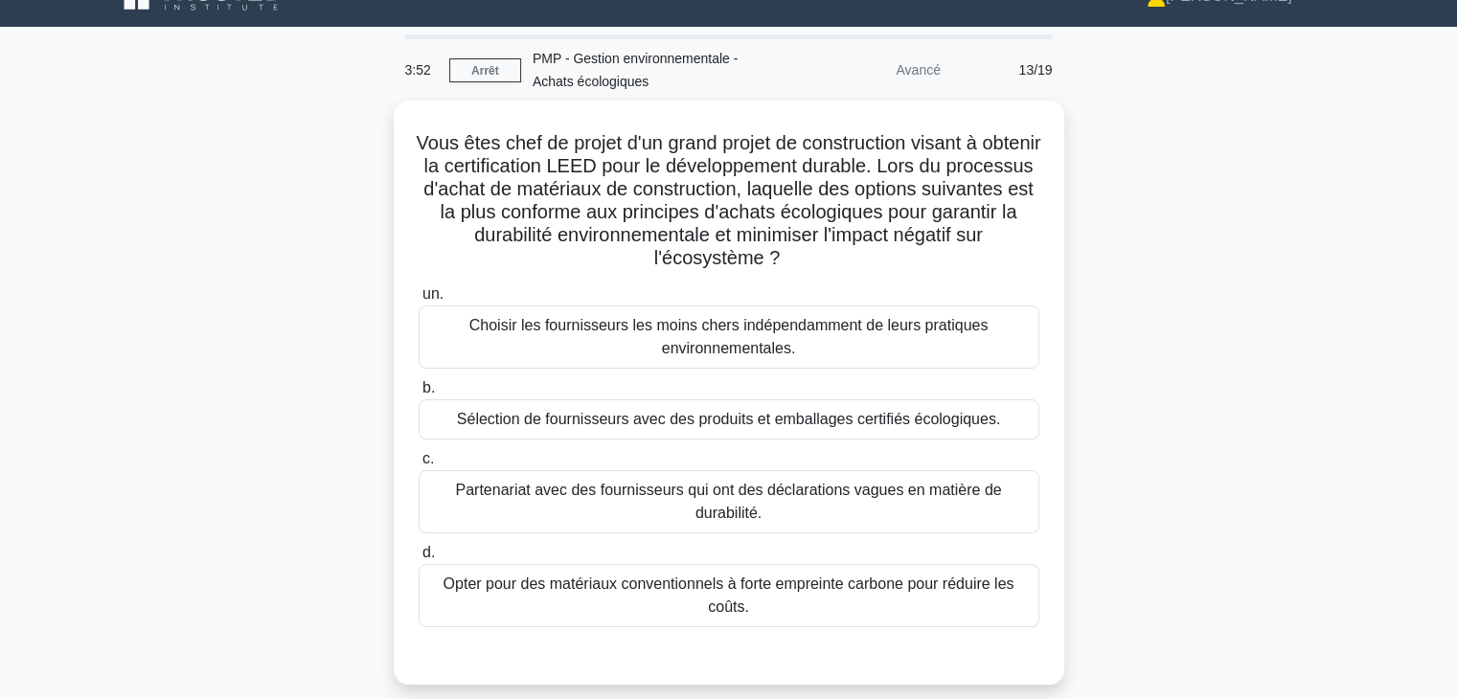
scroll to position [0, 0]
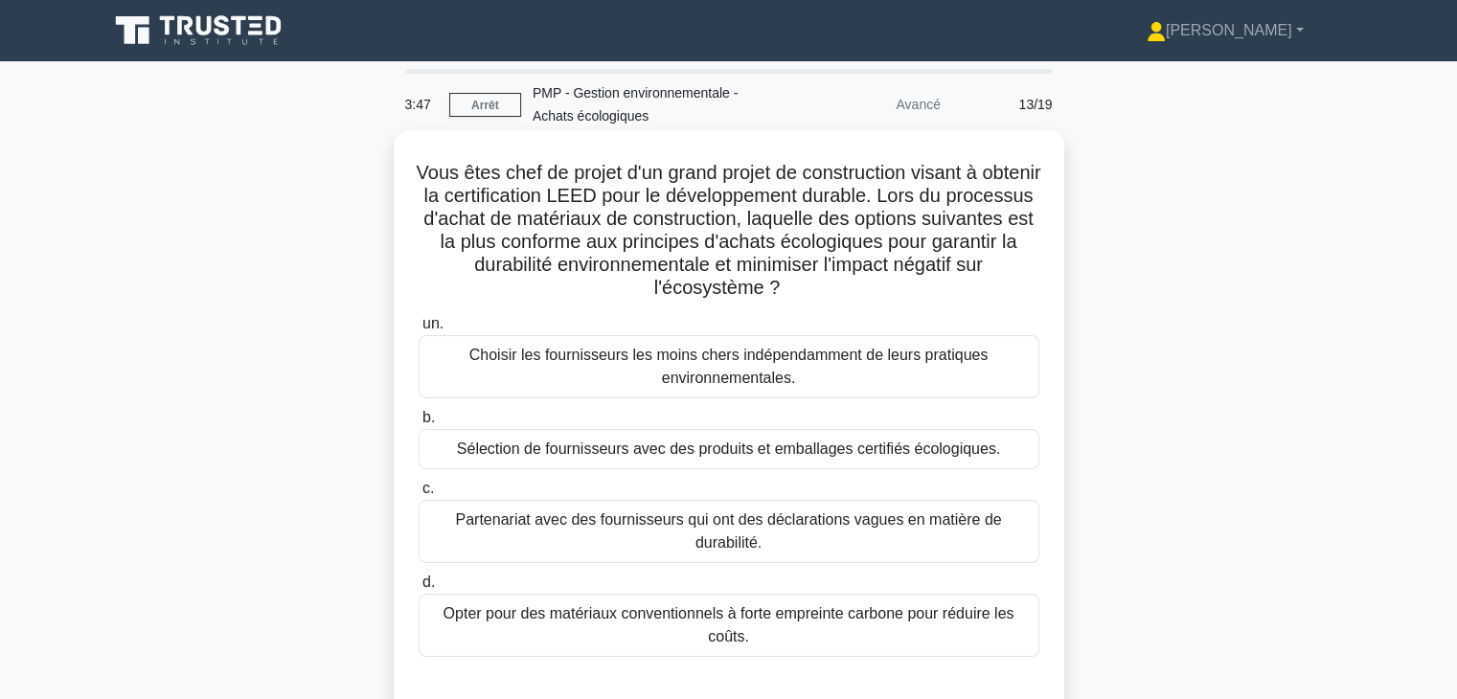
drag, startPoint x: 431, startPoint y: 173, endPoint x: 1038, endPoint y: 283, distance: 616.2
click at [1038, 283] on h5 "Vous êtes chef de projet d'un grand projet de construction visant à obtenir la …" at bounding box center [729, 231] width 625 height 140
click at [874, 452] on font "Sélection de fournisseurs avec des produits et emballages certifiés écologiques." at bounding box center [728, 449] width 543 height 16
click at [419, 424] on input "b. Sélection de fournisseurs avec des produits et emballages certifiés écologiq…" at bounding box center [419, 418] width 0 height 12
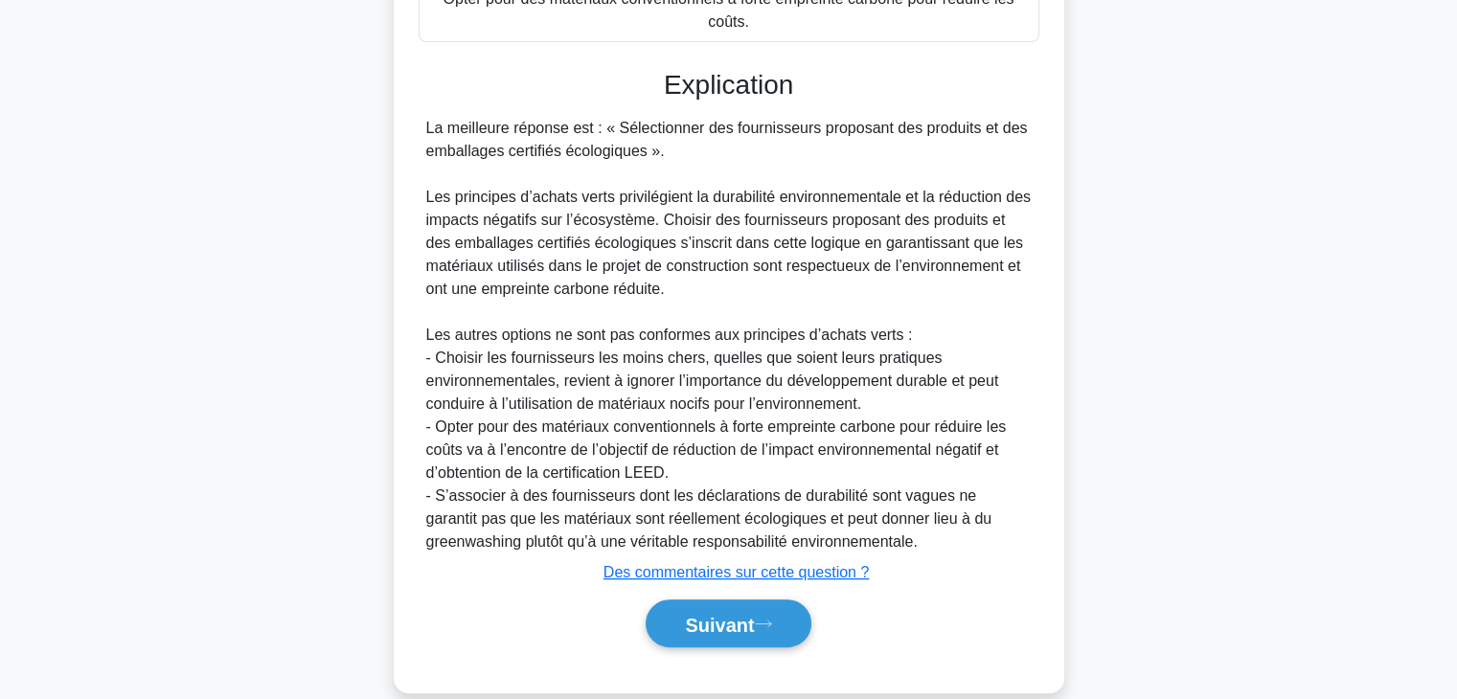
scroll to position [644, 0]
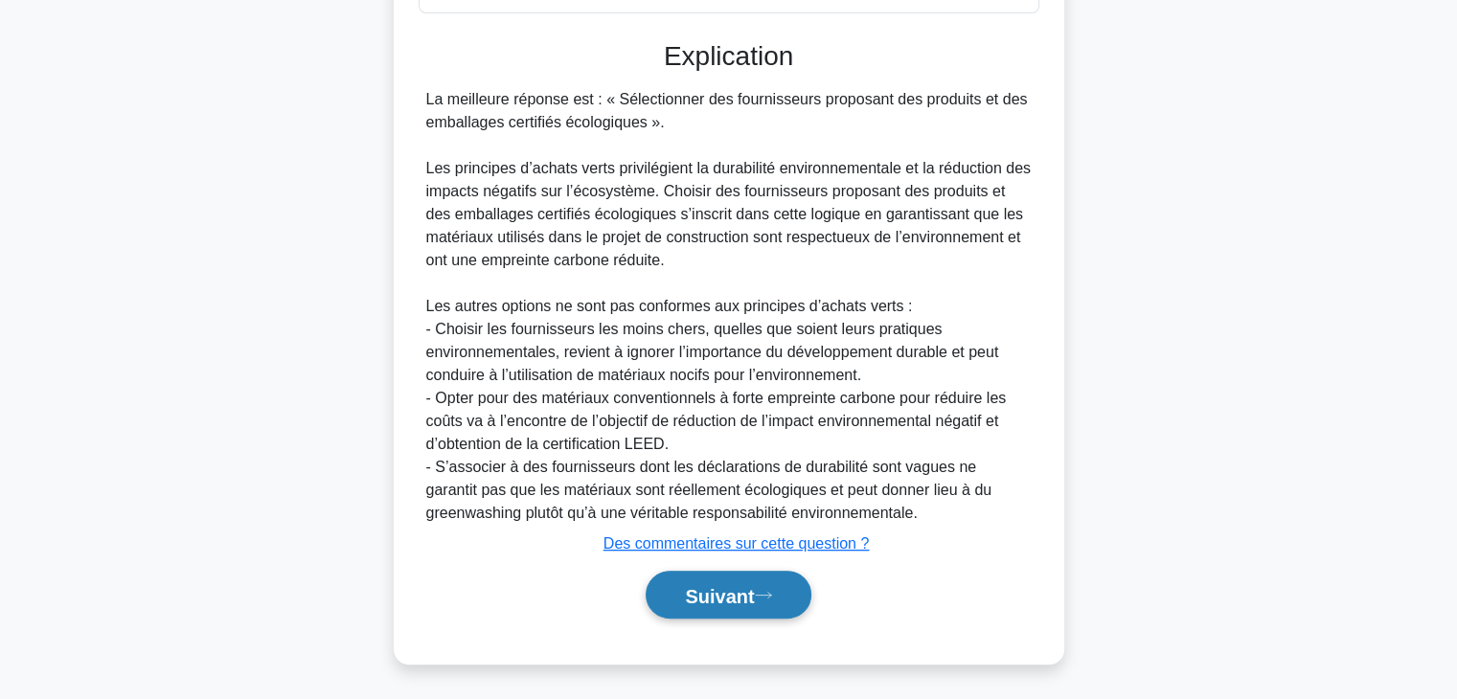
click at [724, 587] on font "Suivant" at bounding box center [719, 595] width 69 height 21
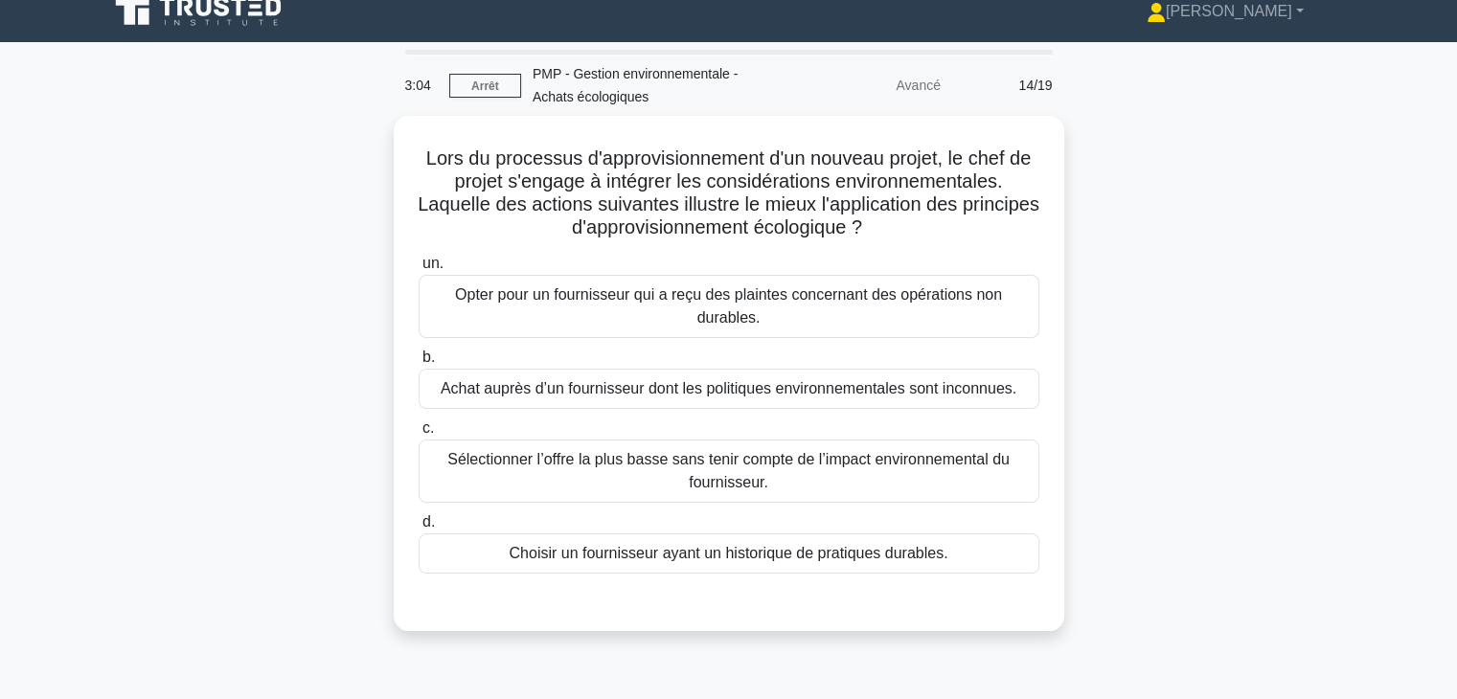
scroll to position [0, 0]
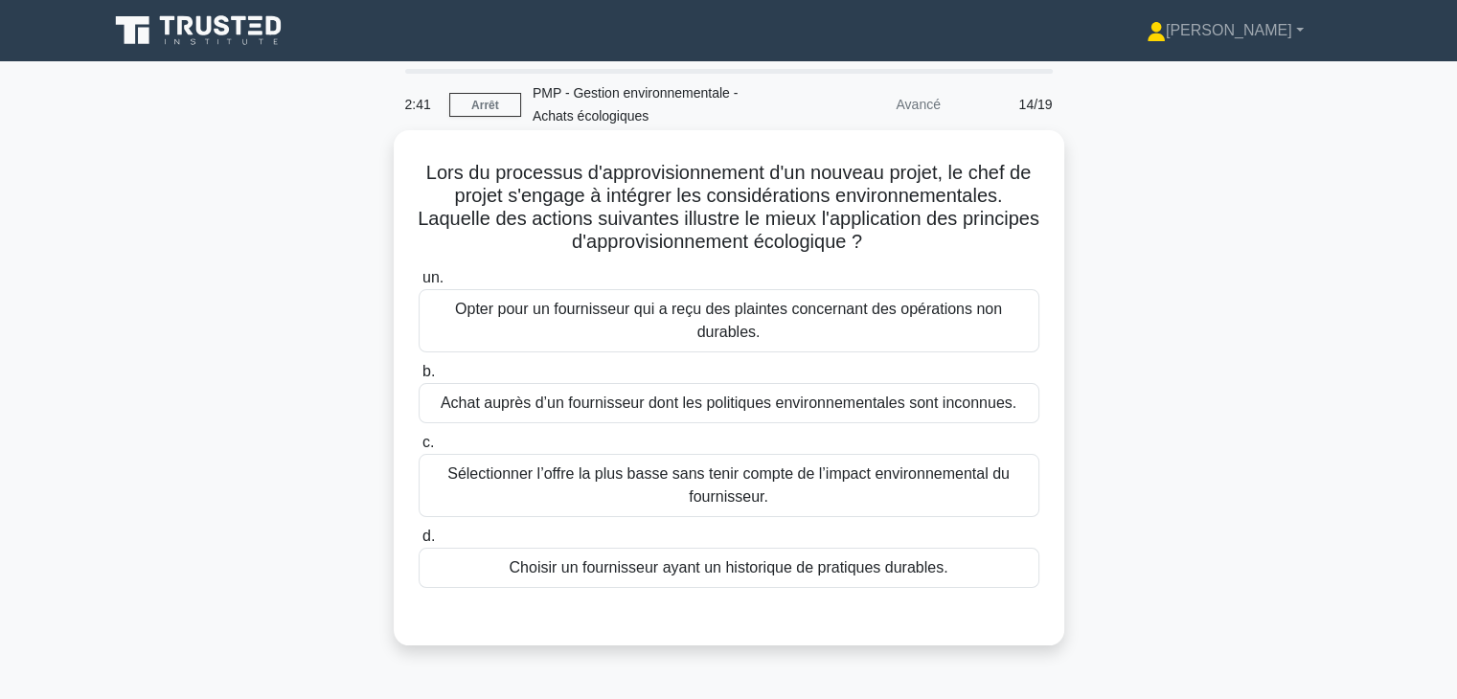
drag, startPoint x: 414, startPoint y: 166, endPoint x: 920, endPoint y: 248, distance: 512.5
click at [920, 248] on div "Lors du processus d'approvisionnement d'un nouveau projet, le chef de projet s'…" at bounding box center [728, 388] width 655 height 500
click at [963, 562] on div "Choisir un fournisseur ayant un historique de pratiques durables." at bounding box center [729, 568] width 621 height 40
click at [419, 543] on input "d. Choisir un fournisseur ayant un historique de pratiques durables." at bounding box center [419, 537] width 0 height 12
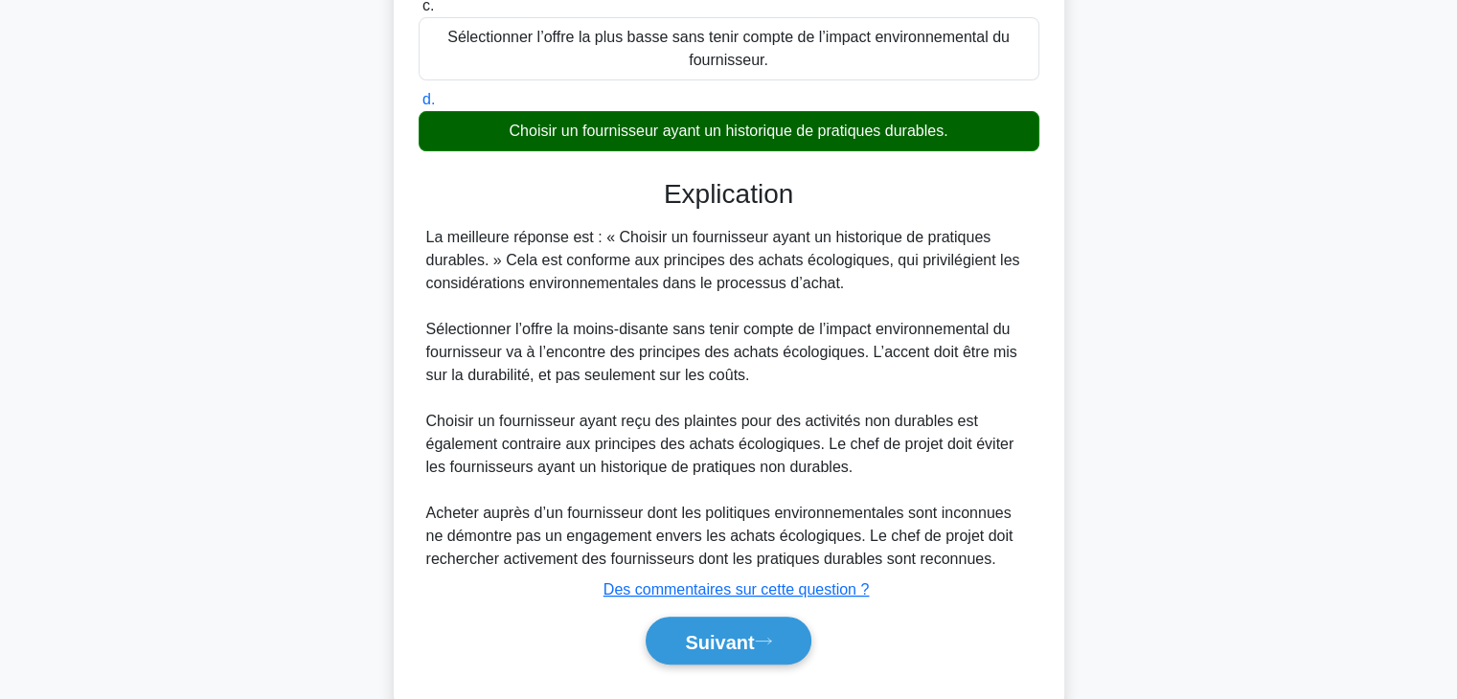
scroll to position [483, 0]
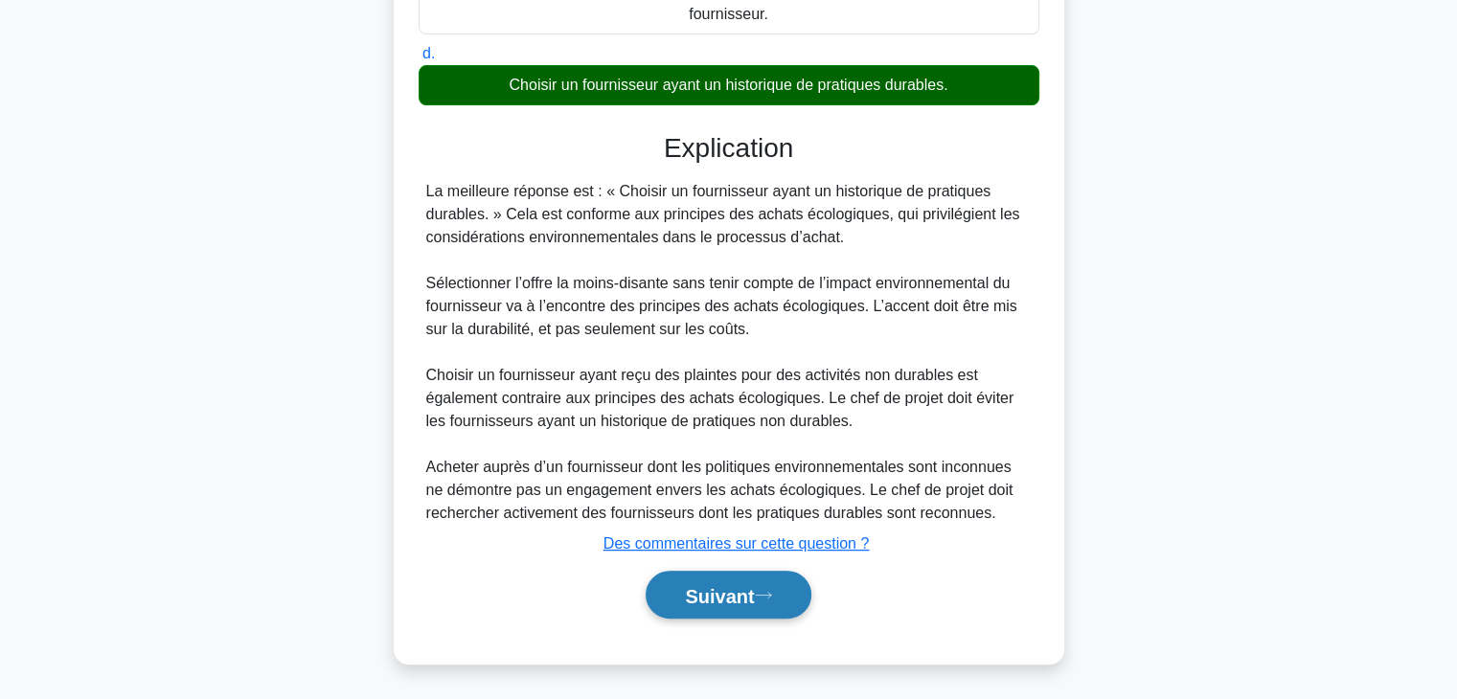
click at [686, 596] on font "Suivant" at bounding box center [719, 595] width 69 height 21
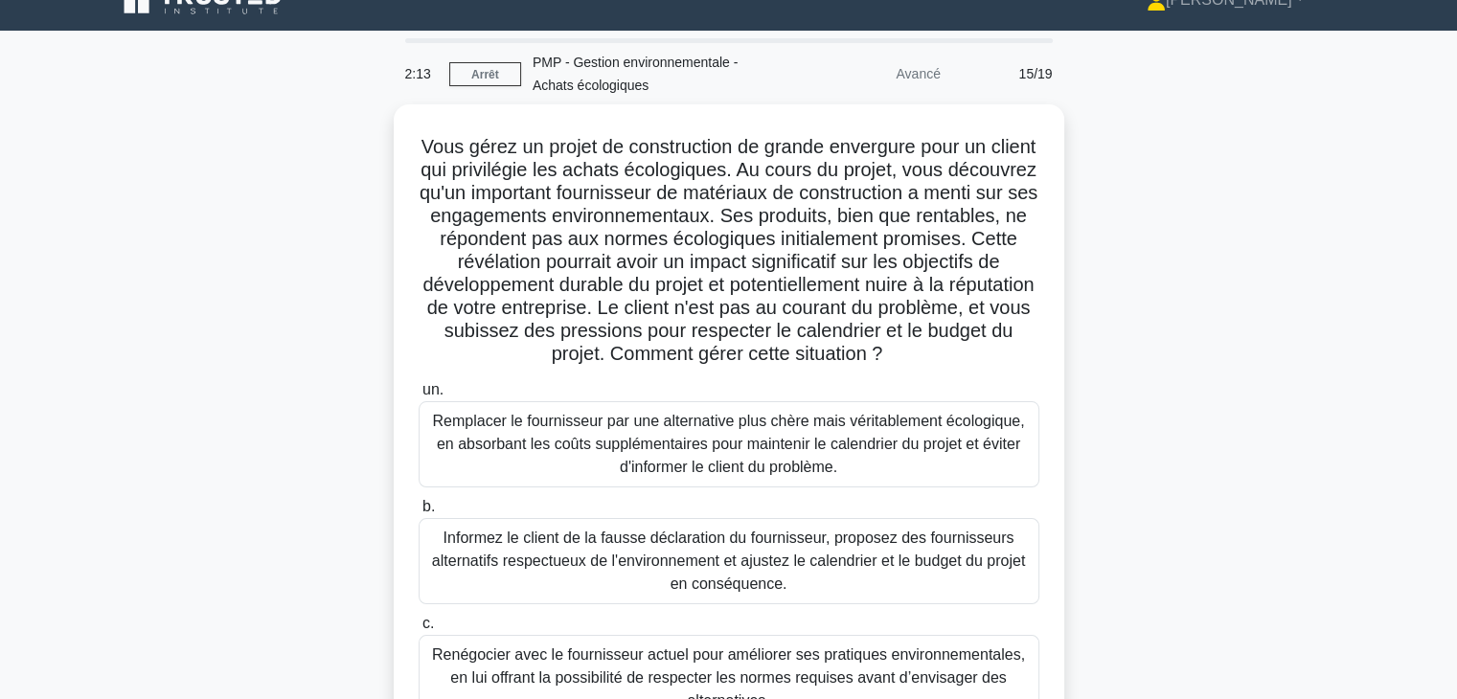
scroll to position [3, 0]
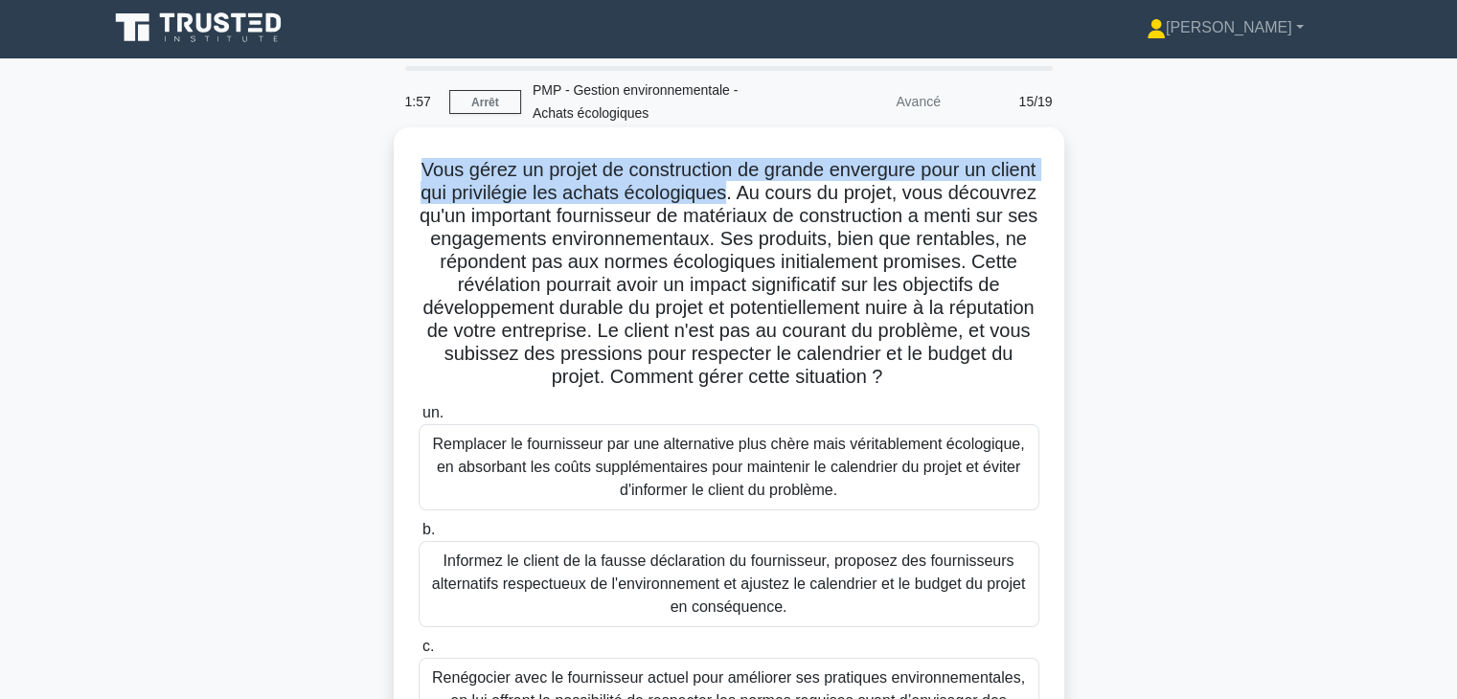
drag, startPoint x: 435, startPoint y: 166, endPoint x: 799, endPoint y: 198, distance: 365.5
click at [799, 198] on h5 "Vous gérez un projet de construction de grande envergure pour un client qui pri…" at bounding box center [729, 274] width 625 height 232
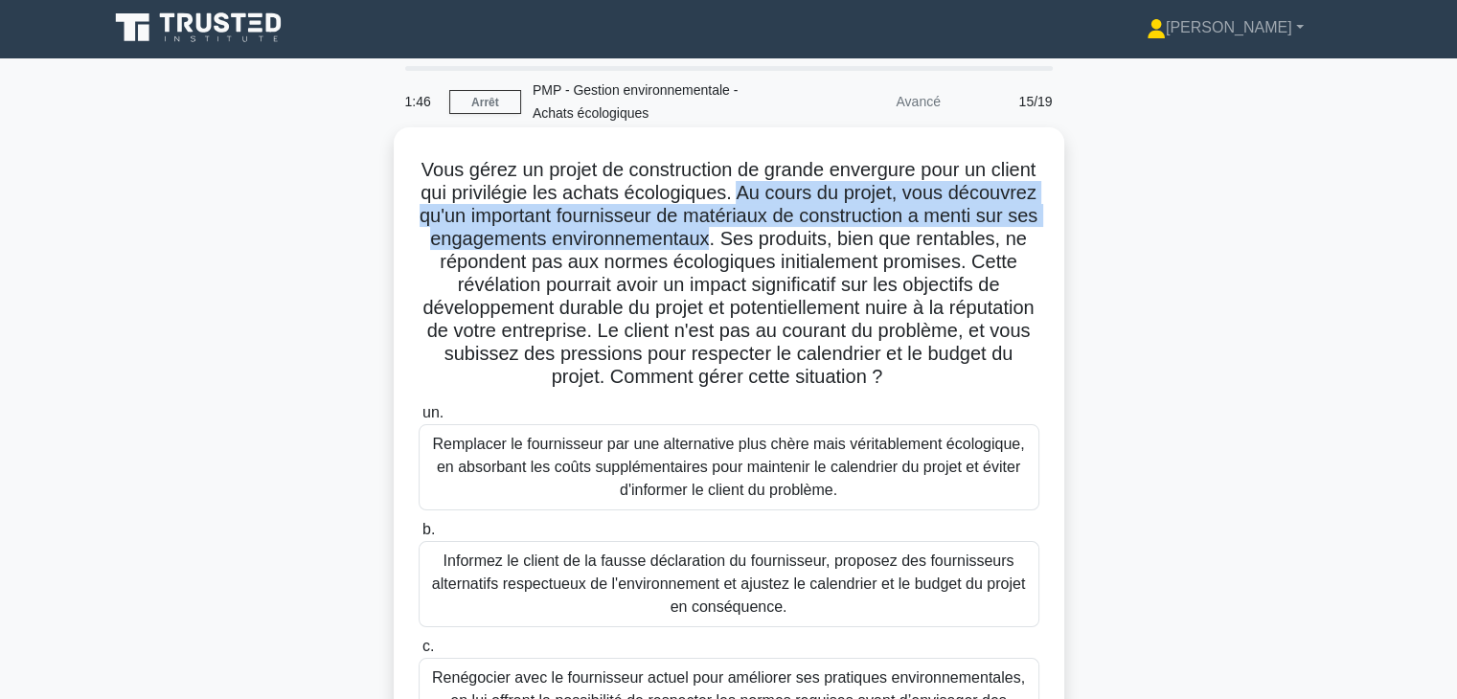
drag, startPoint x: 812, startPoint y: 192, endPoint x: 828, endPoint y: 244, distance: 54.9
click at [828, 244] on font "Vous gérez un projet de construction de grande envergure pour un client qui pri…" at bounding box center [729, 273] width 618 height 228
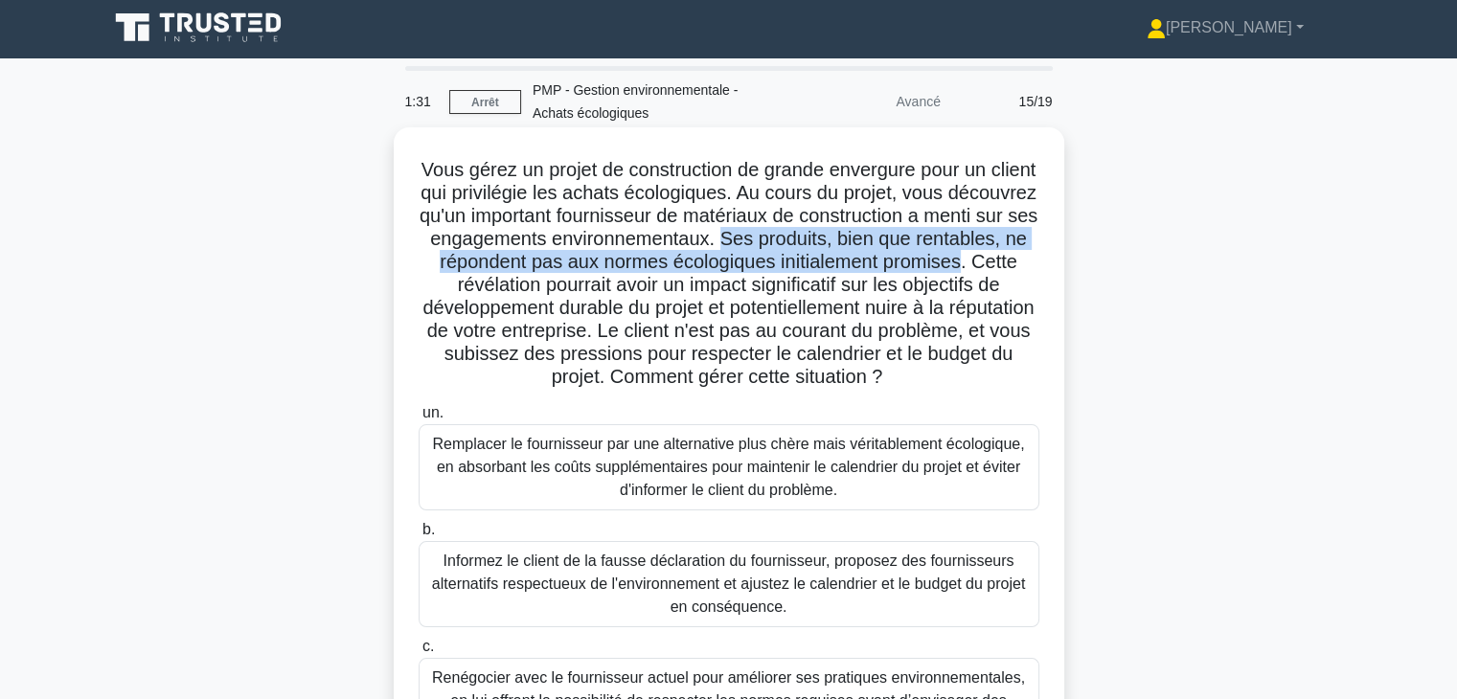
drag, startPoint x: 843, startPoint y: 235, endPoint x: 504, endPoint y: 281, distance: 342.3
click at [504, 281] on font "Vous gérez un projet de construction de grande envergure pour un client qui pri…" at bounding box center [729, 273] width 618 height 228
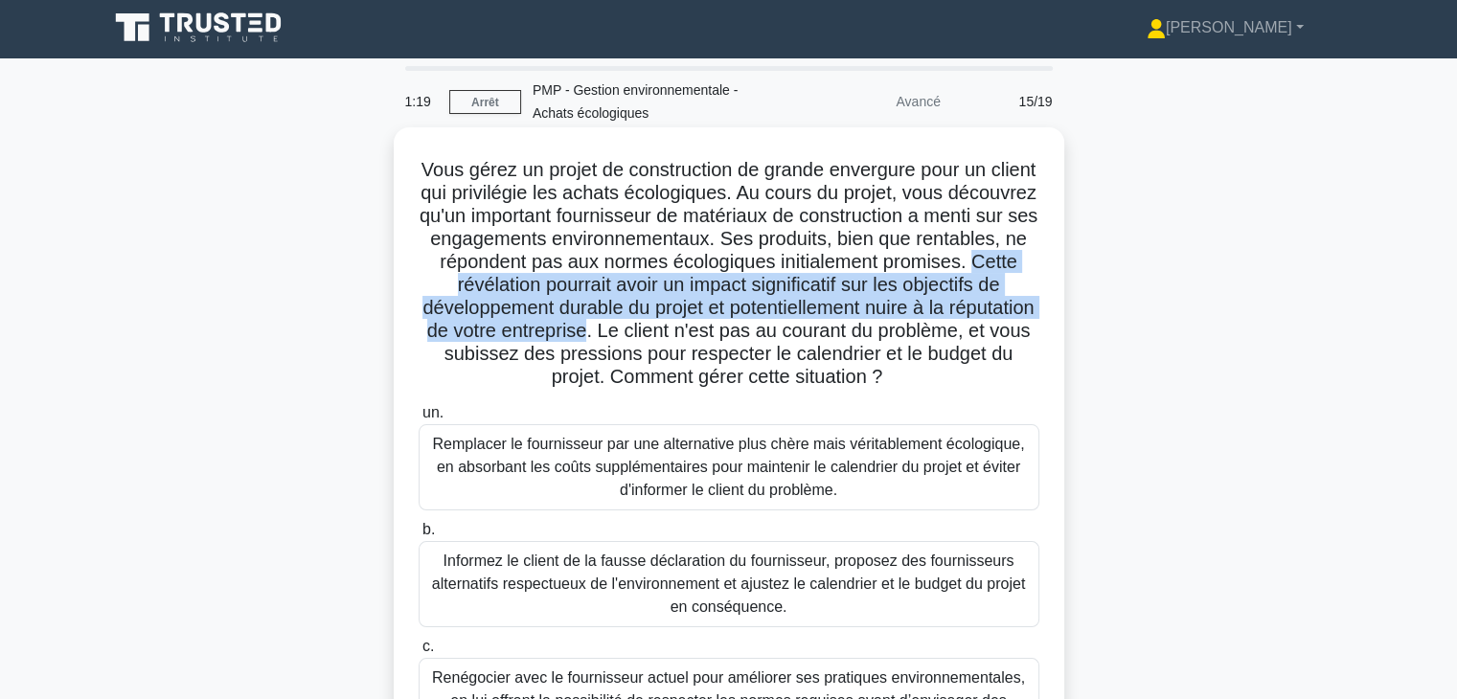
drag, startPoint x: 519, startPoint y: 290, endPoint x: 732, endPoint y: 323, distance: 215.2
click at [732, 323] on font "Vous gérez un projet de construction de grande envergure pour un client qui pri…" at bounding box center [729, 273] width 618 height 228
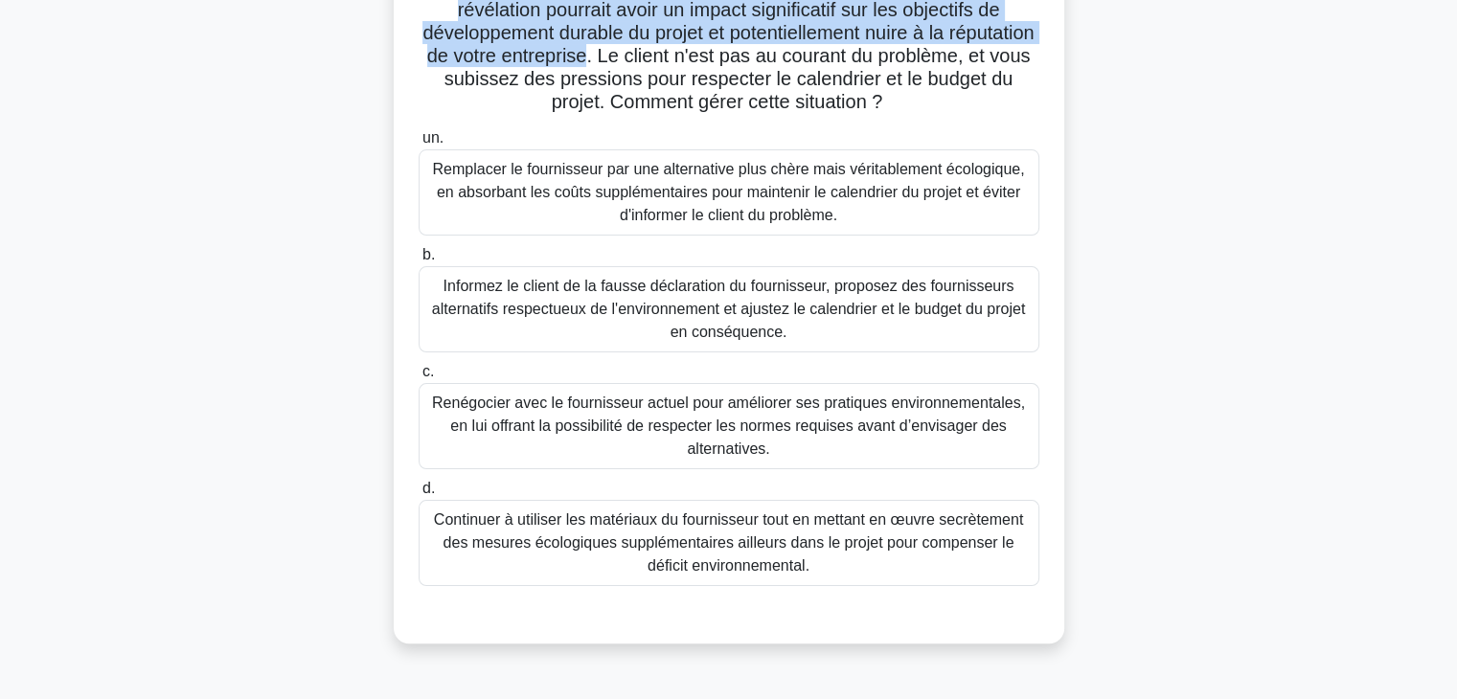
scroll to position [290, 0]
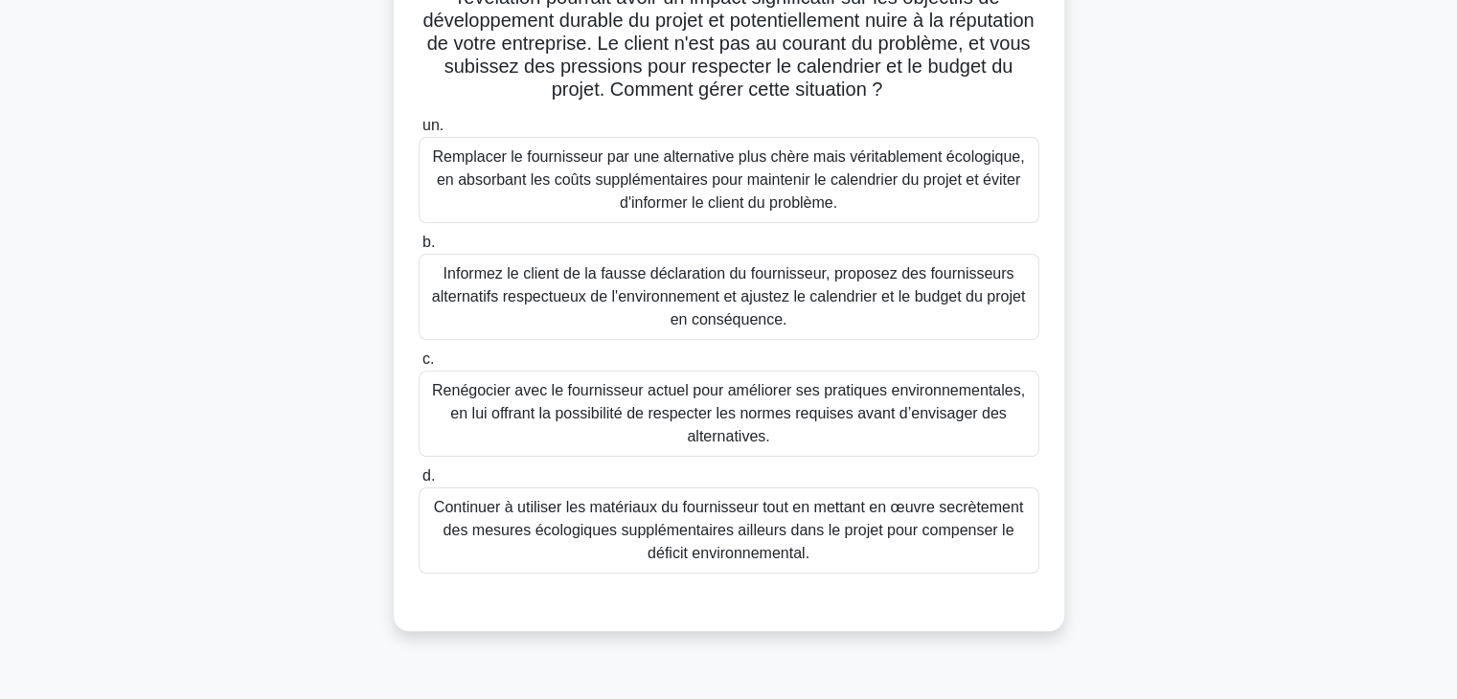
click at [787, 299] on font "Informez le client de la fausse déclaration du fournisseur, proposez des fourni…" at bounding box center [728, 296] width 593 height 62
click at [419, 249] on input "b. Informez le client de la fausse déclaration du fournisseur, proposez des fou…" at bounding box center [419, 243] width 0 height 12
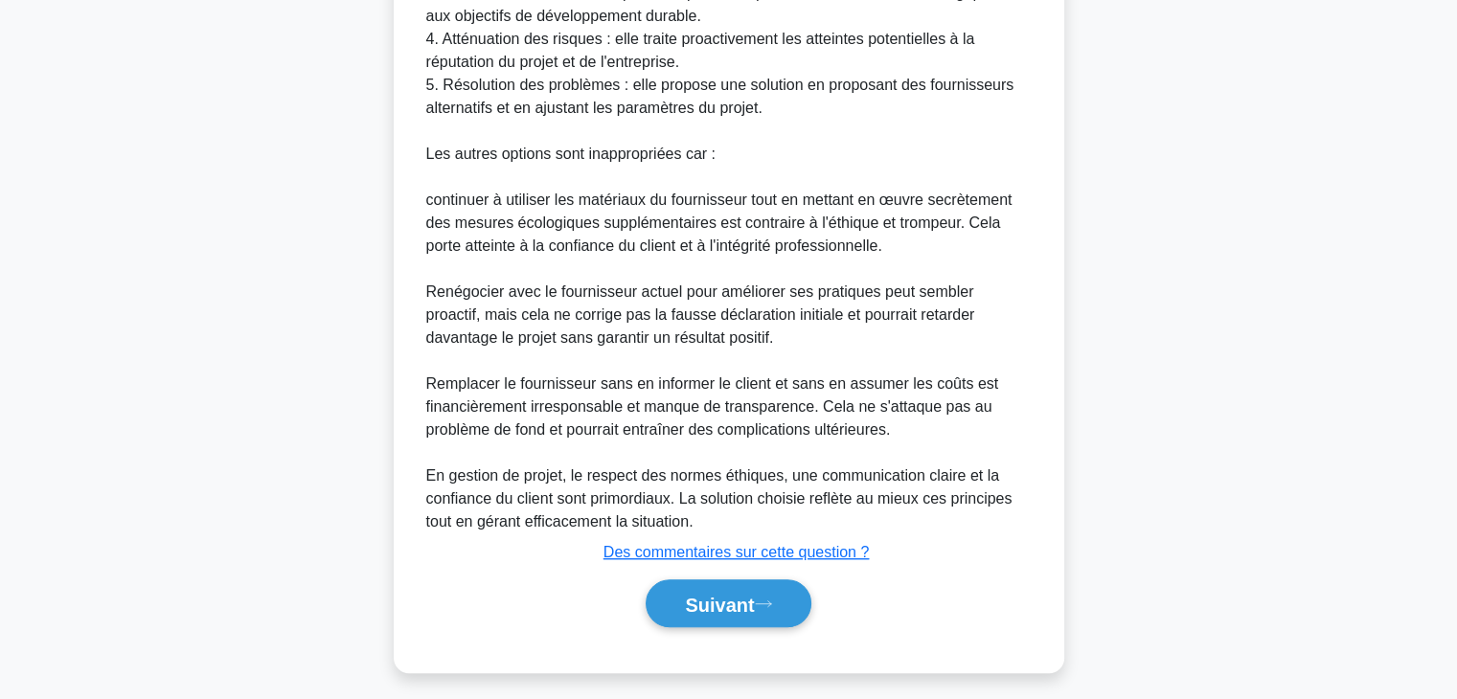
scroll to position [1219, 0]
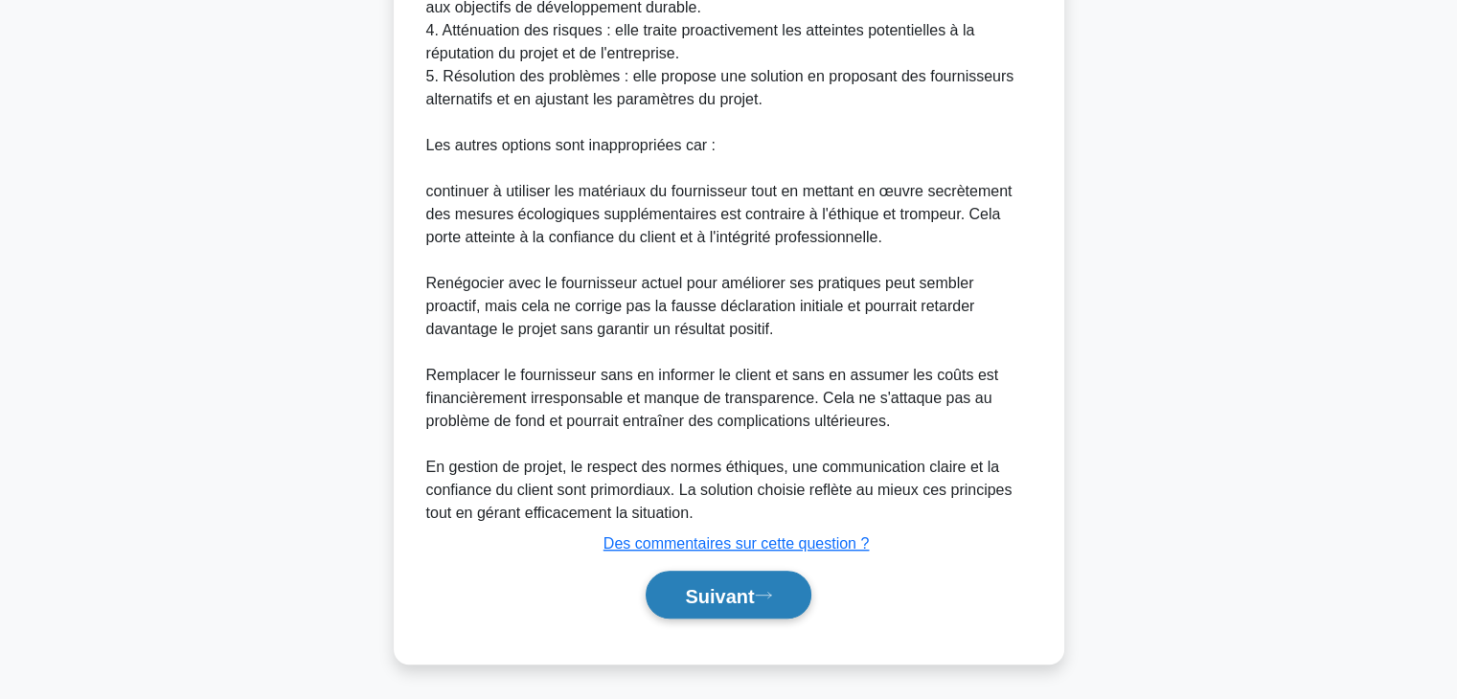
click at [709, 596] on font "Suivant" at bounding box center [719, 595] width 69 height 21
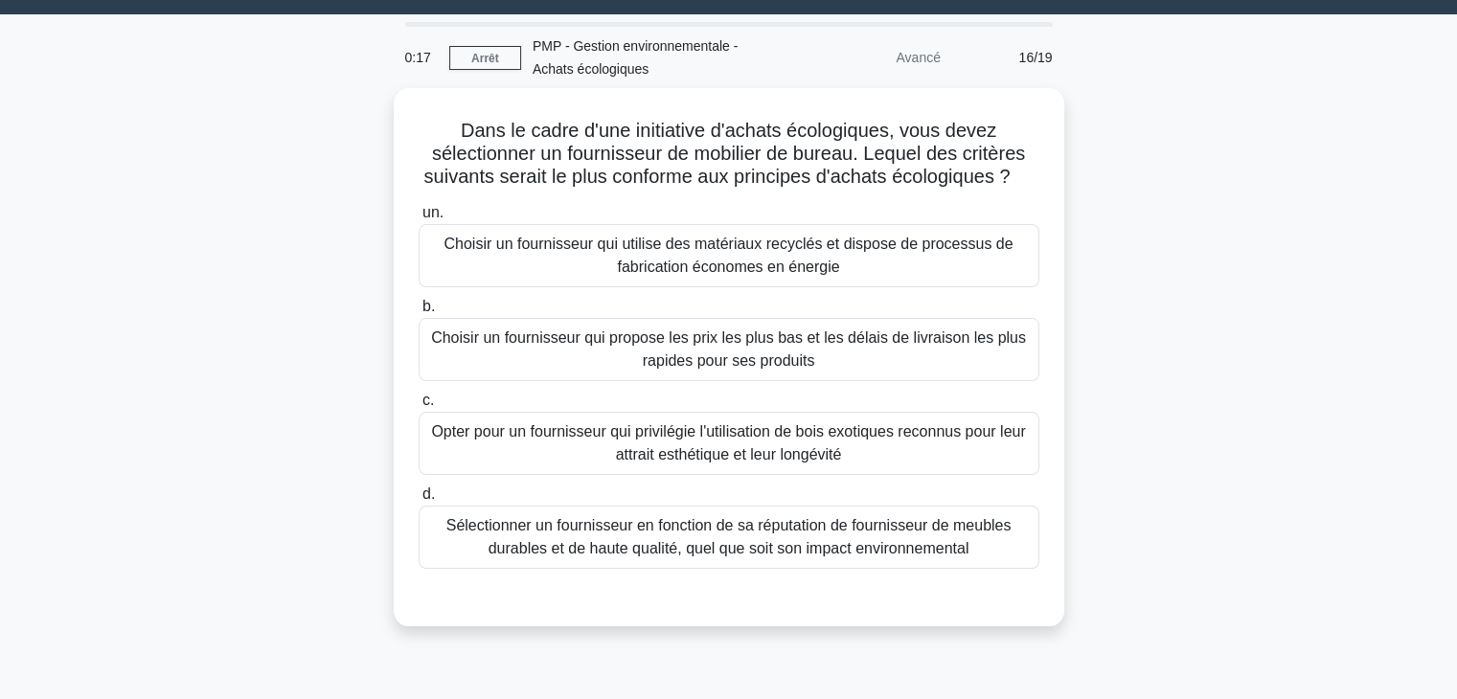
scroll to position [0, 0]
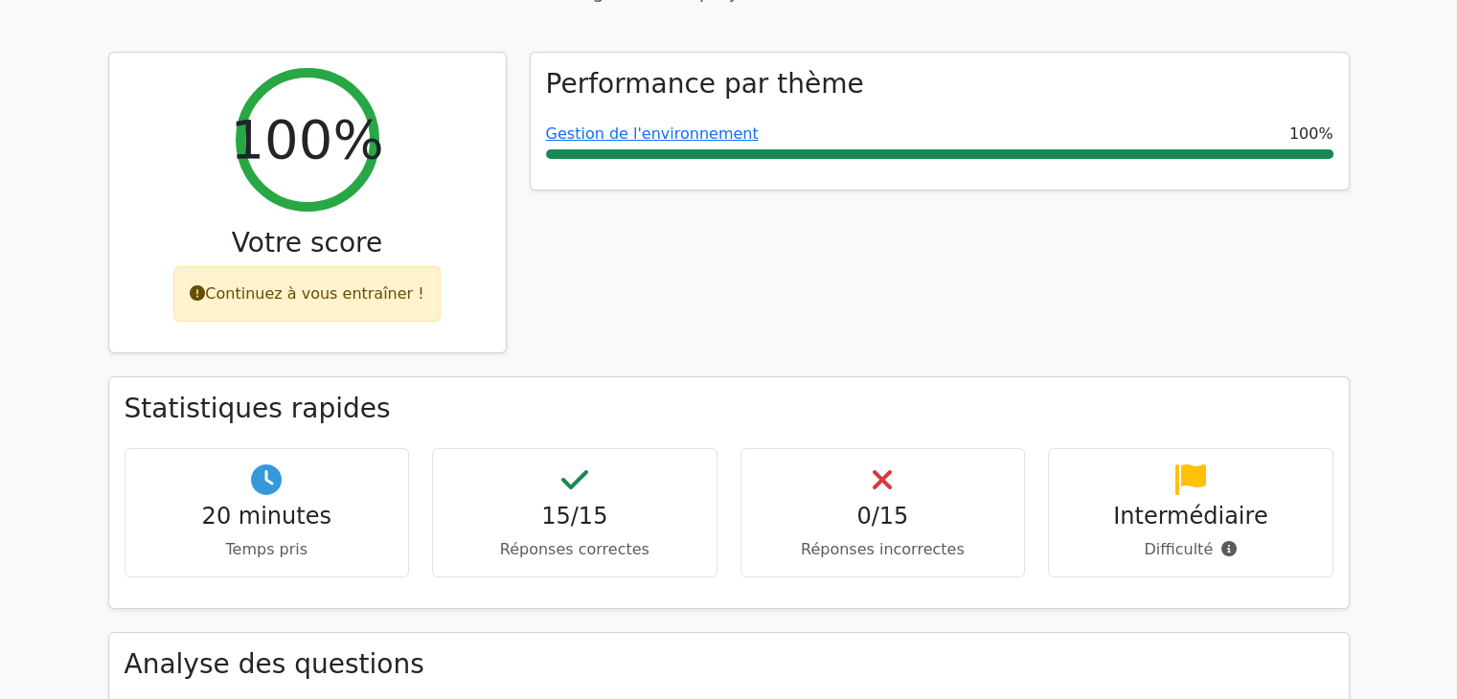
scroll to position [123, 0]
